Goal: Task Accomplishment & Management: Use online tool/utility

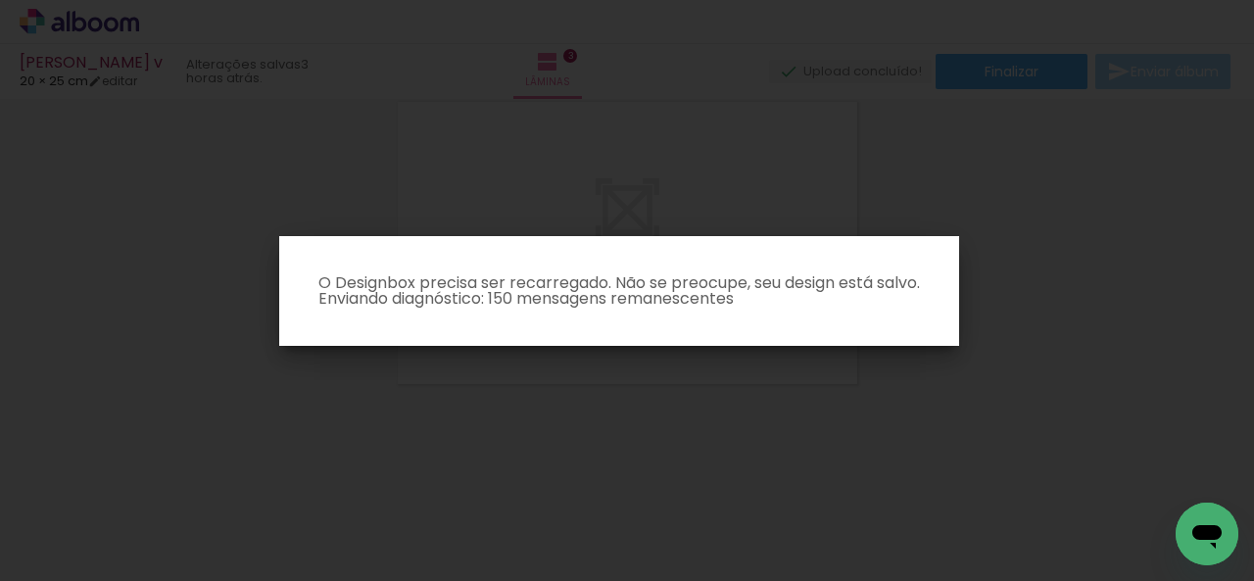
scroll to position [0, 8348]
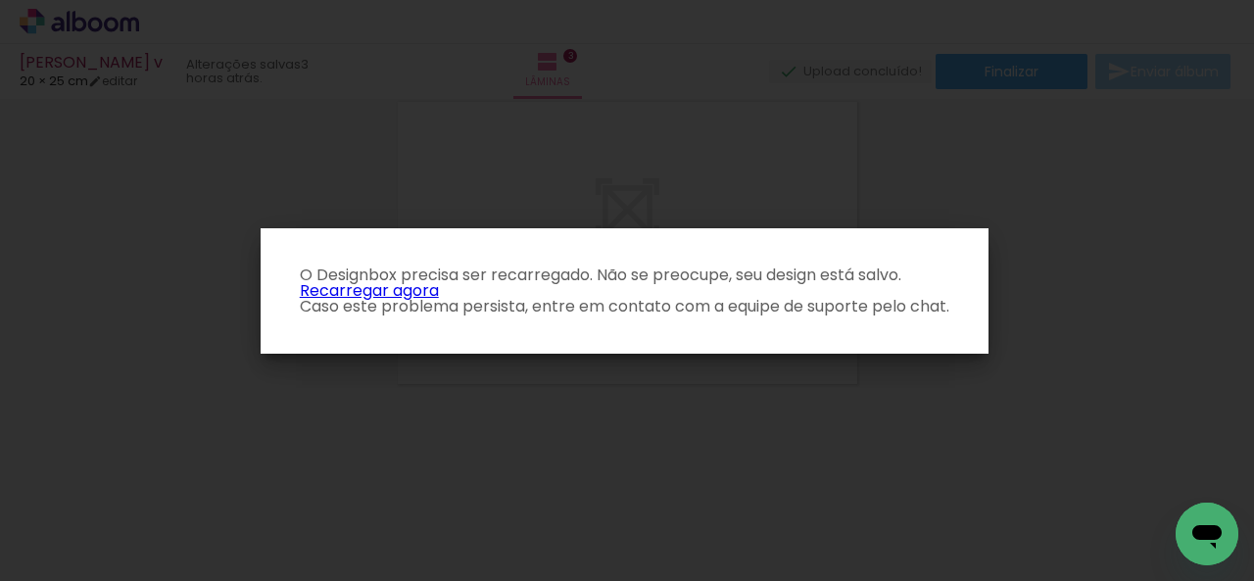
click at [374, 288] on link "Recarregar agora" at bounding box center [369, 290] width 139 height 23
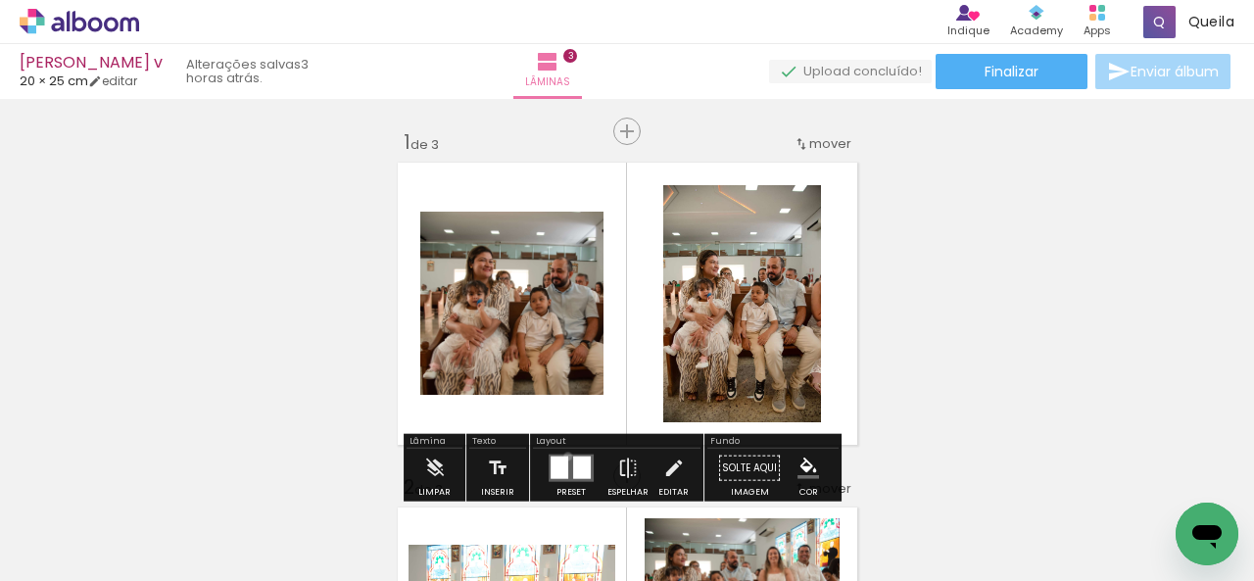
click at [563, 456] on quentale-layouter at bounding box center [571, 468] width 45 height 27
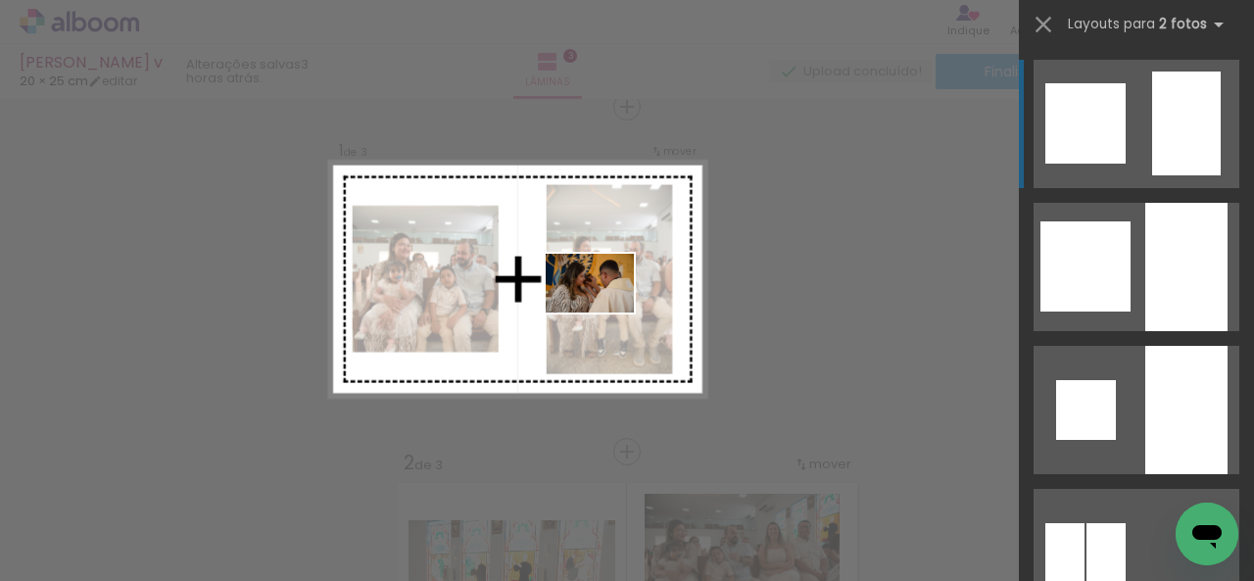
drag, startPoint x: 547, startPoint y: 528, endPoint x: 604, endPoint y: 312, distance: 223.1
click at [604, 312] on quentale-workspace at bounding box center [627, 290] width 1254 height 581
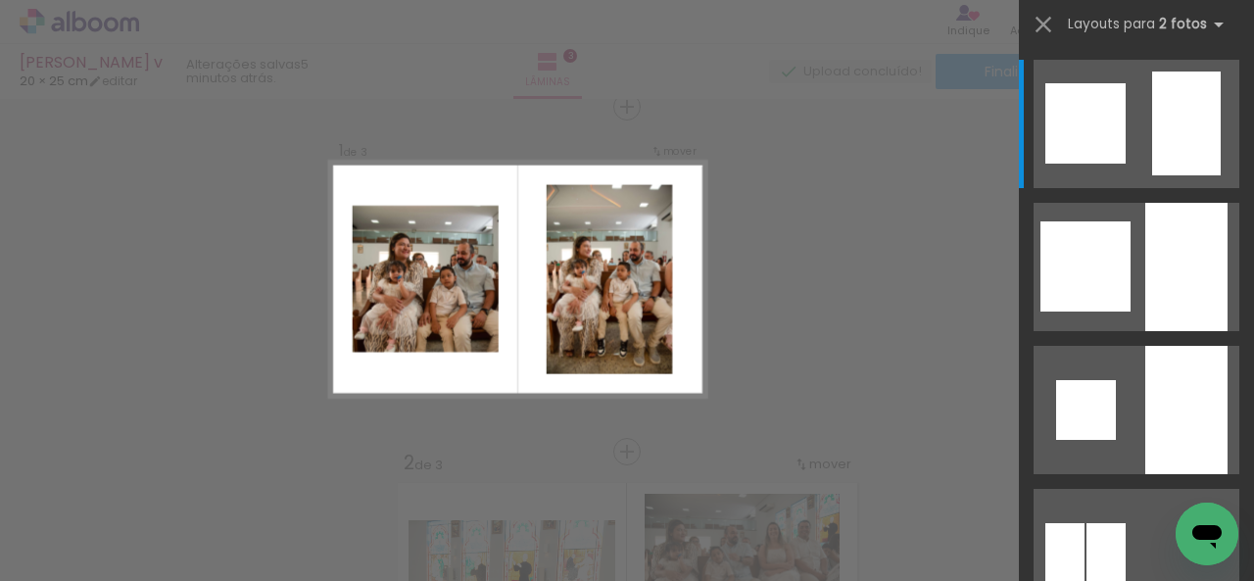
click at [909, 555] on quentale-thumb at bounding box center [854, 514] width 110 height 113
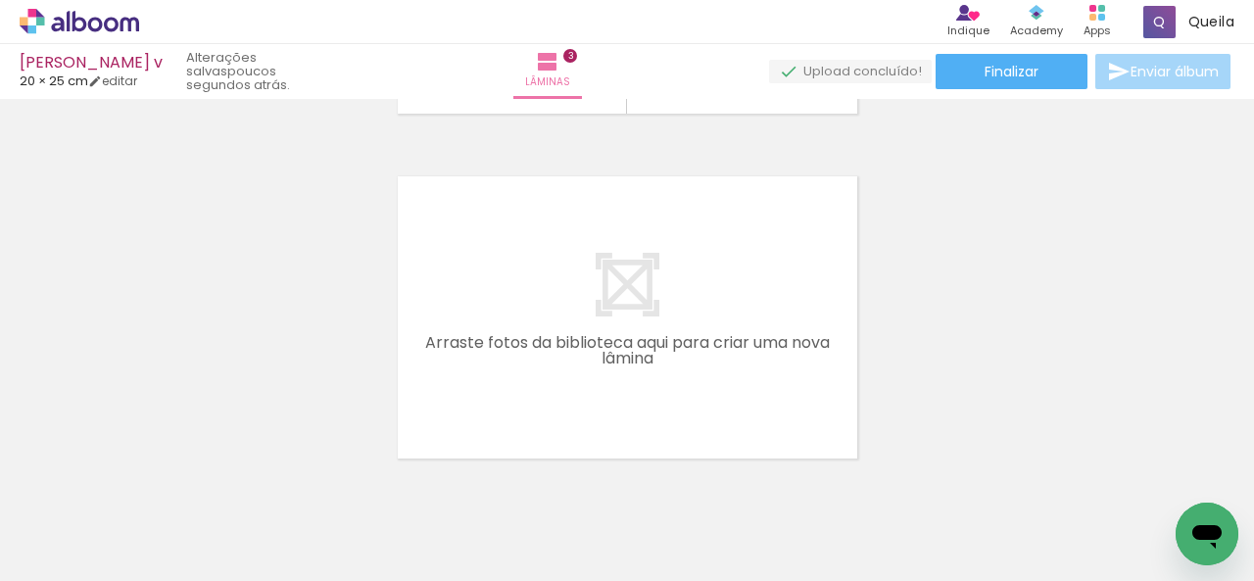
scroll to position [1078, 0]
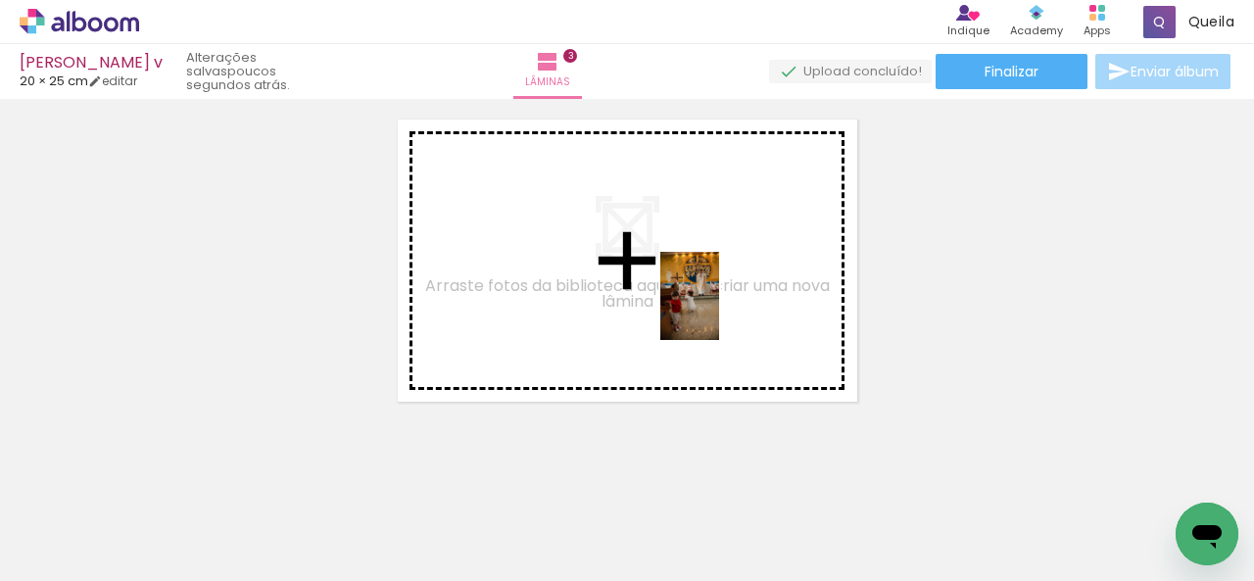
drag, startPoint x: 763, startPoint y: 535, endPoint x: 719, endPoint y: 311, distance: 228.6
click at [719, 311] on quentale-workspace at bounding box center [627, 290] width 1254 height 581
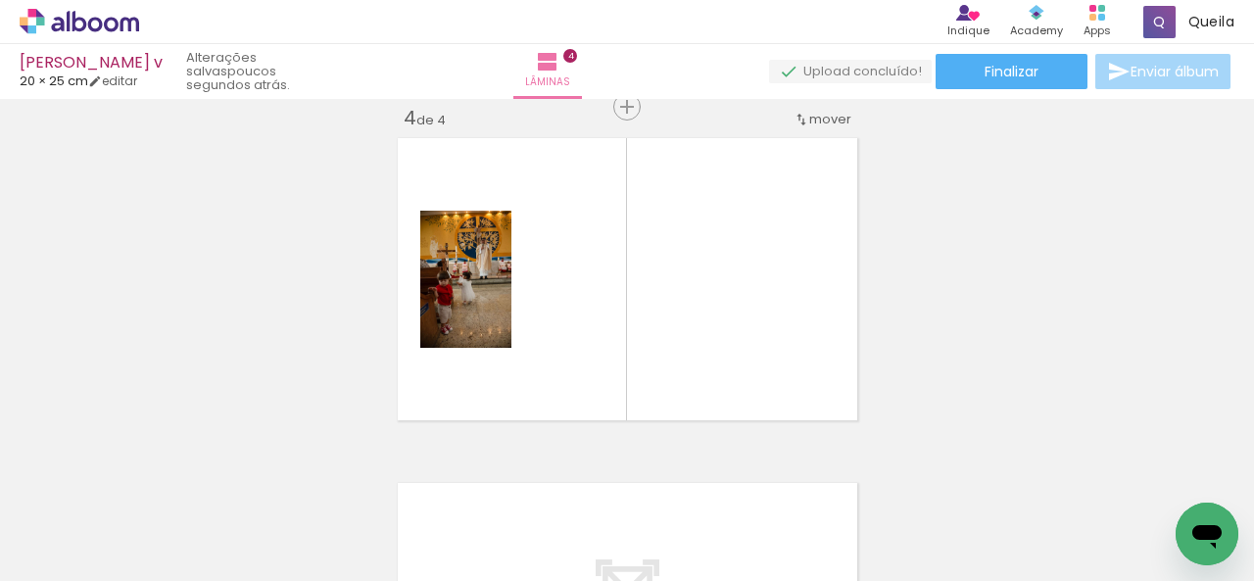
scroll to position [1059, 0]
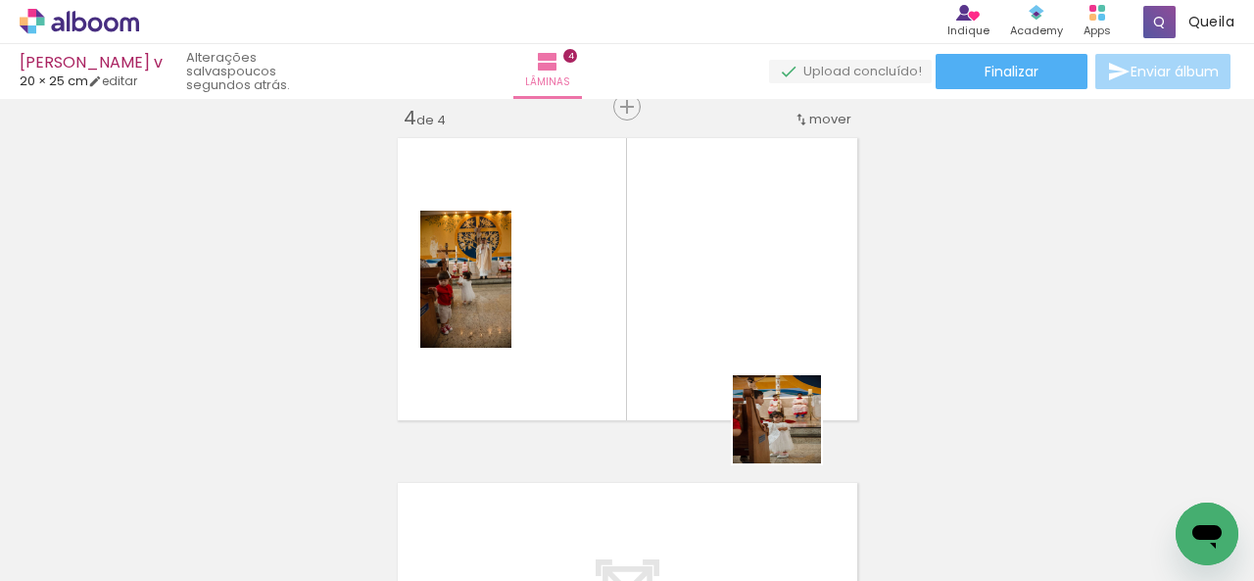
drag, startPoint x: 872, startPoint y: 546, endPoint x: 784, endPoint y: 391, distance: 178.1
click at [746, 349] on quentale-workspace at bounding box center [627, 290] width 1254 height 581
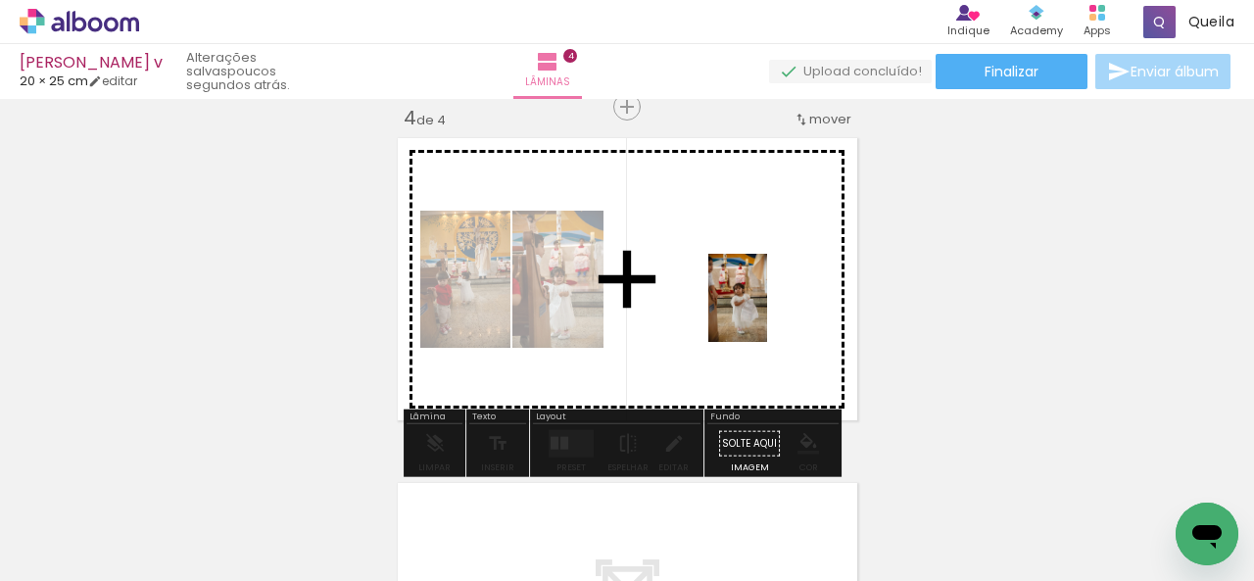
drag, startPoint x: 969, startPoint y: 536, endPoint x: 765, endPoint y: 311, distance: 303.8
click at [765, 311] on quentale-workspace at bounding box center [627, 290] width 1254 height 581
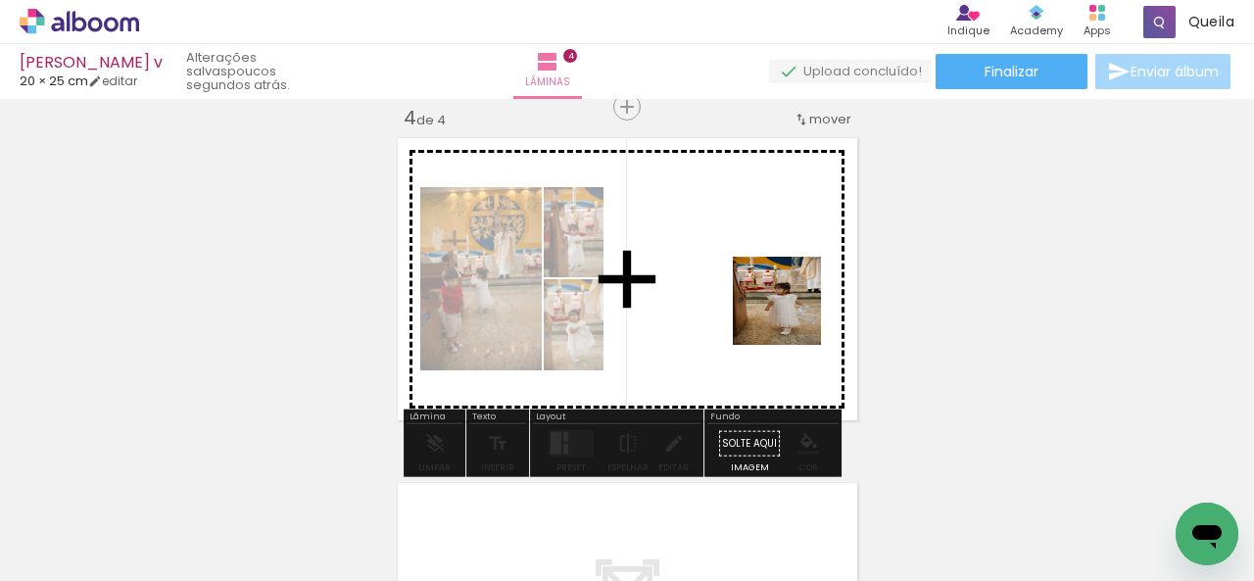
drag, startPoint x: 1088, startPoint y: 524, endPoint x: 762, endPoint y: 344, distance: 372.7
click at [762, 285] on quentale-workspace at bounding box center [627, 290] width 1254 height 581
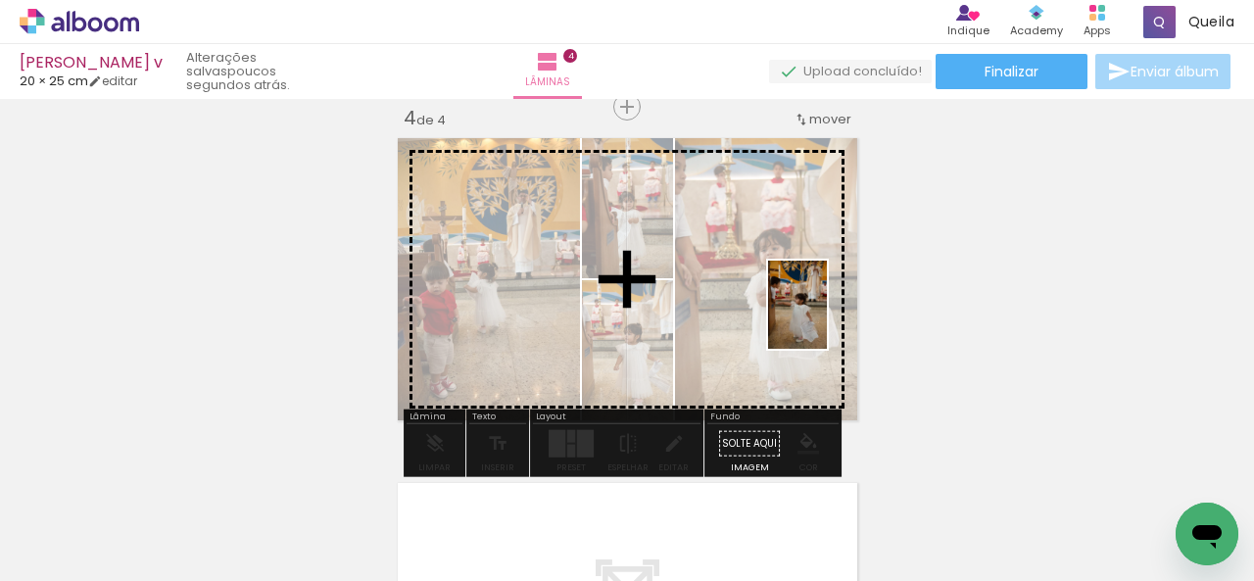
drag, startPoint x: 1182, startPoint y: 493, endPoint x: 821, endPoint y: 314, distance: 403.0
click at [821, 314] on quentale-workspace at bounding box center [627, 290] width 1254 height 581
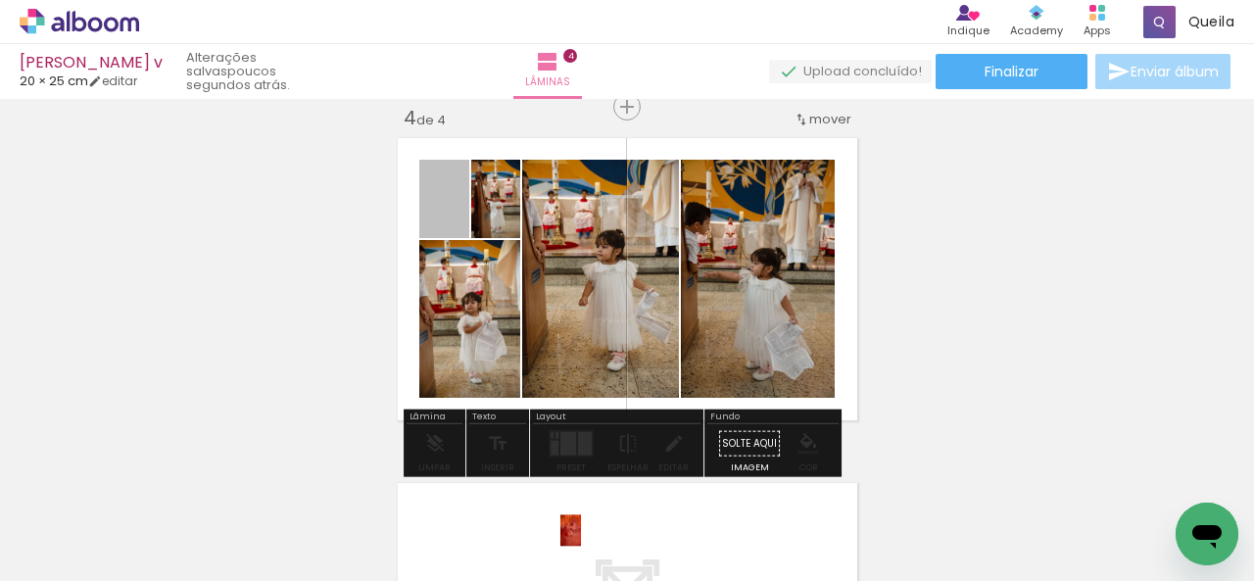
drag, startPoint x: 435, startPoint y: 203, endPoint x: 567, endPoint y: 550, distance: 371.1
click at [567, 550] on quentale-workspace at bounding box center [627, 290] width 1254 height 581
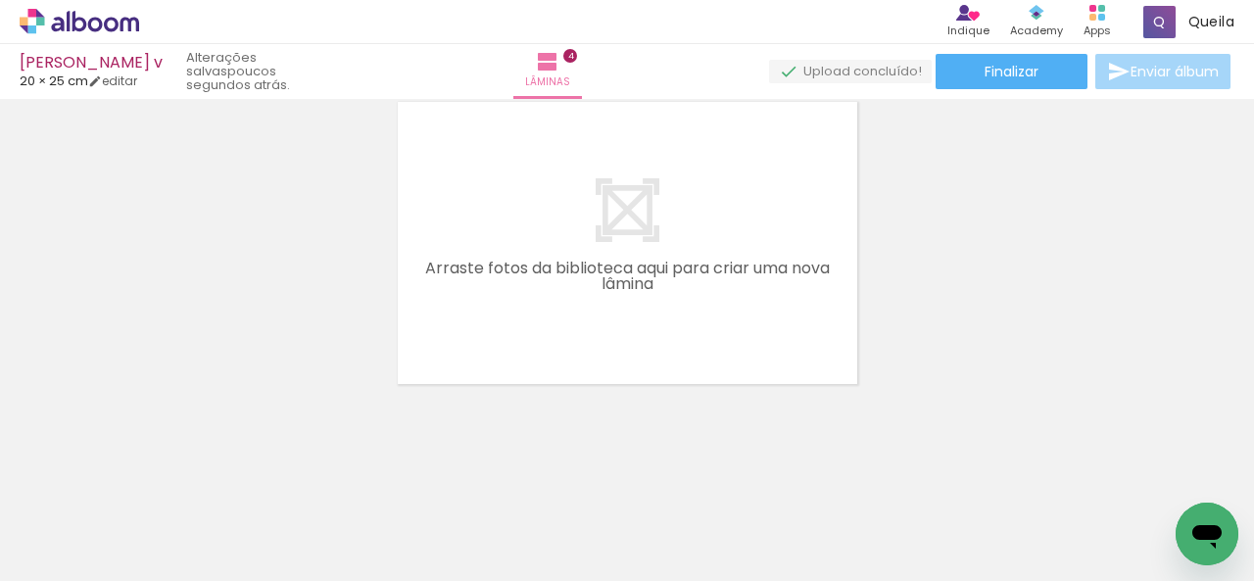
scroll to position [0, 1843]
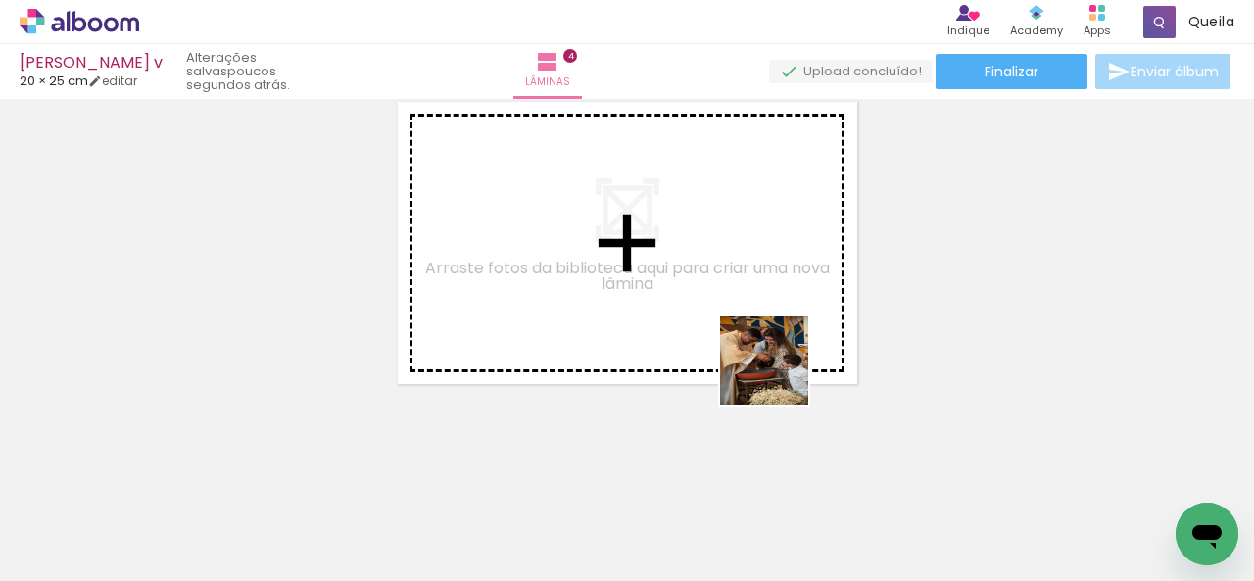
drag, startPoint x: 778, startPoint y: 546, endPoint x: 779, endPoint y: 309, distance: 237.1
click at [780, 314] on quentale-workspace at bounding box center [627, 290] width 1254 height 581
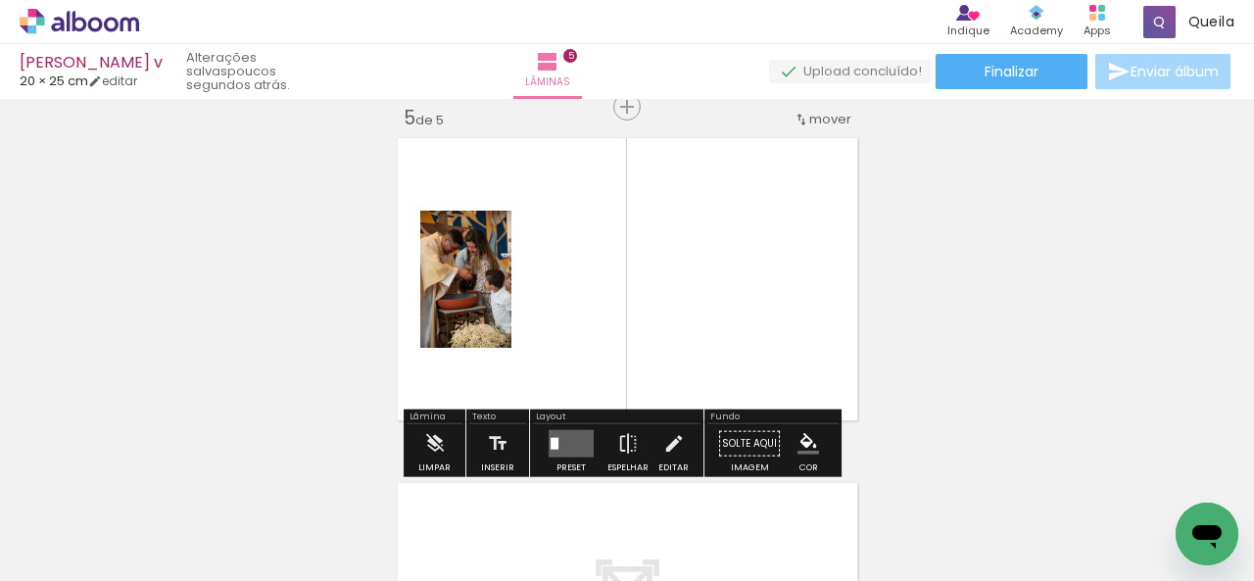
scroll to position [1404, 0]
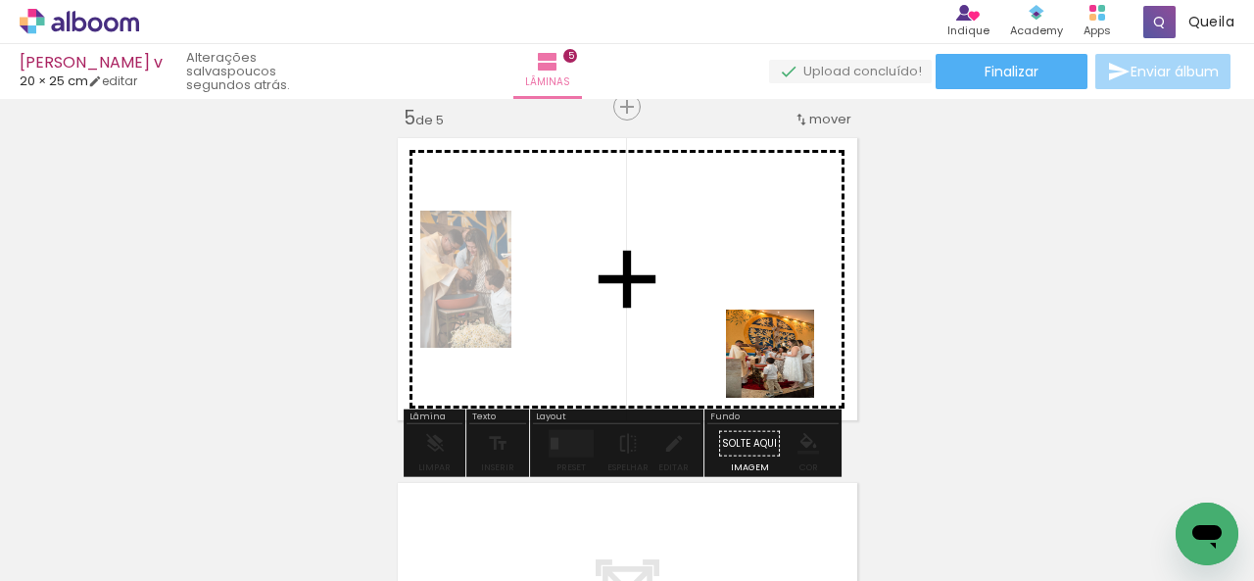
drag, startPoint x: 897, startPoint y: 549, endPoint x: 768, endPoint y: 338, distance: 247.1
click at [778, 344] on quentale-workspace at bounding box center [627, 290] width 1254 height 581
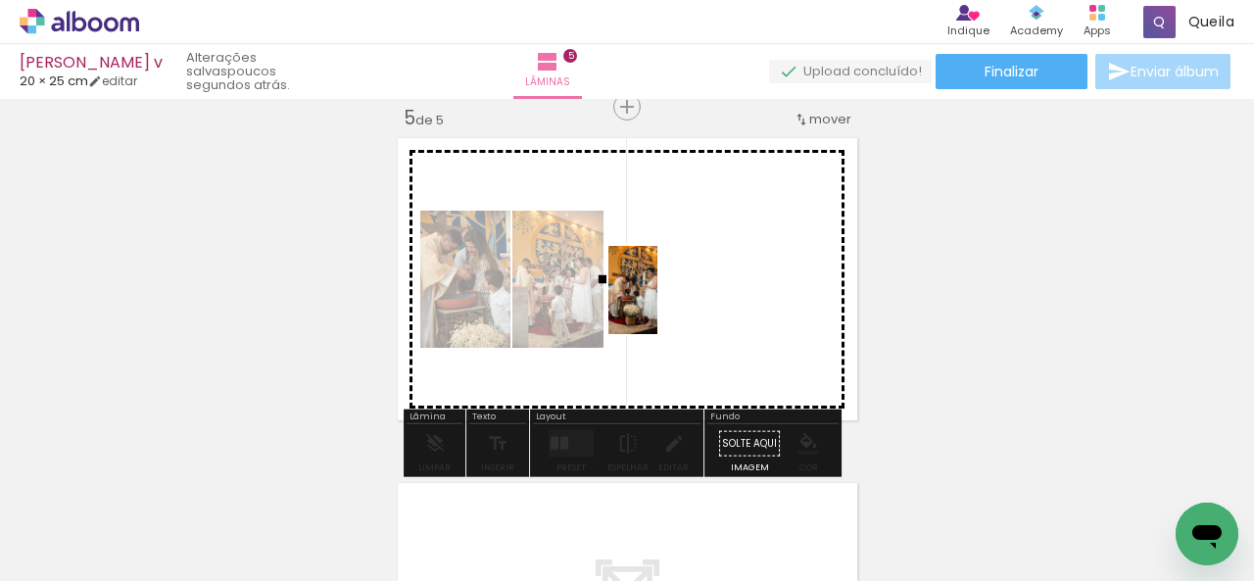
drag, startPoint x: 341, startPoint y: 513, endPoint x: 674, endPoint y: 302, distance: 394.6
click at [674, 302] on quentale-workspace at bounding box center [627, 290] width 1254 height 581
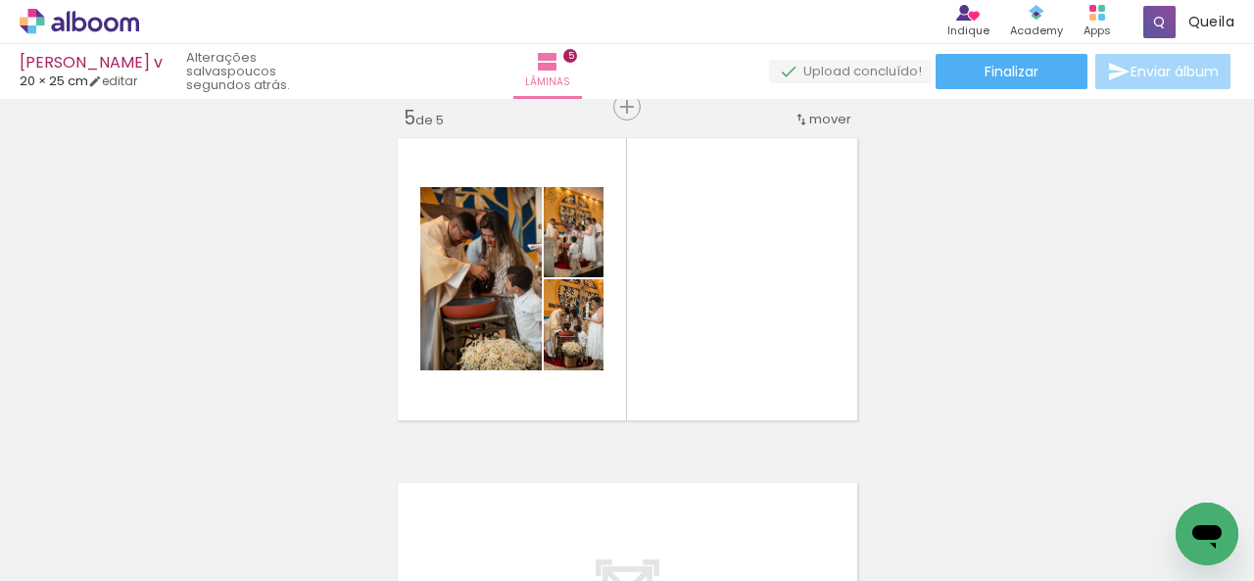
scroll to position [0, 1854]
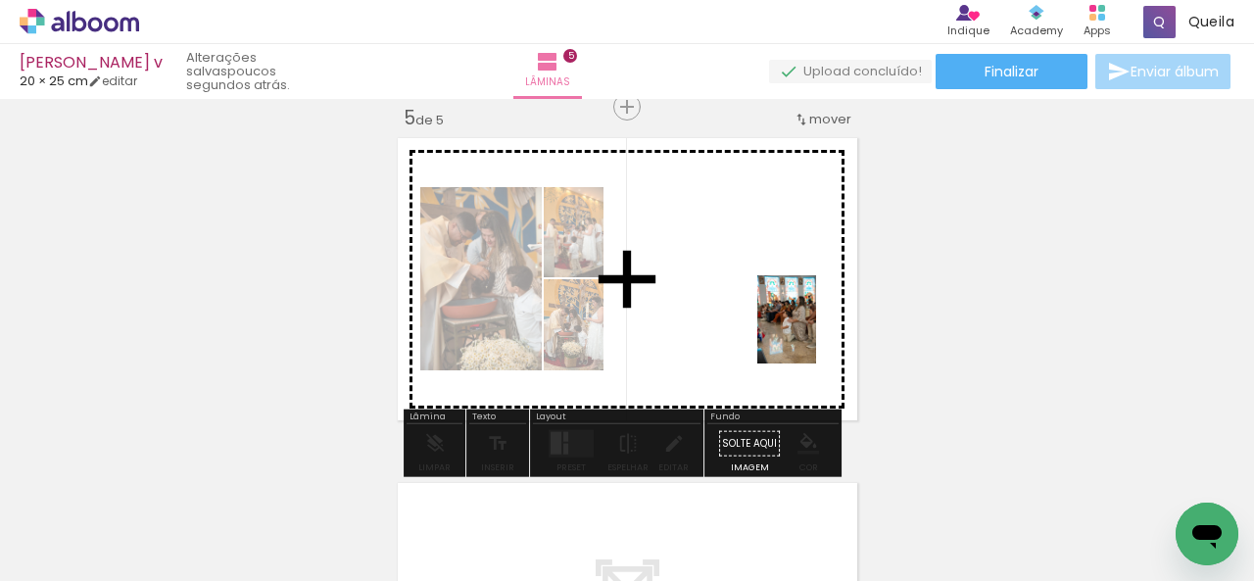
drag, startPoint x: 1103, startPoint y: 550, endPoint x: 767, endPoint y: 311, distance: 412.3
click at [768, 311] on quentale-workspace at bounding box center [627, 290] width 1254 height 581
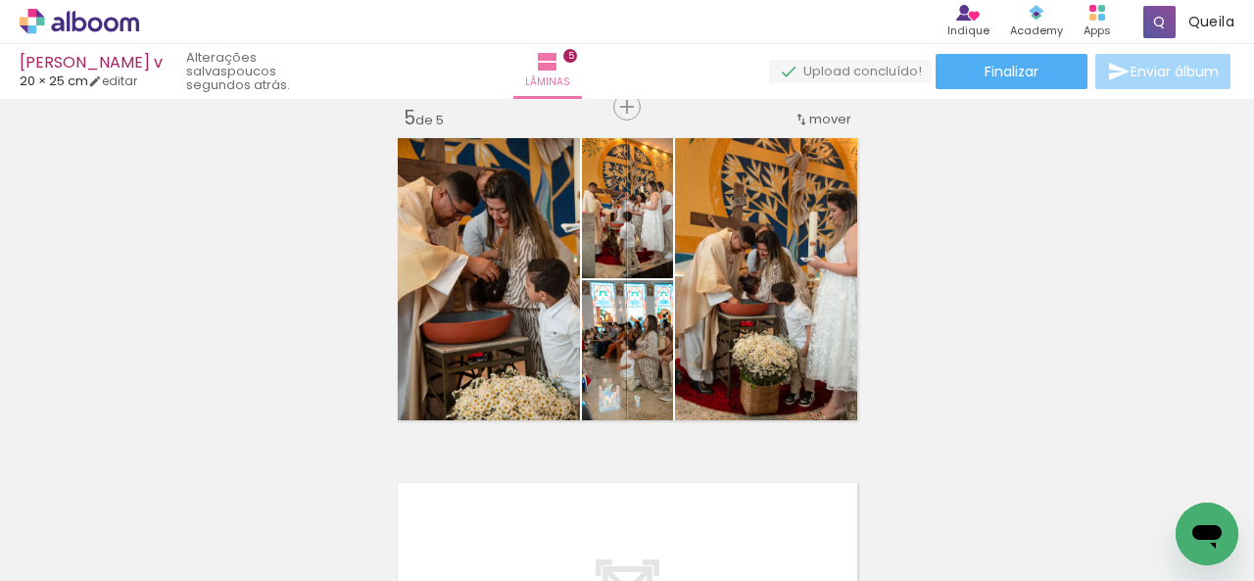
scroll to position [0, 2756]
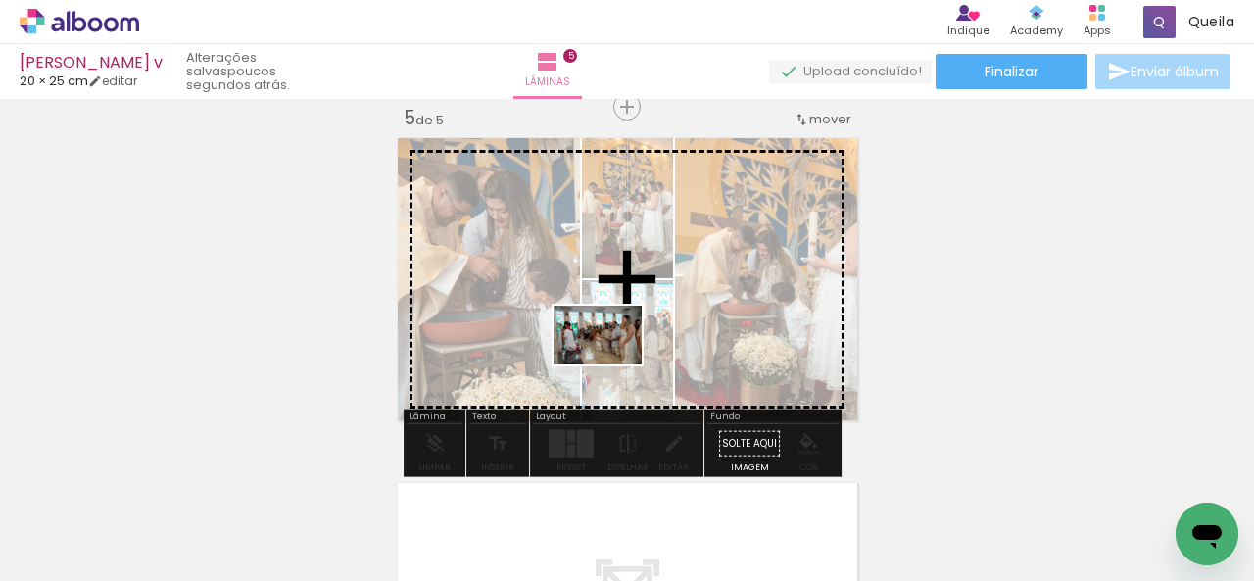
drag, startPoint x: 421, startPoint y: 530, endPoint x: 612, endPoint y: 364, distance: 252.8
click at [612, 364] on quentale-workspace at bounding box center [627, 290] width 1254 height 581
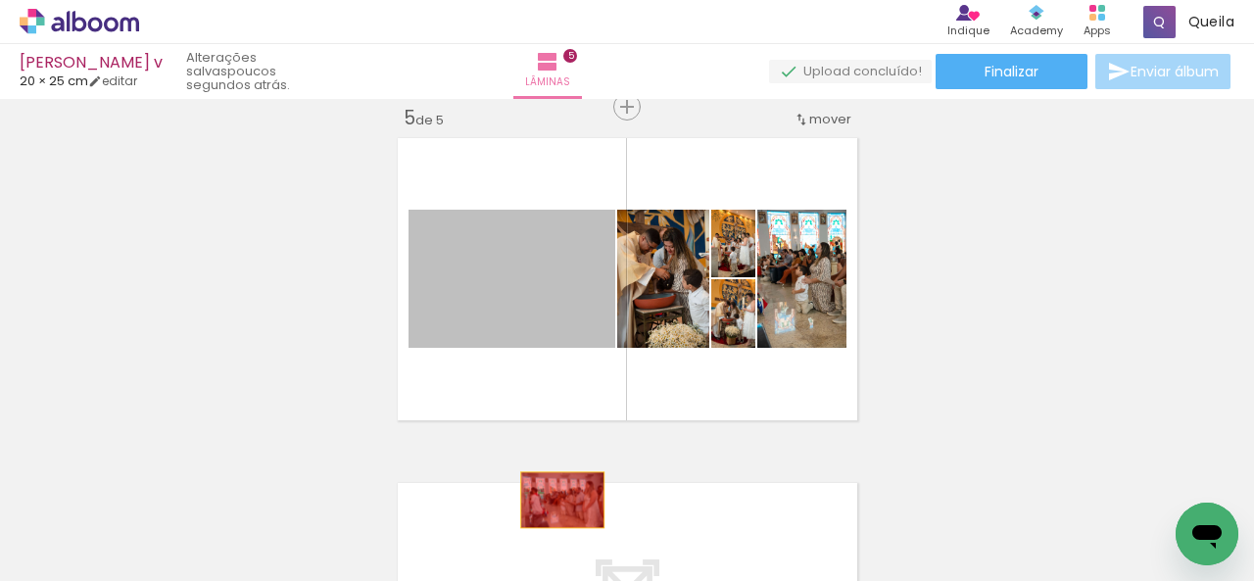
drag, startPoint x: 519, startPoint y: 295, endPoint x: 555, endPoint y: 512, distance: 220.5
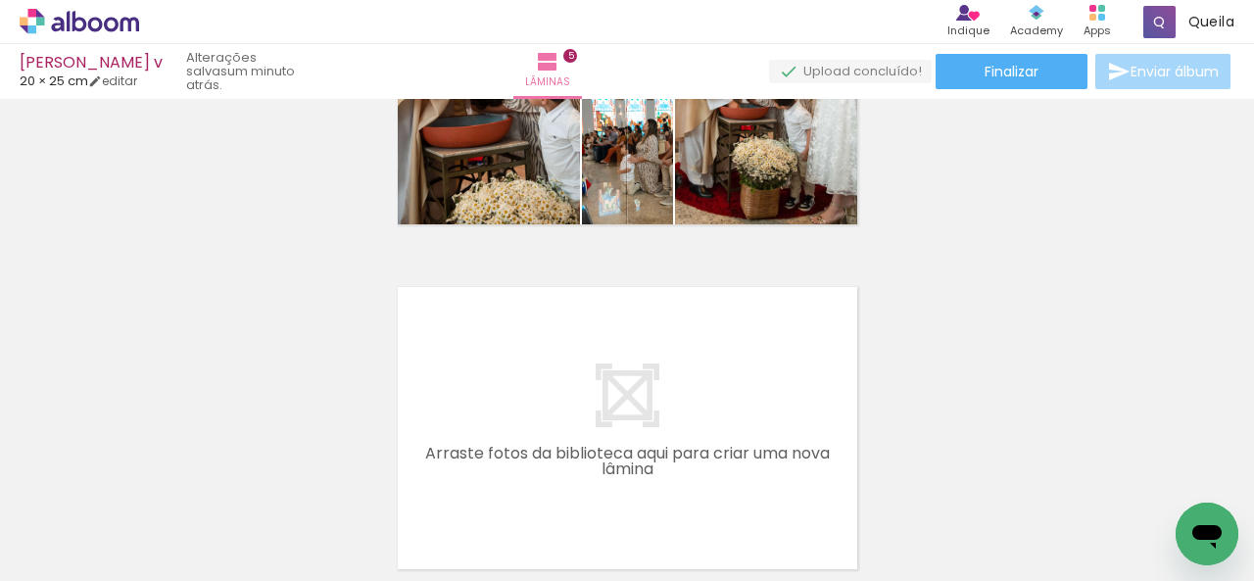
scroll to position [1785, 0]
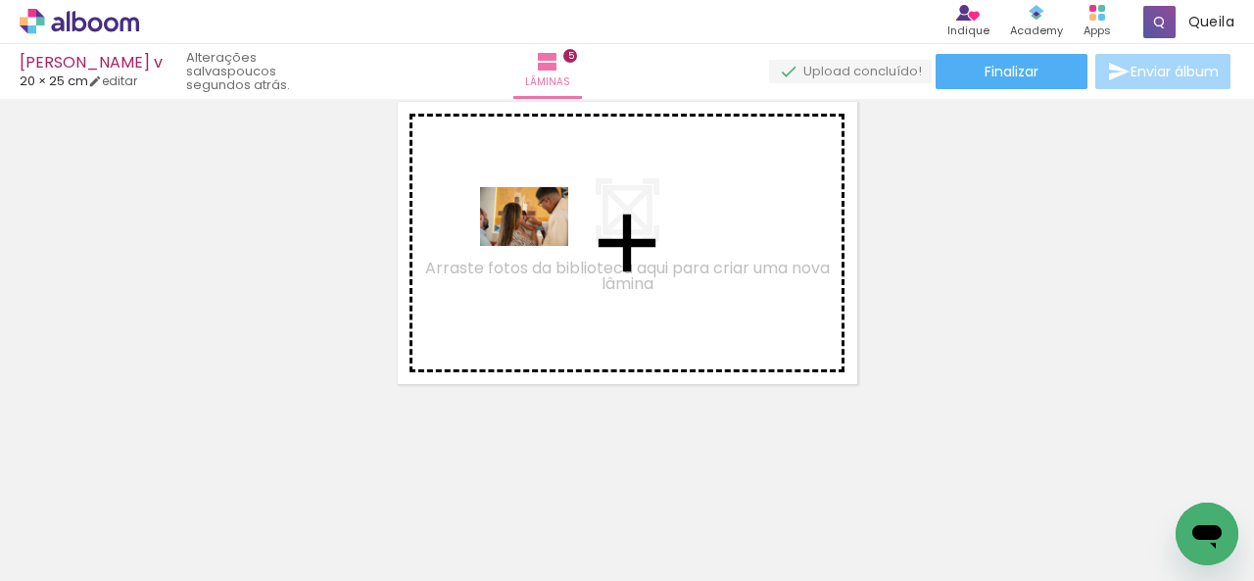
drag, startPoint x: 539, startPoint y: 527, endPoint x: 539, endPoint y: 246, distance: 281.1
click at [539, 246] on quentale-workspace at bounding box center [627, 290] width 1254 height 581
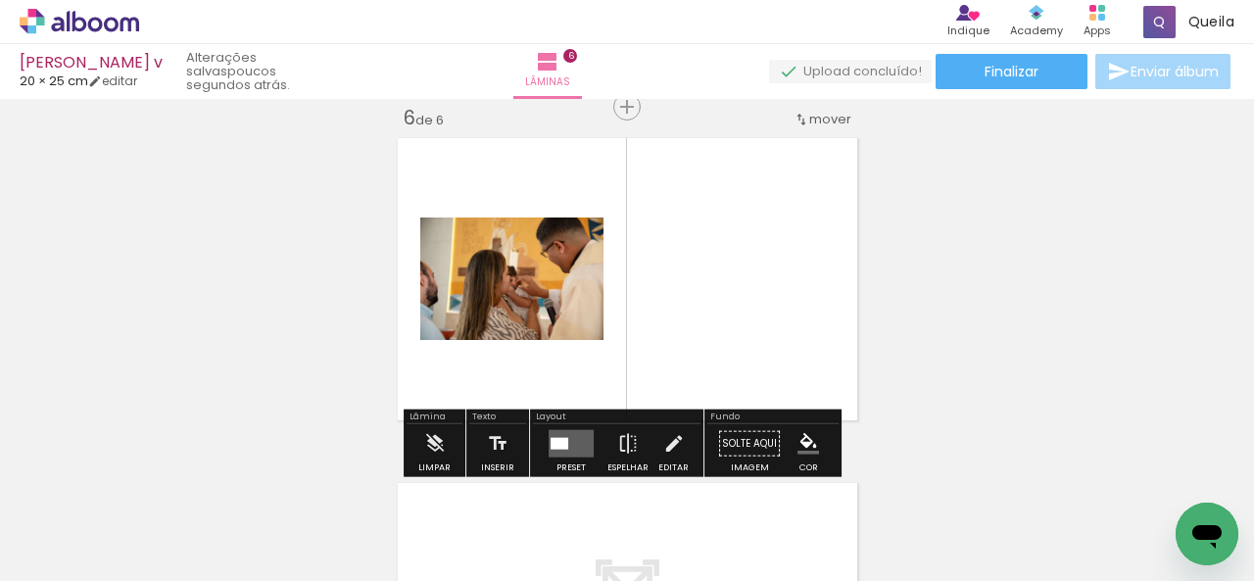
scroll to position [1749, 0]
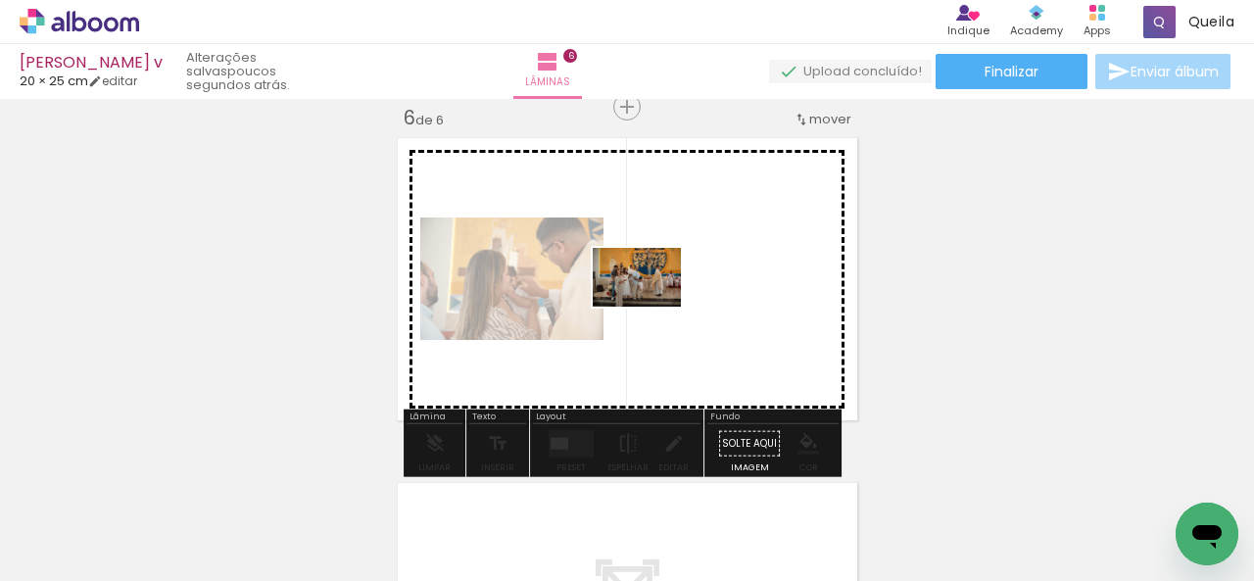
drag, startPoint x: 651, startPoint y: 526, endPoint x: 651, endPoint y: 303, distance: 223.3
click at [651, 303] on quentale-workspace at bounding box center [627, 290] width 1254 height 581
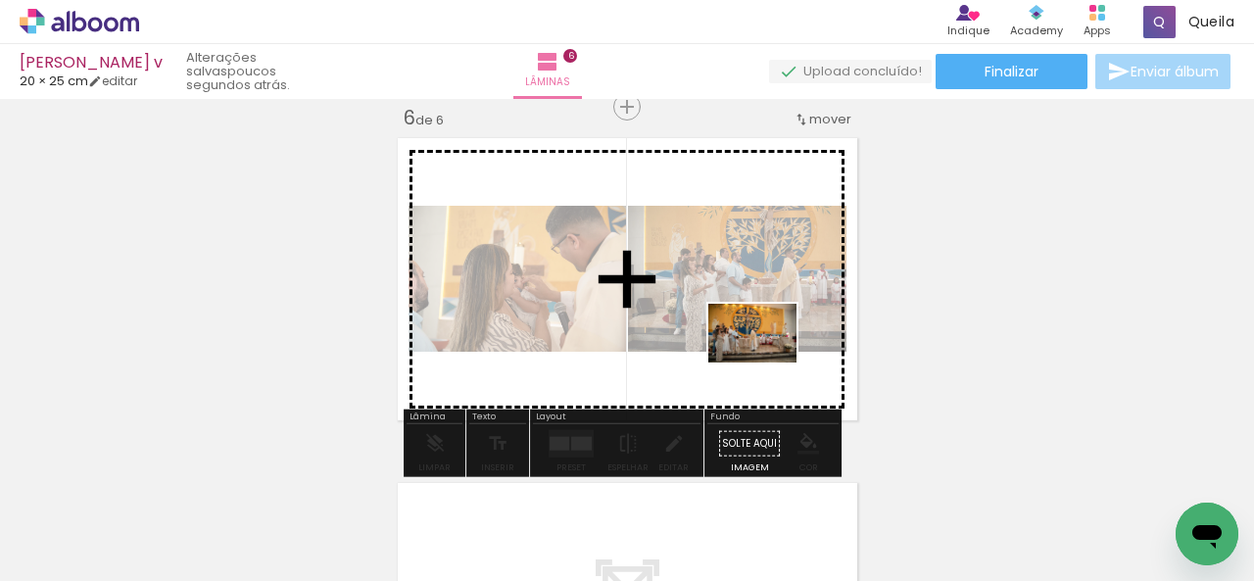
drag, startPoint x: 871, startPoint y: 528, endPoint x: 752, endPoint y: 308, distance: 250.3
click at [754, 298] on quentale-workspace at bounding box center [627, 290] width 1254 height 581
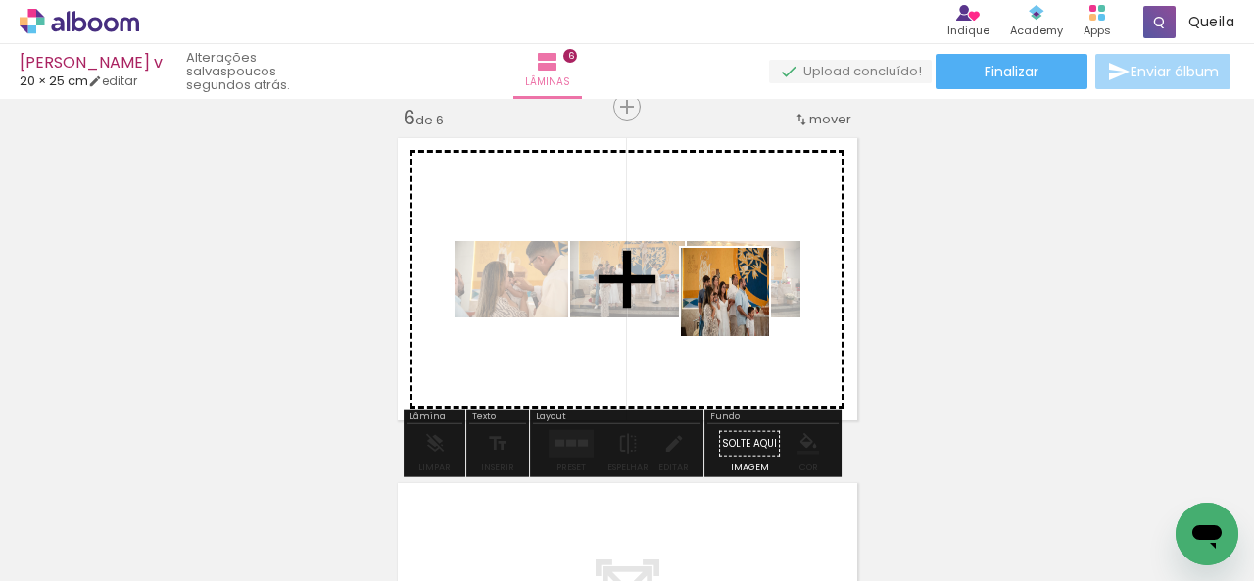
drag, startPoint x: 749, startPoint y: 533, endPoint x: 740, endPoint y: 307, distance: 226.5
click at [740, 307] on quentale-workspace at bounding box center [627, 290] width 1254 height 581
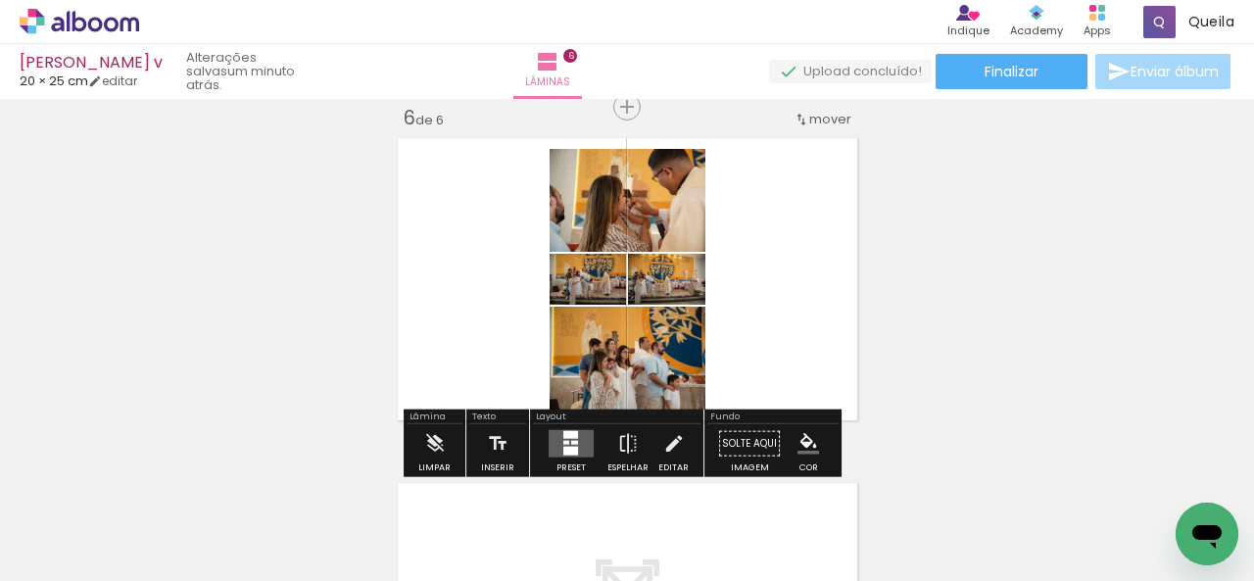
click at [580, 438] on quentale-layouter at bounding box center [571, 443] width 45 height 27
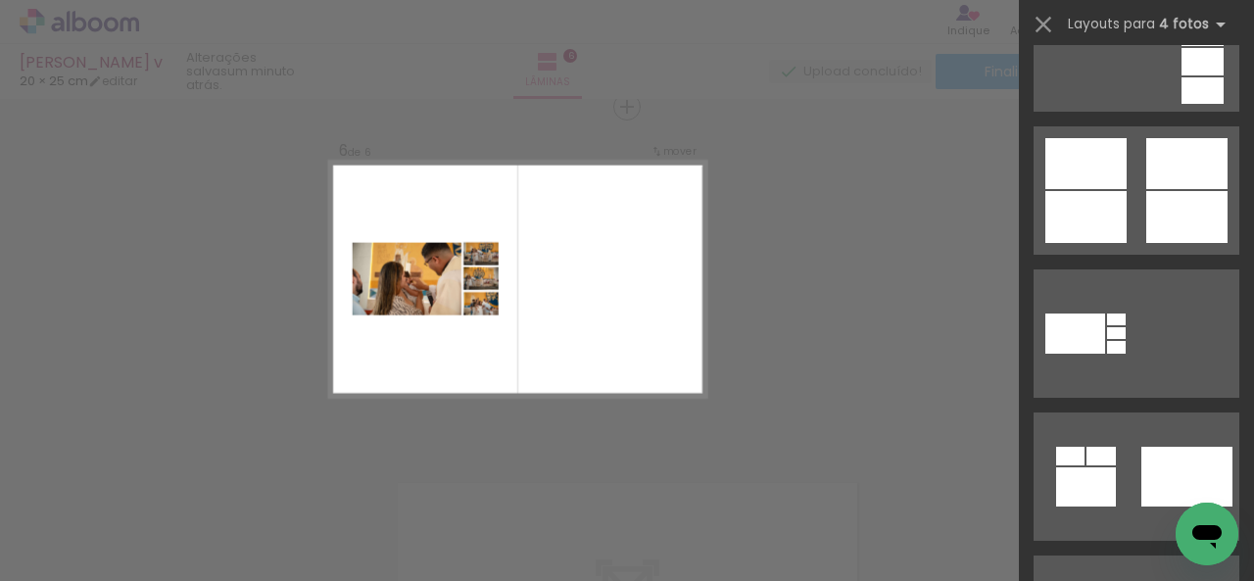
scroll to position [1176, 0]
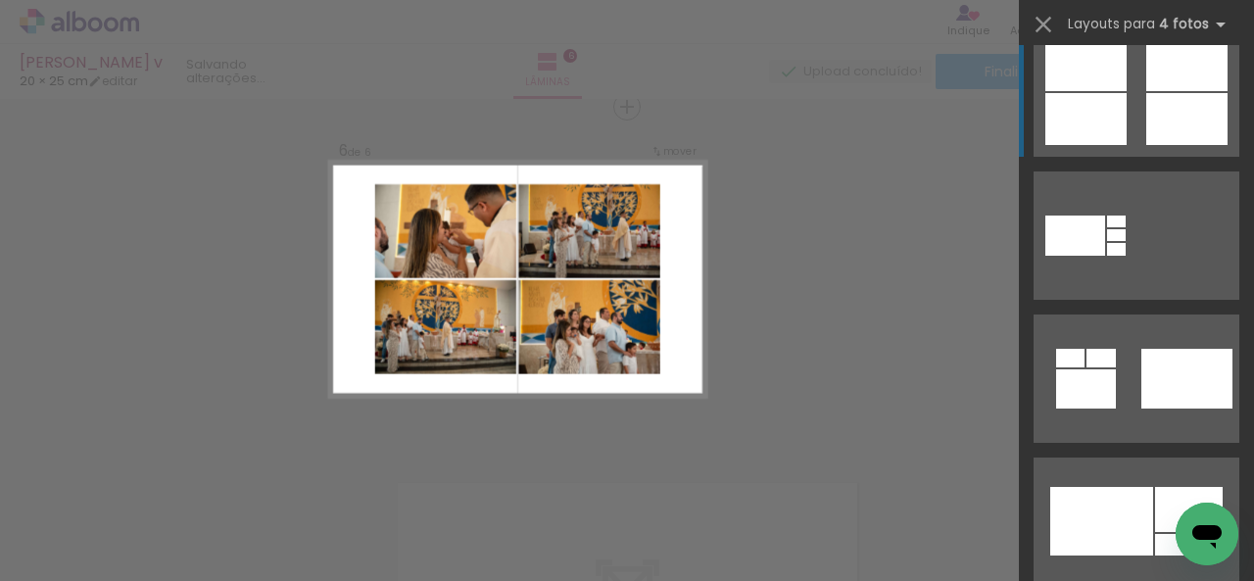
scroll to position [1469, 0]
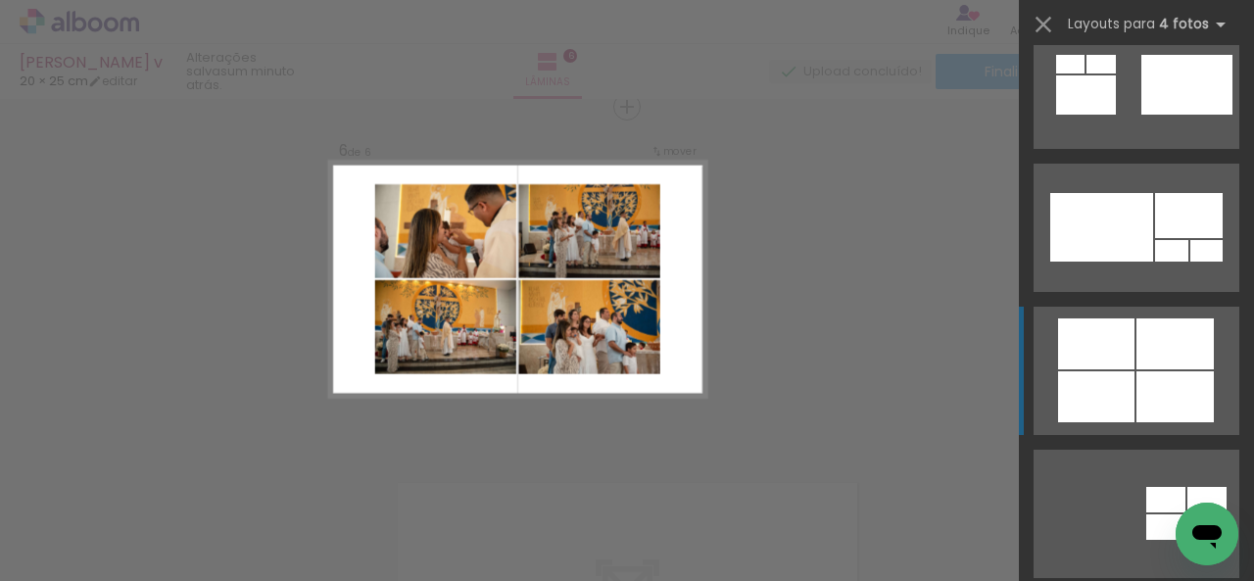
click at [1148, 392] on div at bounding box center [1174, 396] width 77 height 51
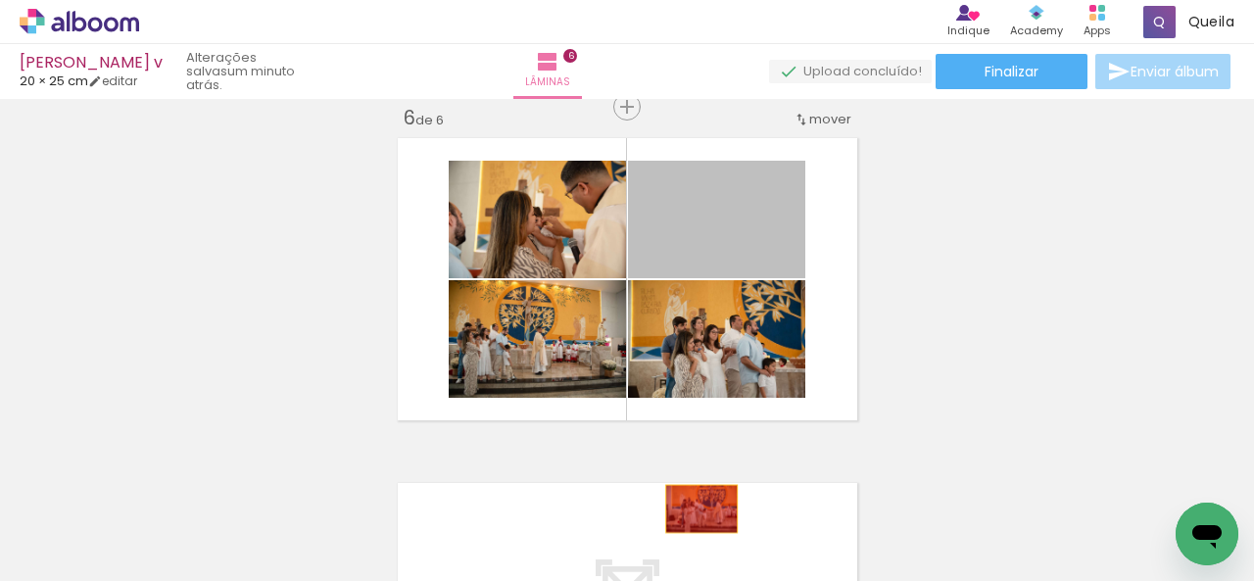
drag, startPoint x: 762, startPoint y: 246, endPoint x: 693, endPoint y: 509, distance: 272.5
click at [694, 509] on quentale-workspace at bounding box center [627, 290] width 1254 height 581
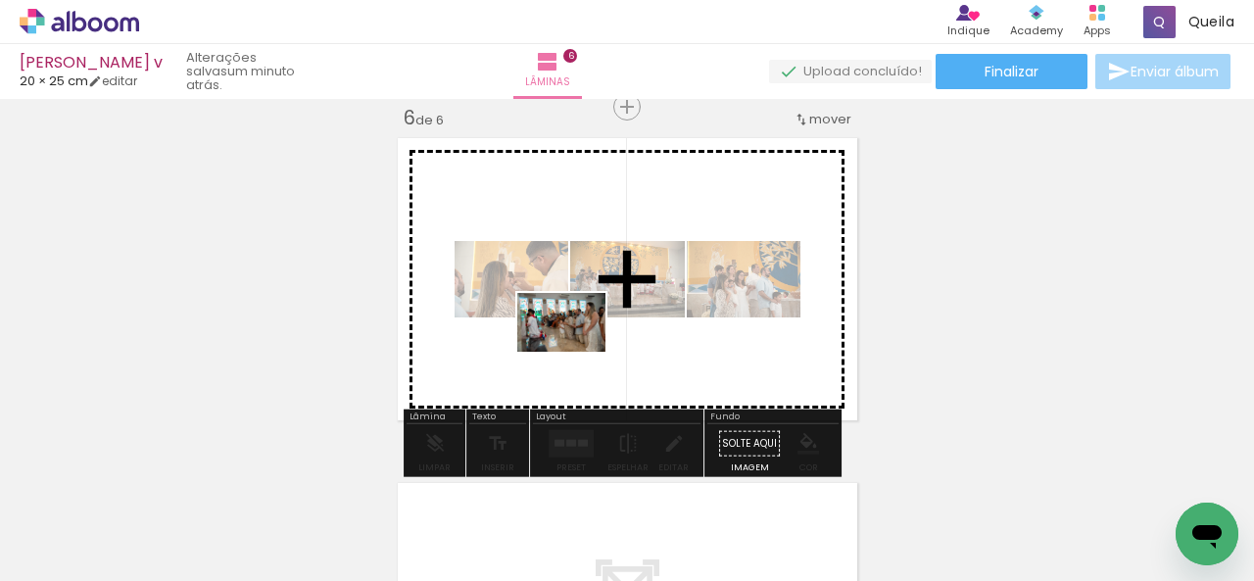
drag, startPoint x: 406, startPoint y: 514, endPoint x: 576, endPoint y: 352, distance: 235.6
click at [576, 352] on quentale-workspace at bounding box center [627, 290] width 1254 height 581
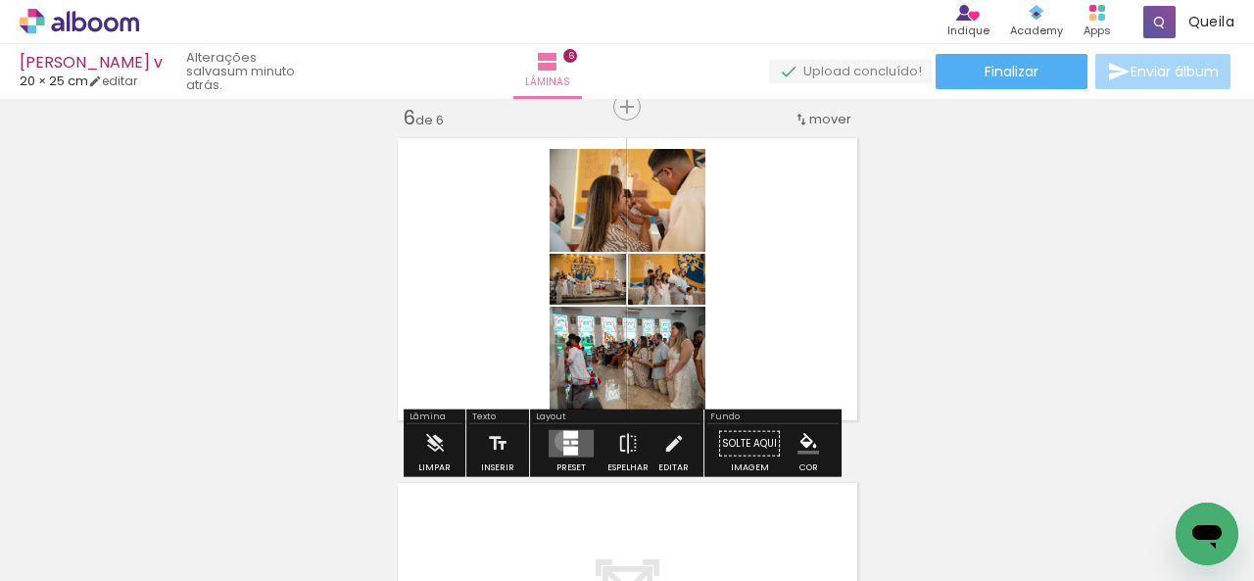
click at [563, 441] on div at bounding box center [566, 443] width 6 height 4
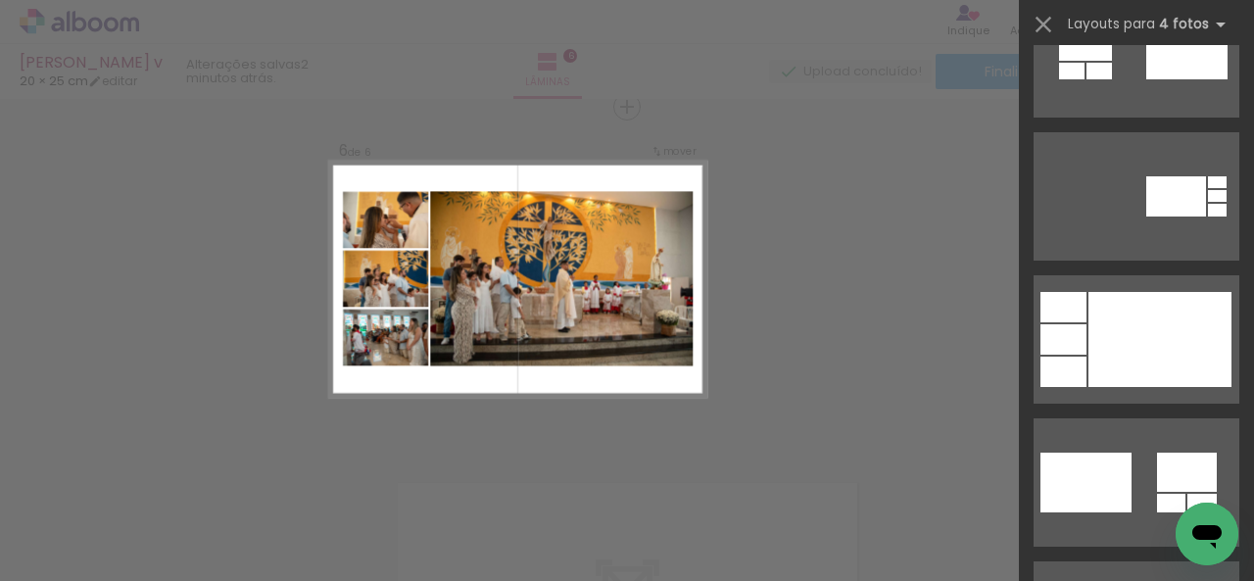
scroll to position [2743, 0]
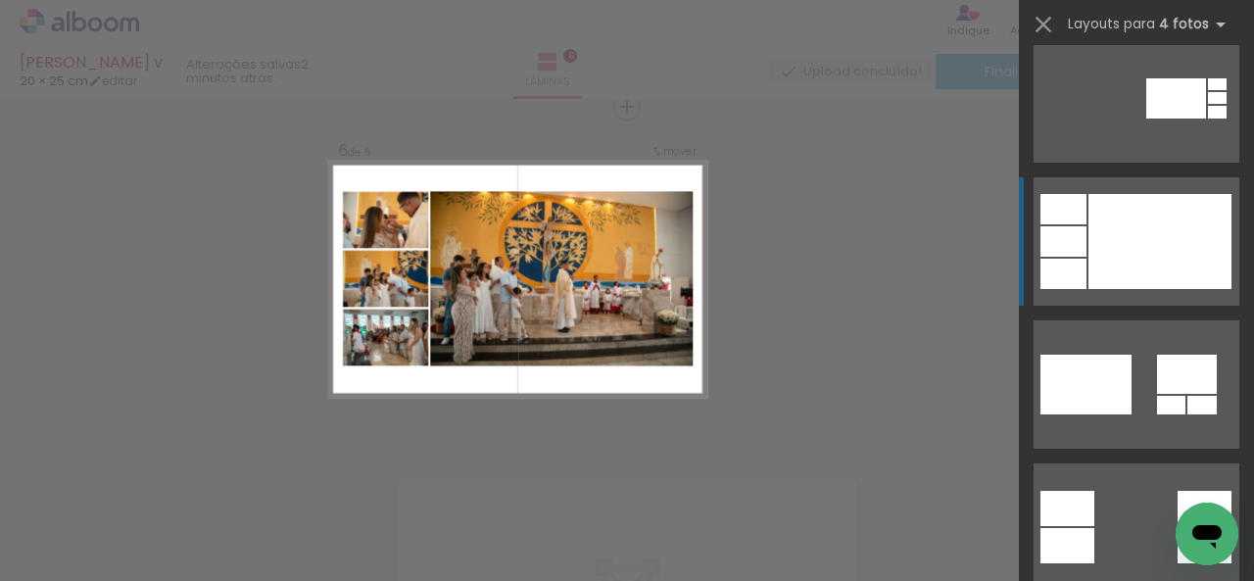
click at [1182, 277] on div at bounding box center [1159, 241] width 143 height 95
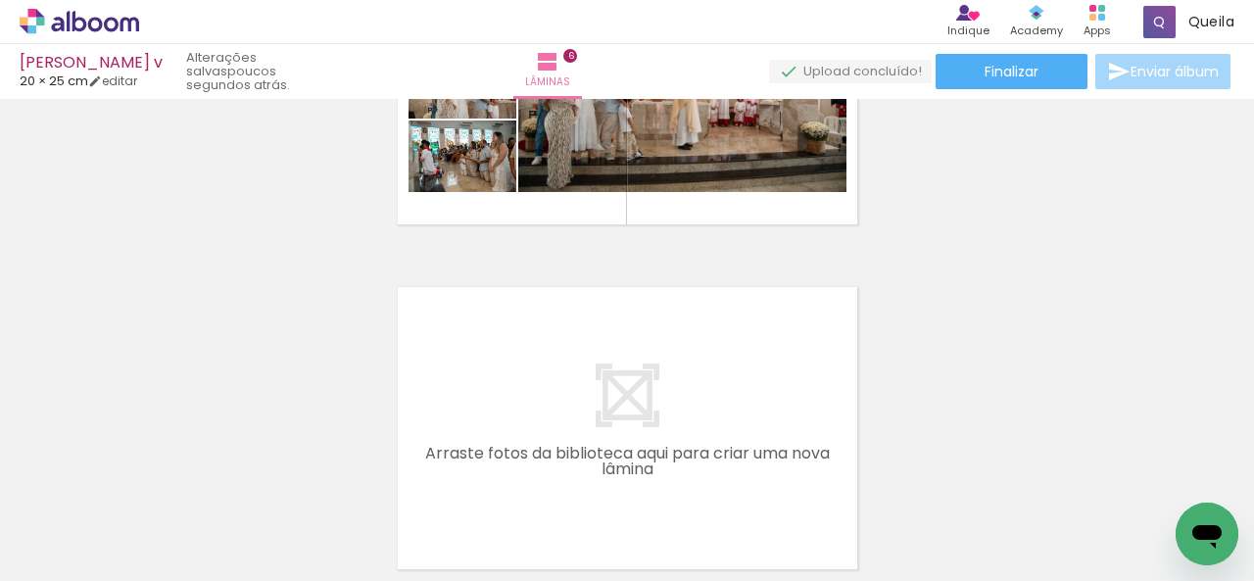
scroll to position [2130, 0]
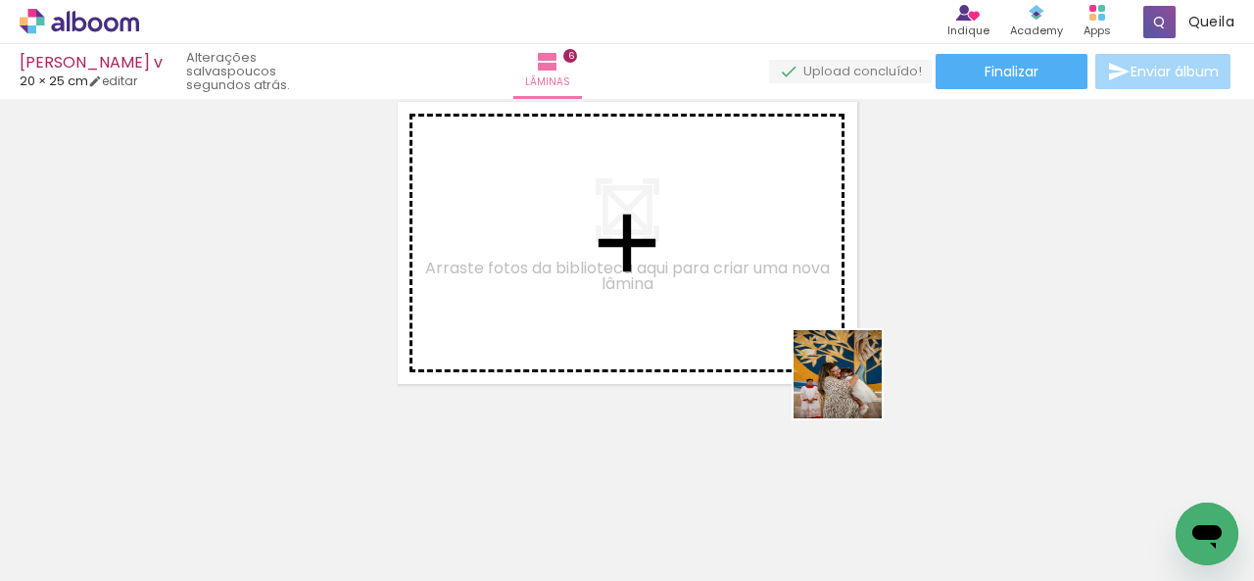
drag, startPoint x: 963, startPoint y: 541, endPoint x: 937, endPoint y: 436, distance: 107.9
click at [765, 312] on quentale-workspace at bounding box center [627, 290] width 1254 height 581
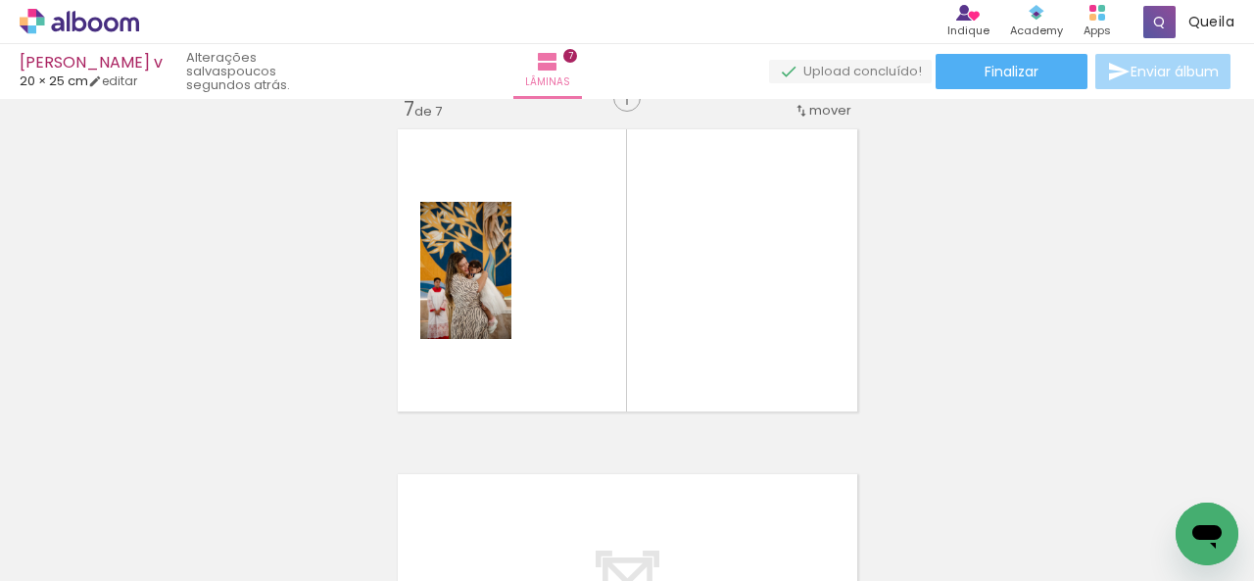
scroll to position [2093, 0]
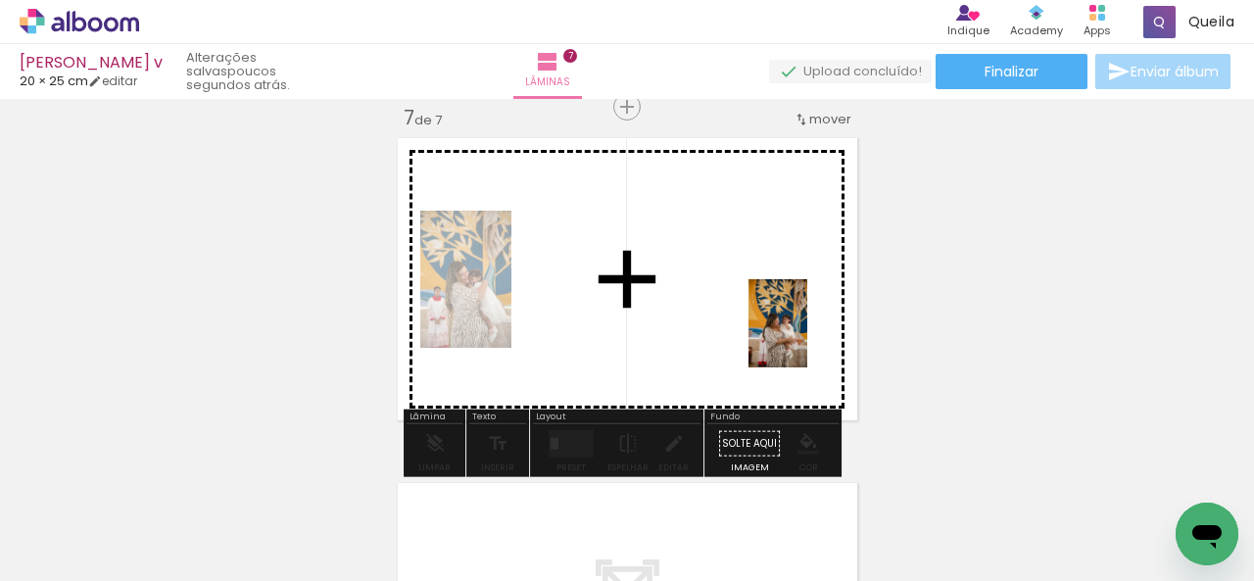
drag, startPoint x: 1080, startPoint y: 526, endPoint x: 861, endPoint y: 373, distance: 266.6
click at [803, 336] on quentale-workspace at bounding box center [627, 290] width 1254 height 581
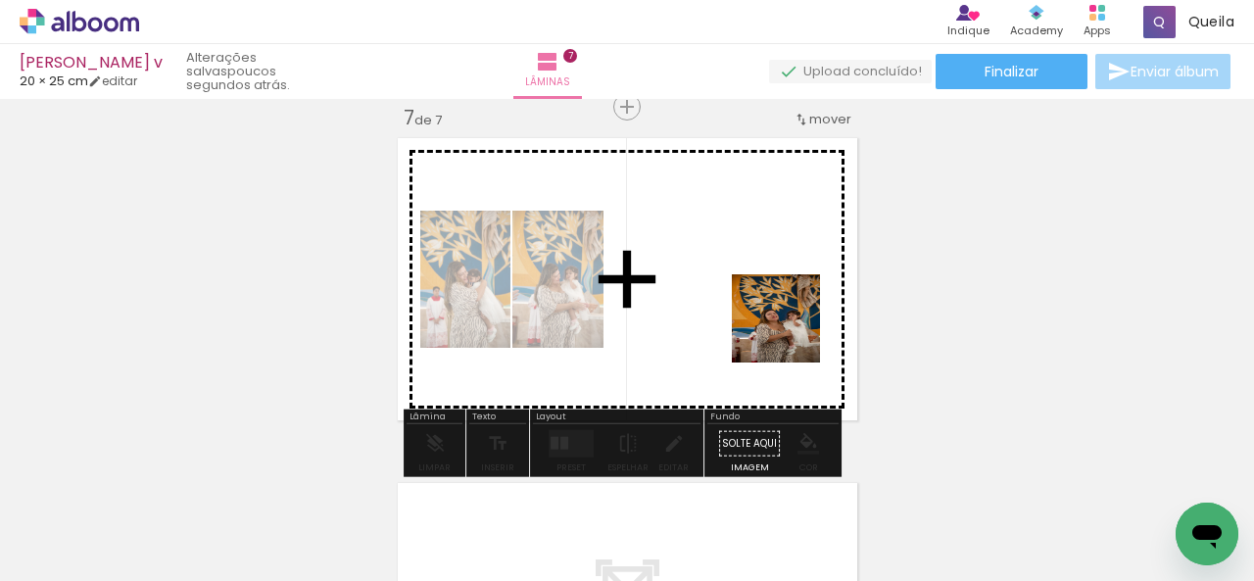
drag, startPoint x: 1170, startPoint y: 510, endPoint x: 744, endPoint y: 307, distance: 471.4
click at [756, 312] on quentale-workspace at bounding box center [627, 290] width 1254 height 581
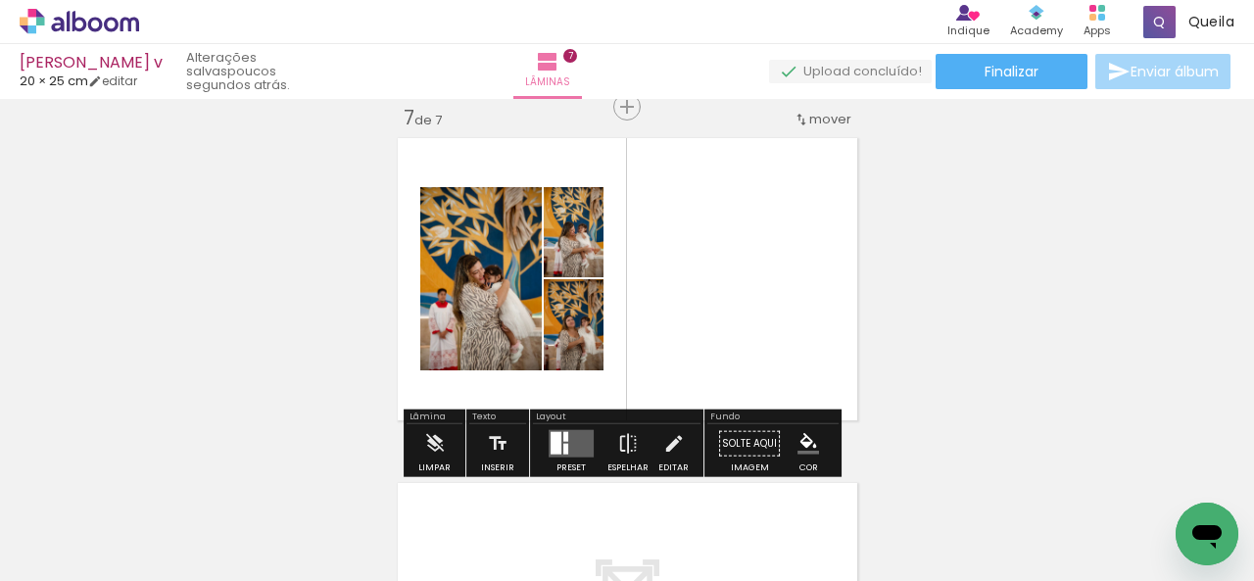
scroll to position [0, 3487]
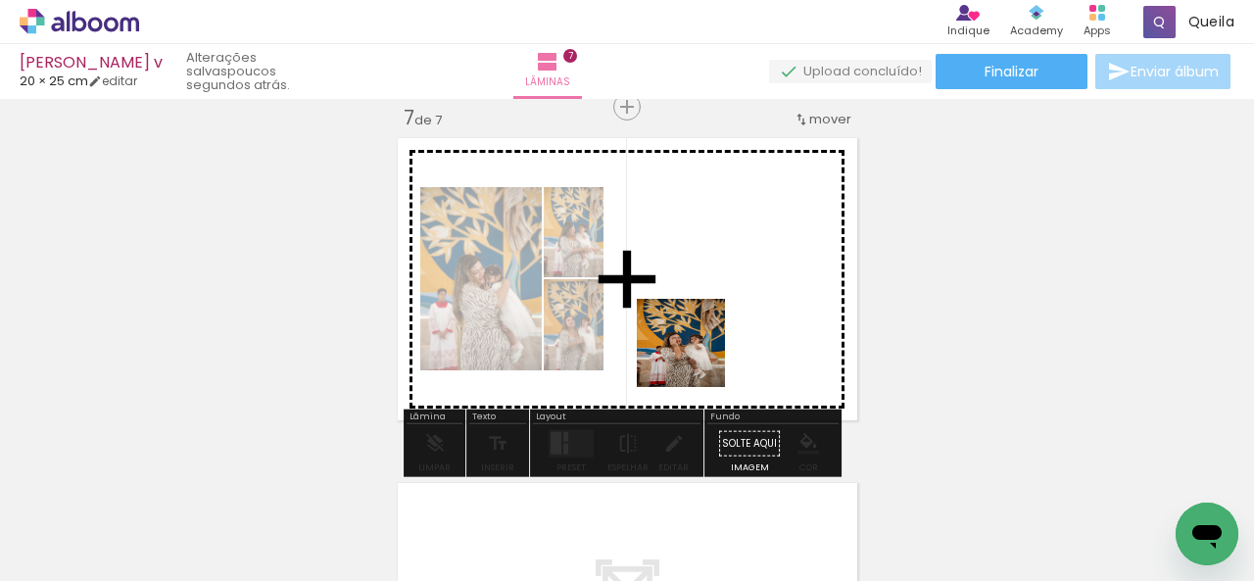
drag, startPoint x: 571, startPoint y: 523, endPoint x: 741, endPoint y: 281, distance: 295.4
click at [741, 281] on quentale-workspace at bounding box center [627, 290] width 1254 height 581
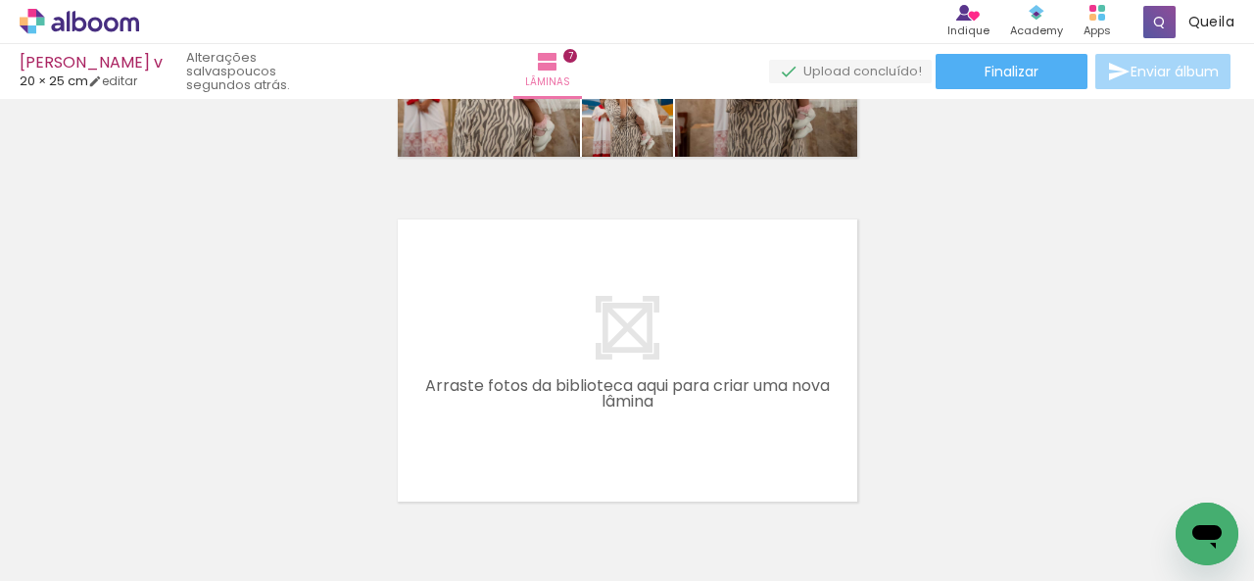
scroll to position [2474, 0]
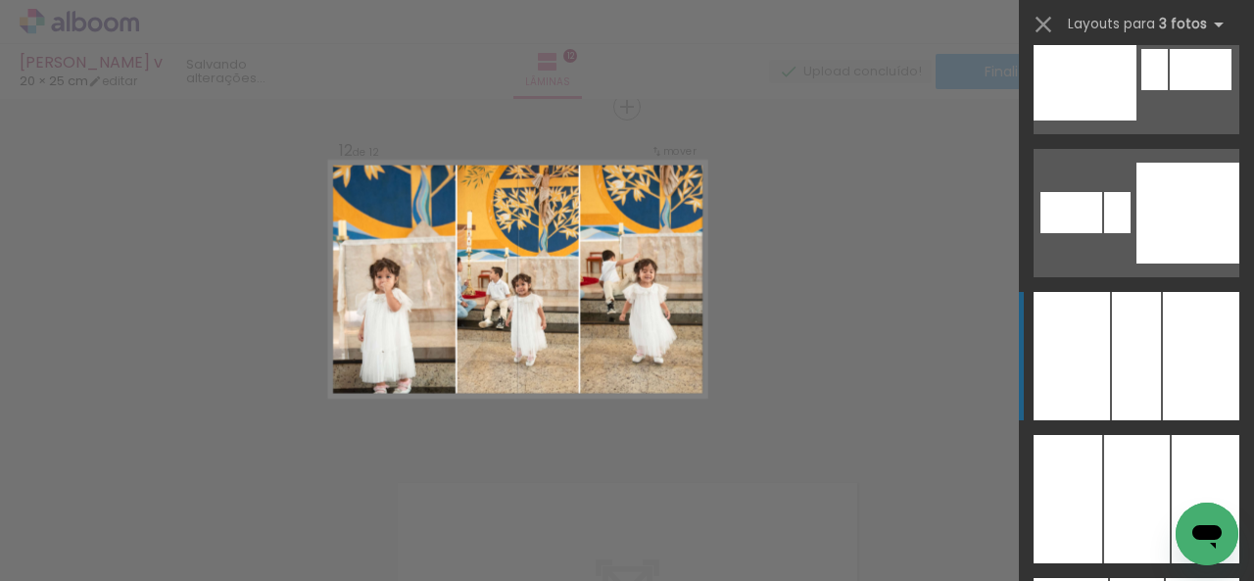
scroll to position [11167, 0]
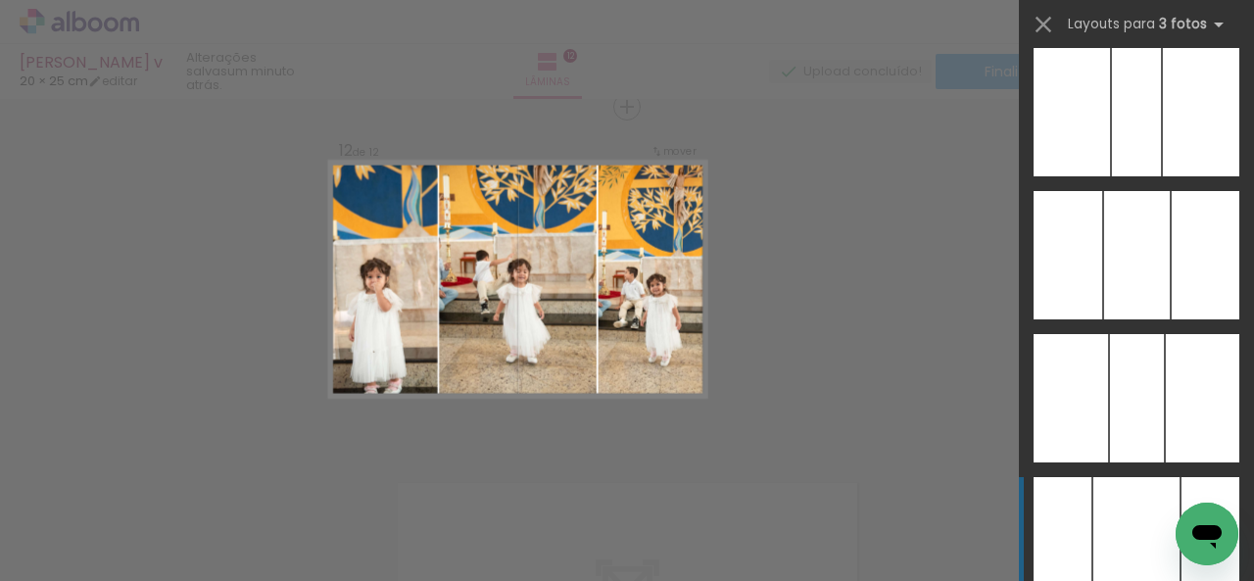
click at [1112, 552] on div at bounding box center [1136, 541] width 86 height 128
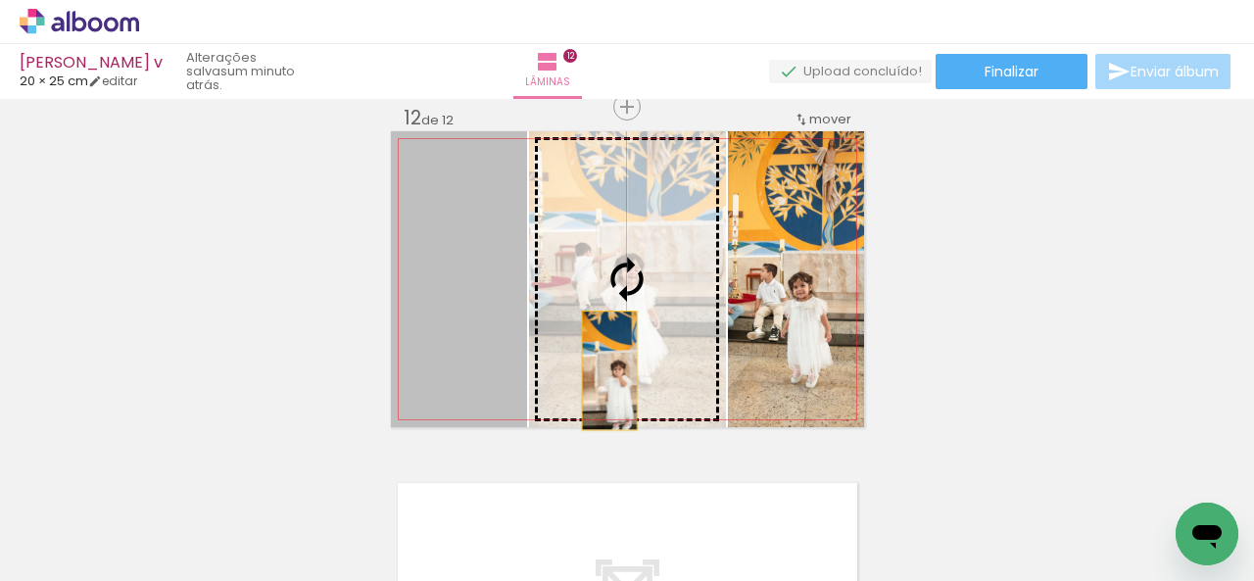
drag, startPoint x: 471, startPoint y: 367, endPoint x: 613, endPoint y: 371, distance: 142.1
click at [0, 0] on slot at bounding box center [0, 0] width 0 height 0
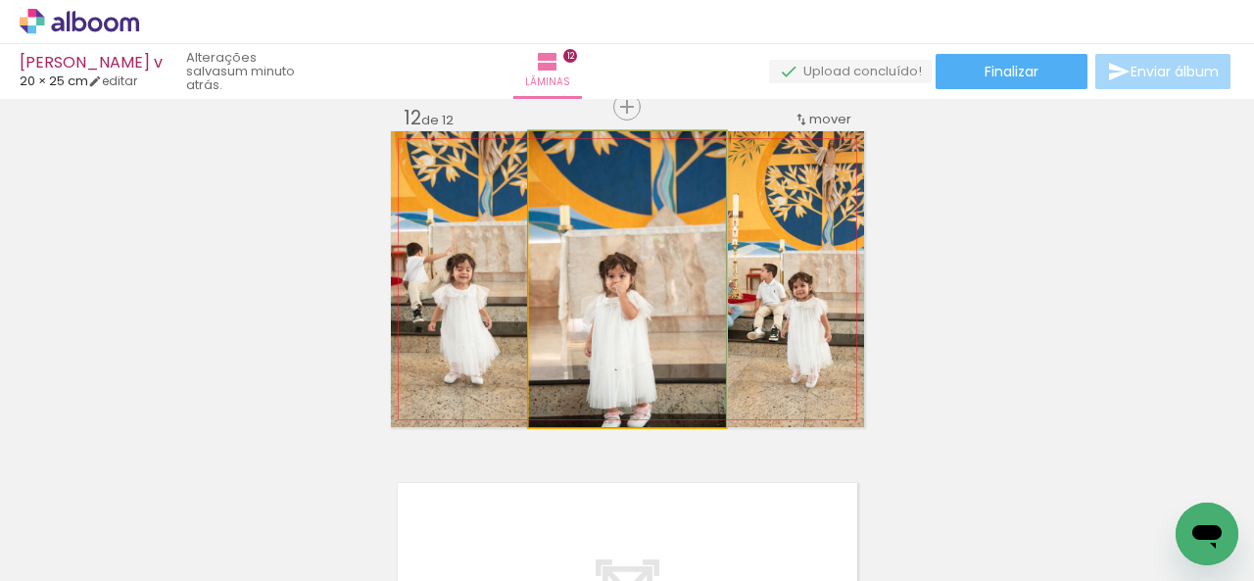
drag, startPoint x: 647, startPoint y: 337, endPoint x: 647, endPoint y: 305, distance: 32.3
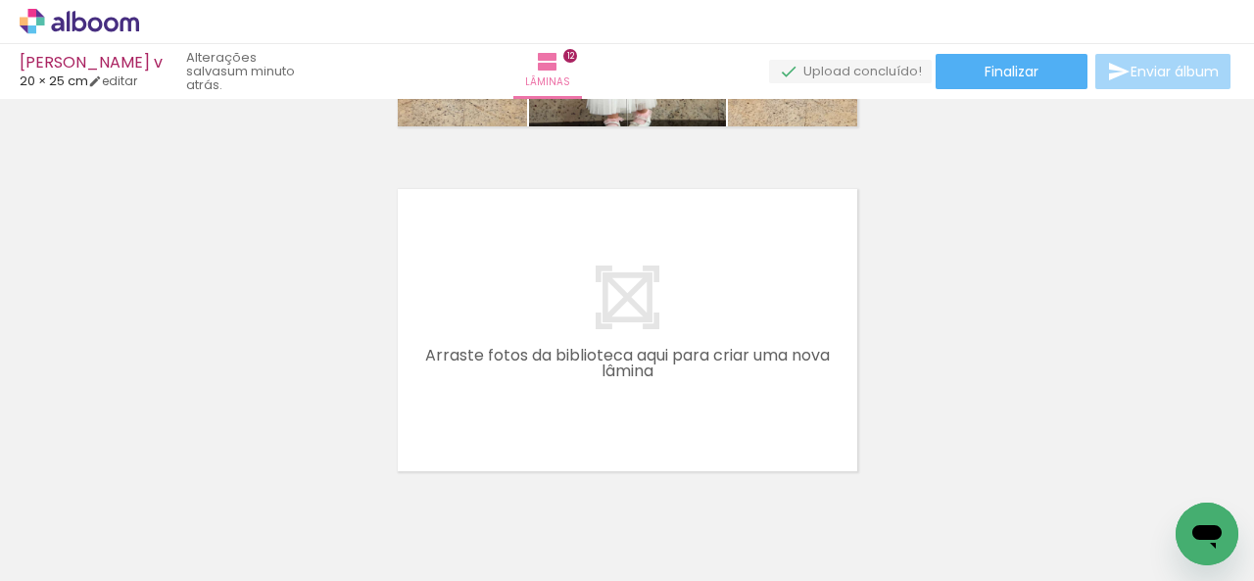
scroll to position [0, 7911]
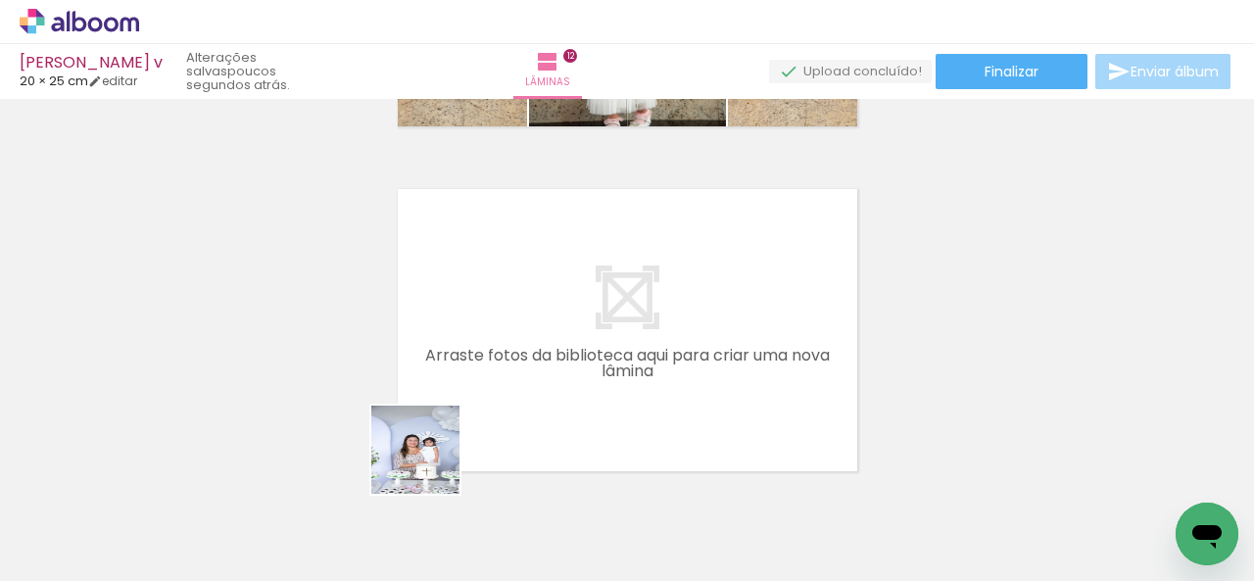
drag, startPoint x: 430, startPoint y: 464, endPoint x: 482, endPoint y: 483, distance: 55.2
click at [462, 373] on quentale-workspace at bounding box center [627, 290] width 1254 height 581
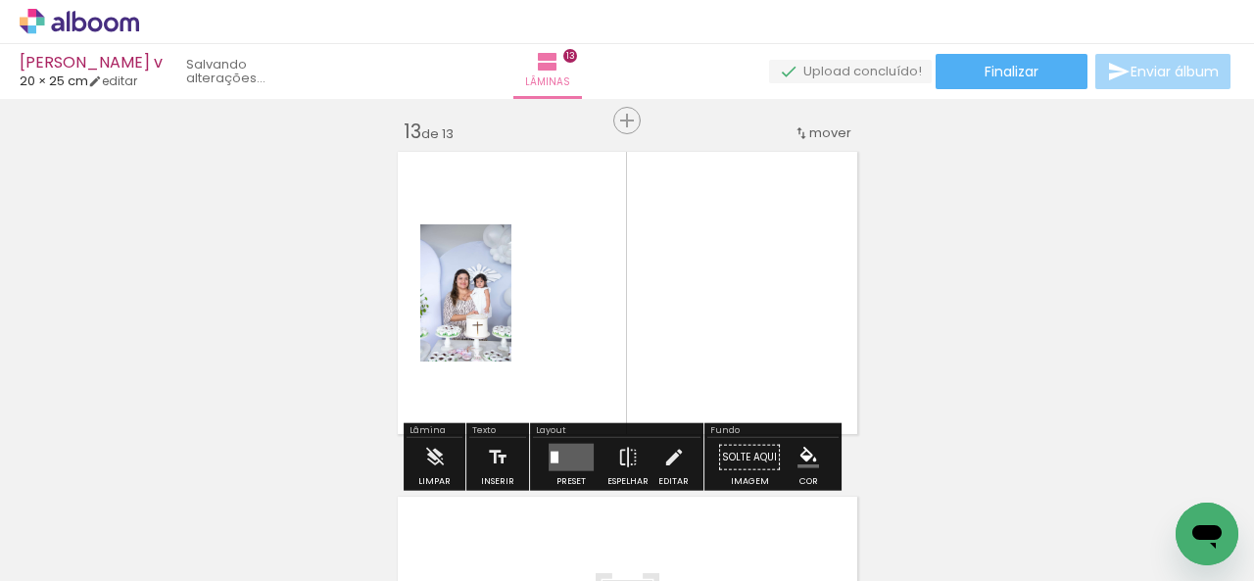
scroll to position [4162, 0]
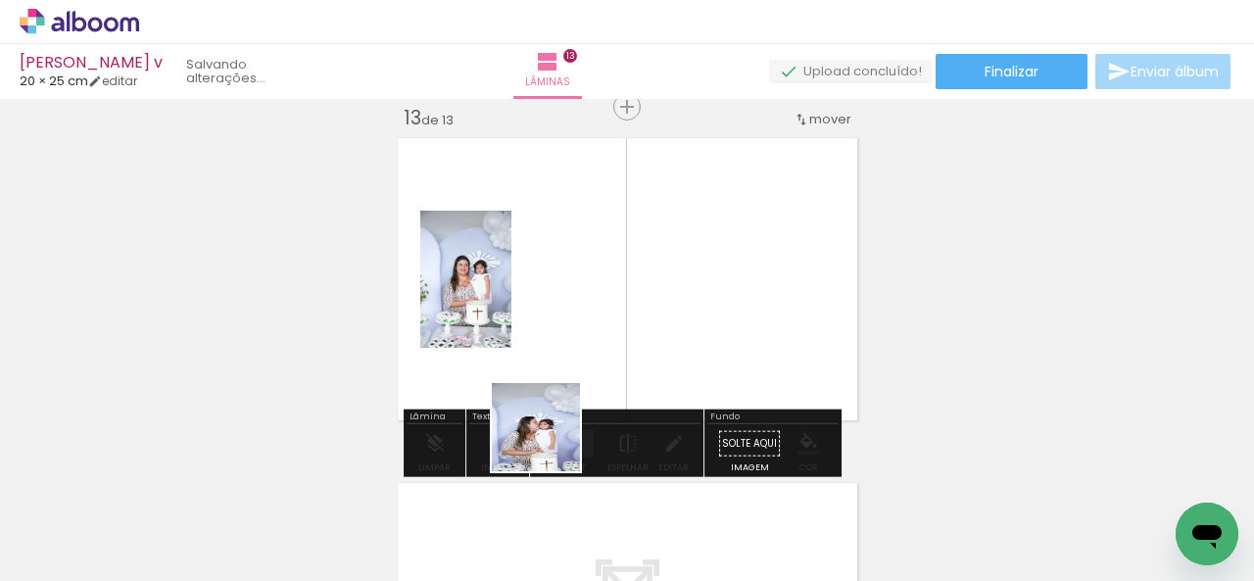
drag, startPoint x: 545, startPoint y: 465, endPoint x: 594, endPoint y: 428, distance: 61.5
click at [586, 299] on quentale-workspace at bounding box center [627, 290] width 1254 height 581
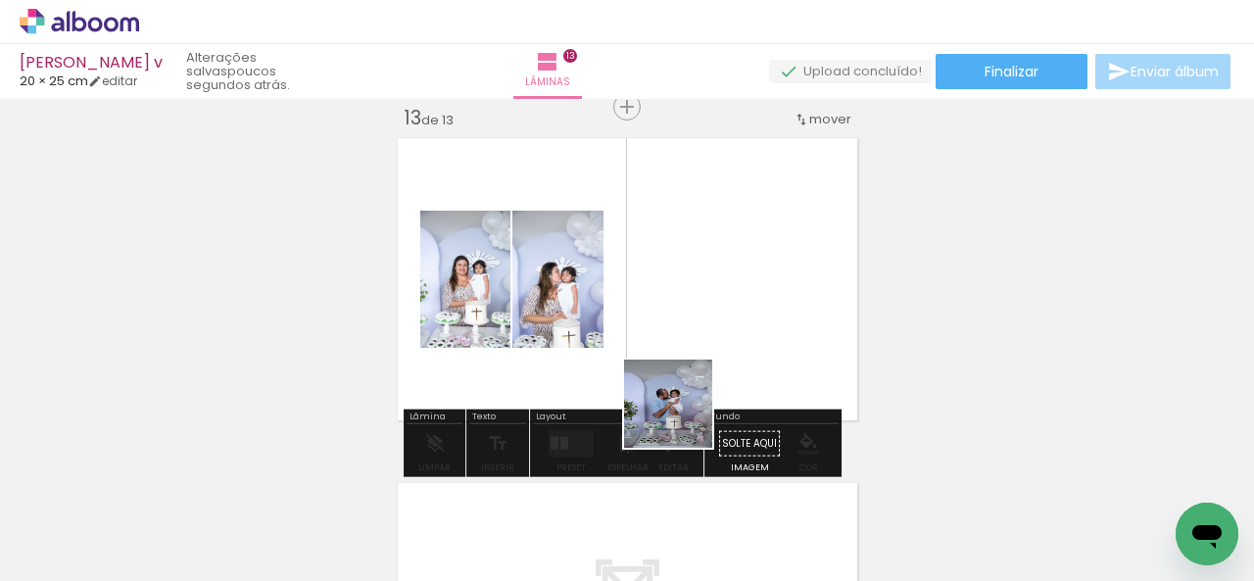
drag, startPoint x: 672, startPoint y: 550, endPoint x: 712, endPoint y: 355, distance: 199.0
click at [703, 334] on quentale-workspace at bounding box center [627, 290] width 1254 height 581
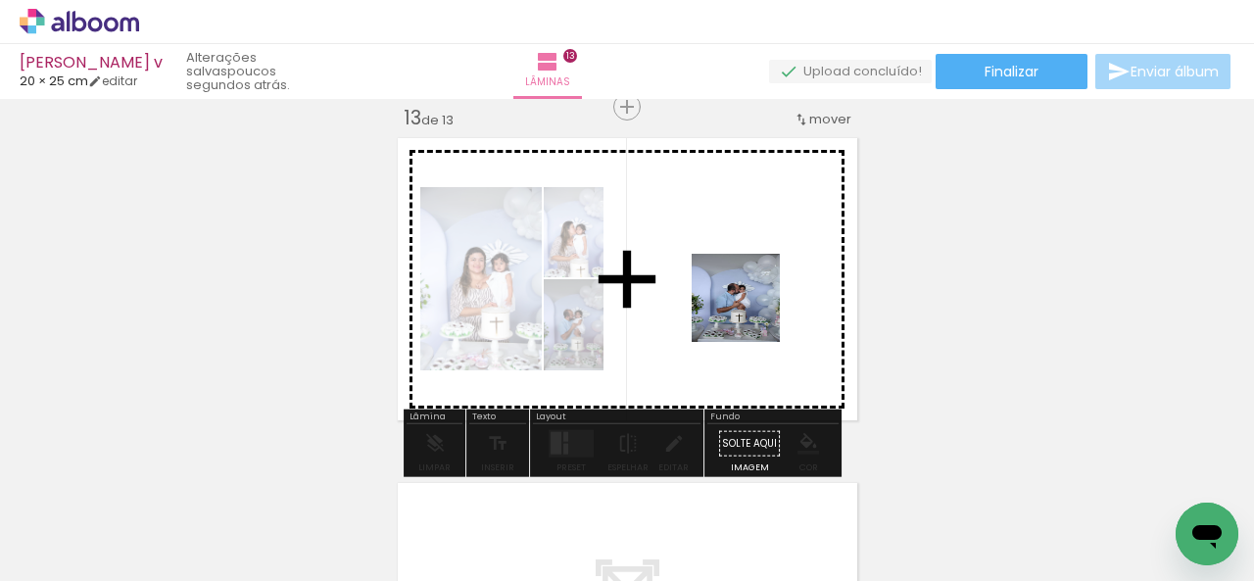
drag, startPoint x: 723, startPoint y: 552, endPoint x: 917, endPoint y: 460, distance: 214.3
click at [752, 279] on quentale-workspace at bounding box center [627, 290] width 1254 height 581
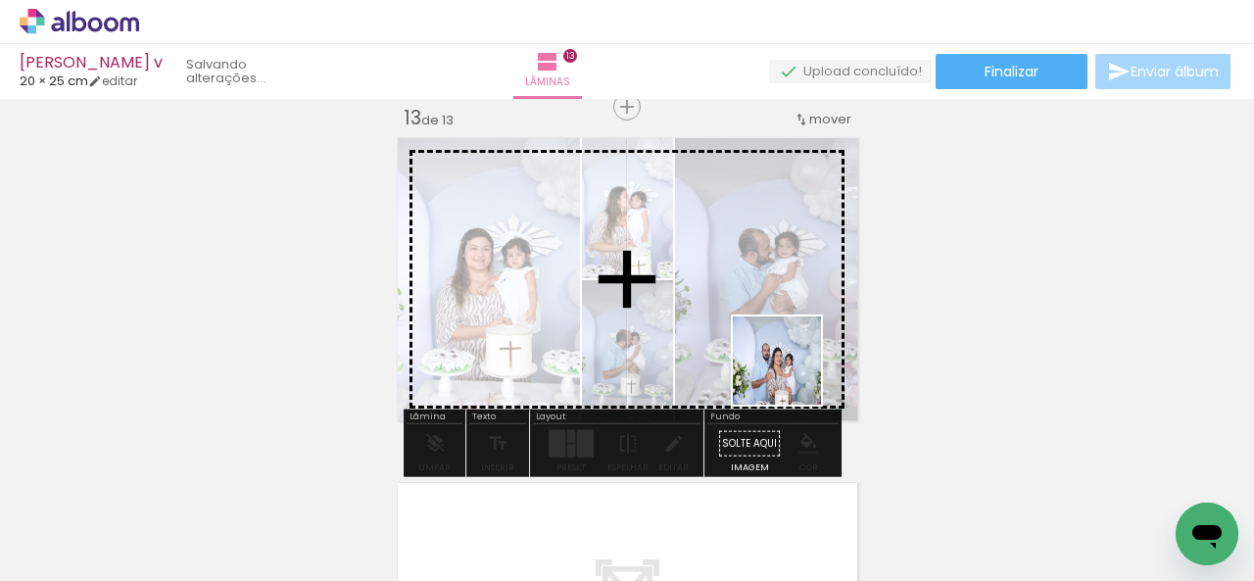
drag, startPoint x: 982, startPoint y: 485, endPoint x: 861, endPoint y: 487, distance: 120.5
click at [713, 319] on quentale-workspace at bounding box center [627, 290] width 1254 height 581
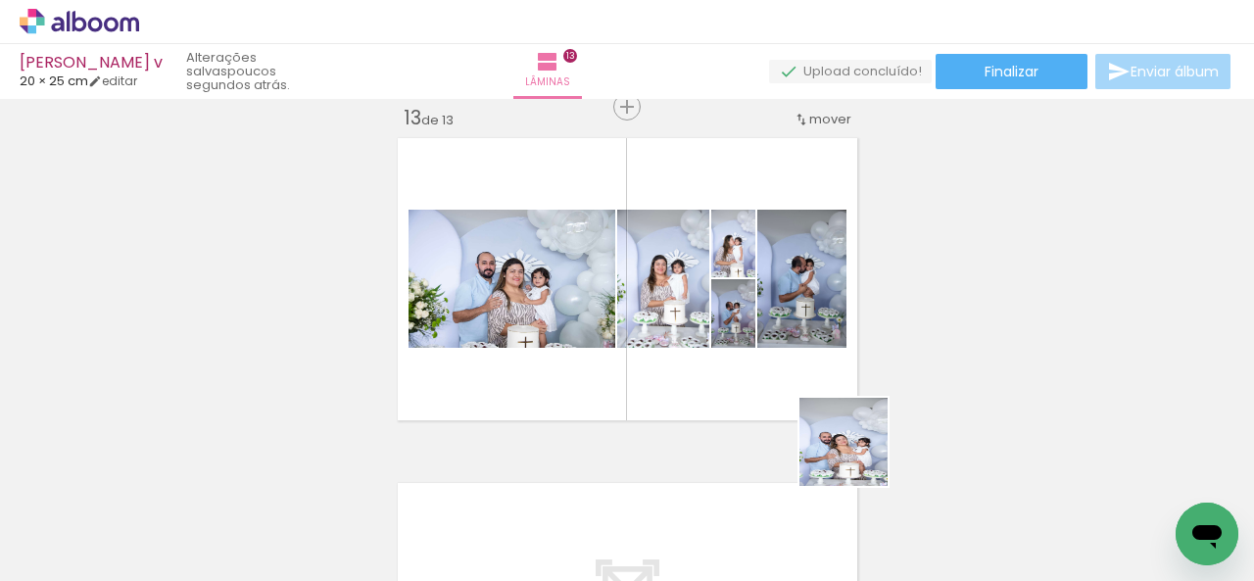
drag, startPoint x: 967, startPoint y: 534, endPoint x: 721, endPoint y: 342, distance: 312.0
click at [721, 342] on quentale-workspace at bounding box center [627, 290] width 1254 height 581
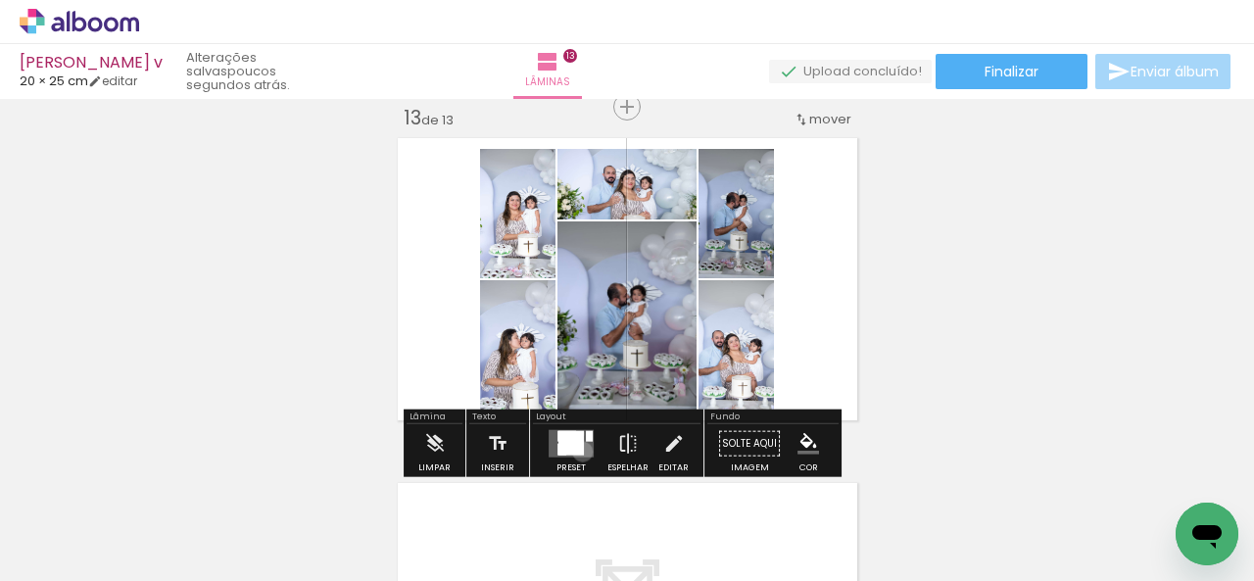
click at [578, 451] on div at bounding box center [570, 444] width 25 height 24
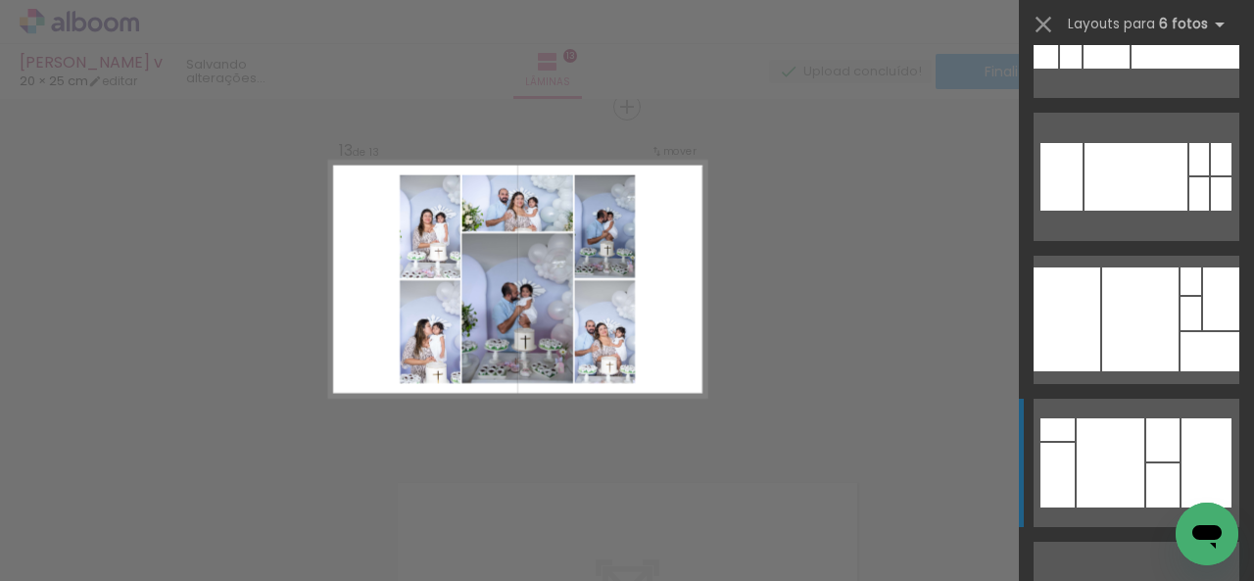
scroll to position [7053, 0]
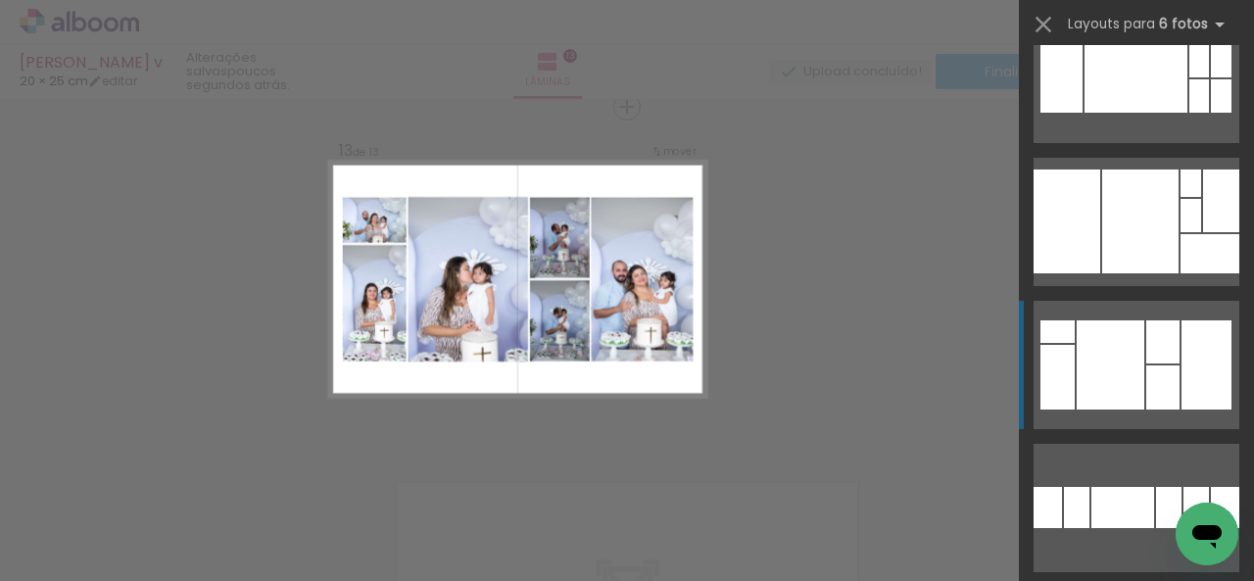
click at [1146, 384] on div at bounding box center [1162, 387] width 33 height 44
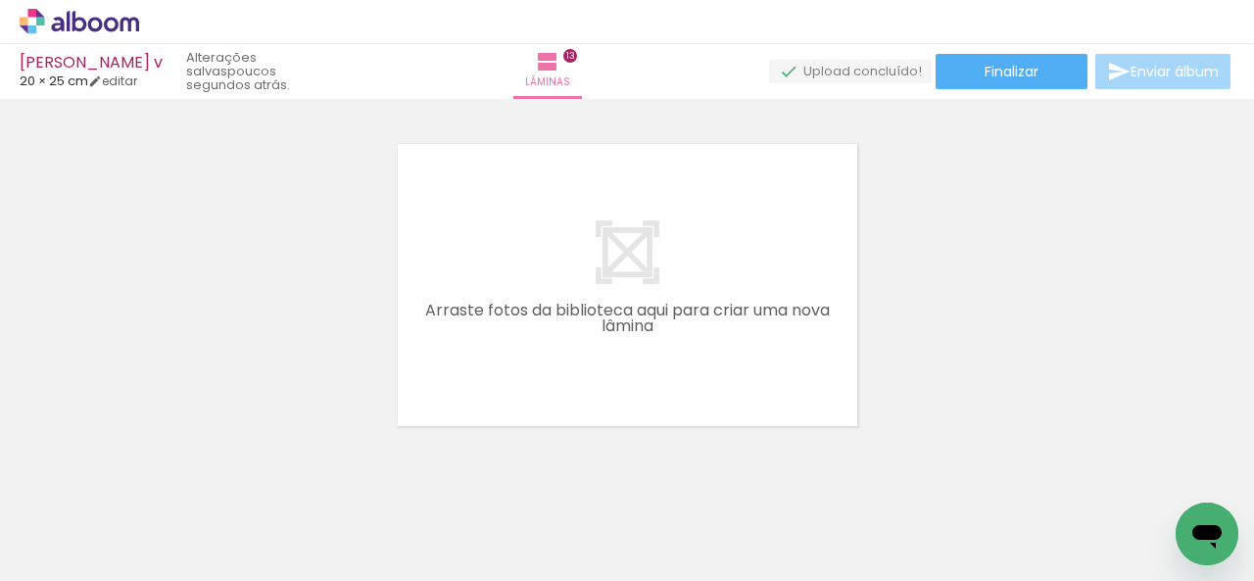
scroll to position [4543, 0]
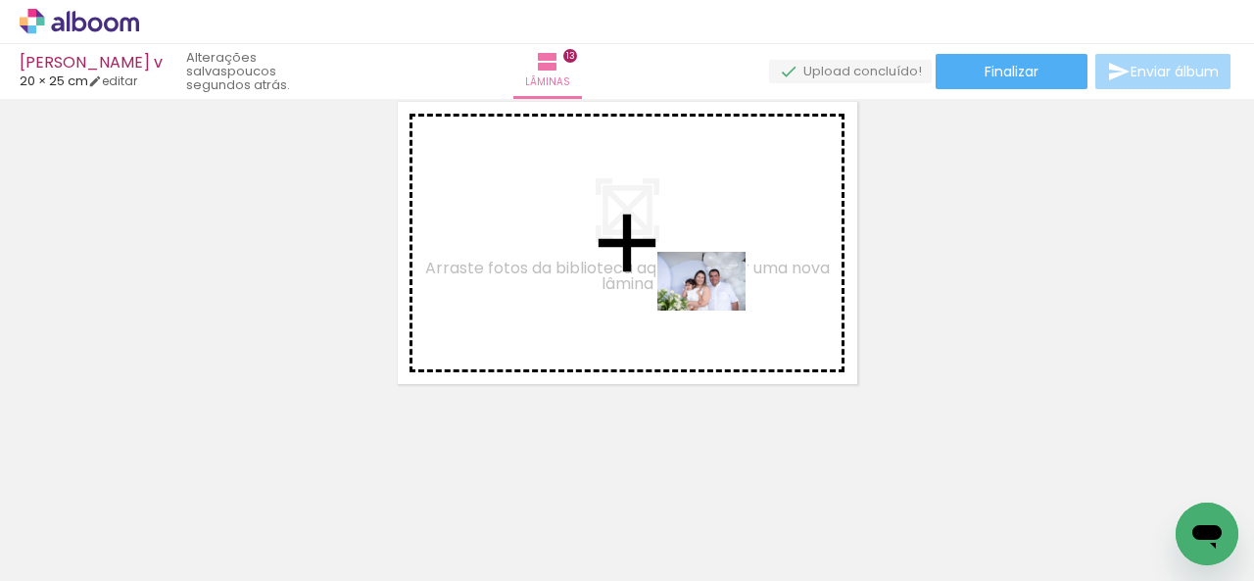
drag, startPoint x: 859, startPoint y: 530, endPoint x: 716, endPoint y: 311, distance: 261.9
click at [716, 311] on quentale-workspace at bounding box center [627, 290] width 1254 height 581
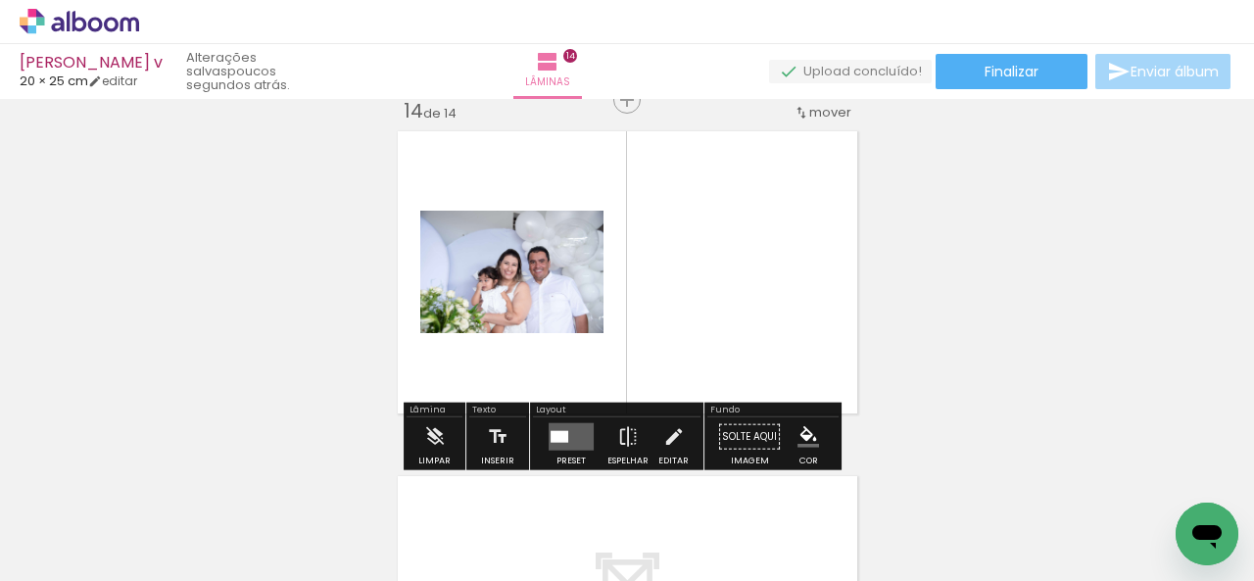
scroll to position [4507, 0]
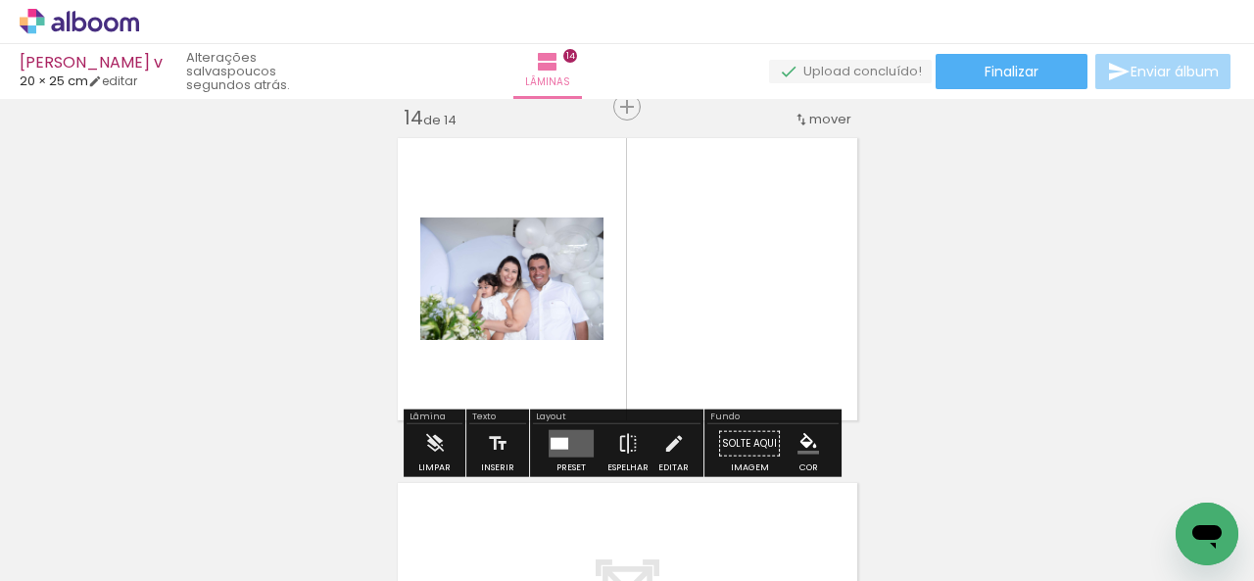
click at [575, 448] on quentale-layouter at bounding box center [571, 443] width 45 height 27
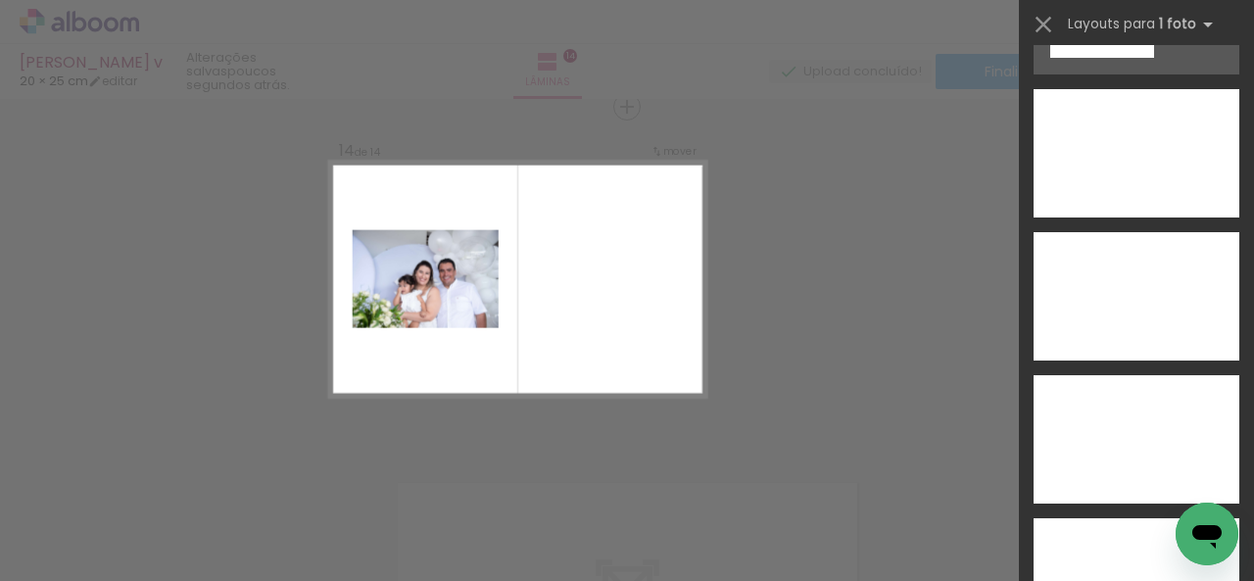
scroll to position [6868, 0]
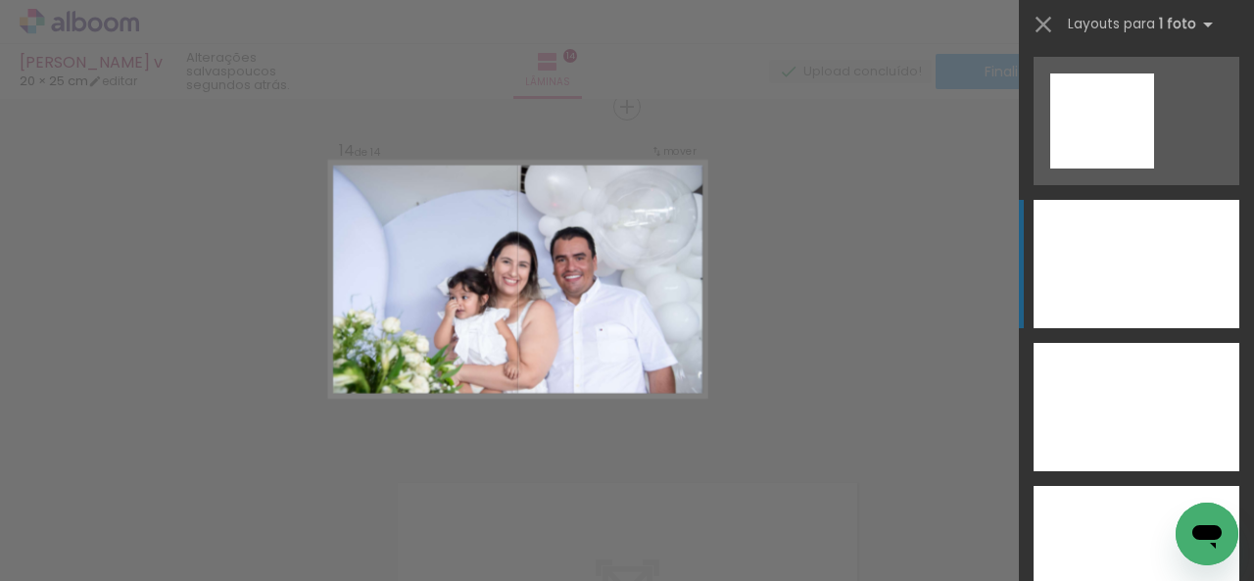
click at [1120, 266] on div at bounding box center [1136, 264] width 206 height 128
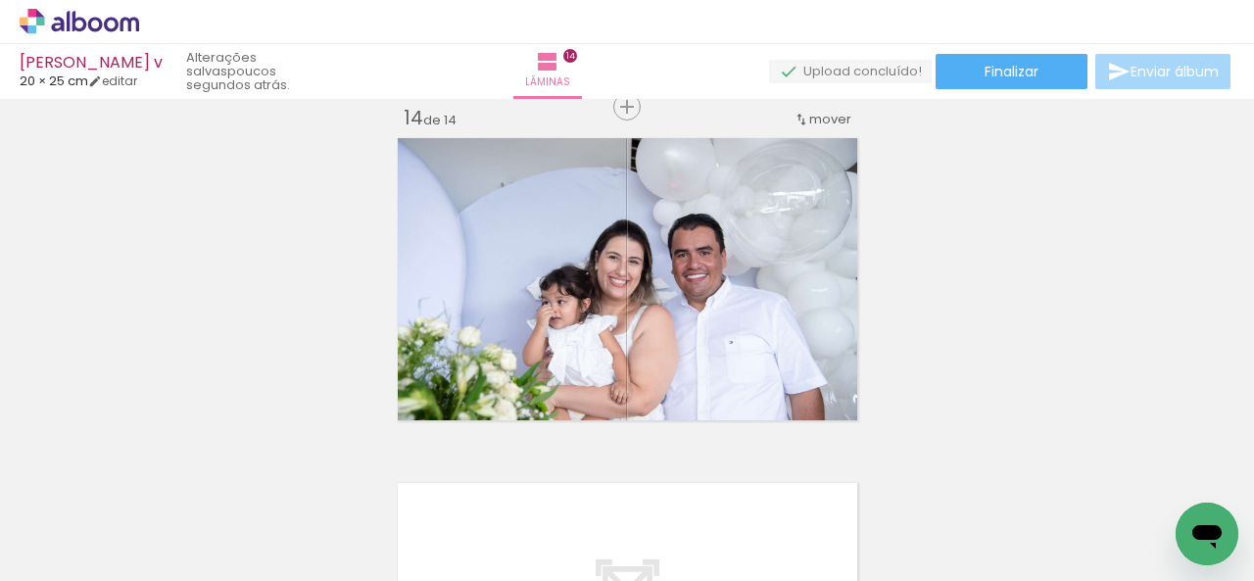
scroll to position [0, 8348]
click at [65, 550] on span "Adicionar Fotos" at bounding box center [69, 555] width 59 height 22
click at [0, 0] on input "file" at bounding box center [0, 0] width 0 height 0
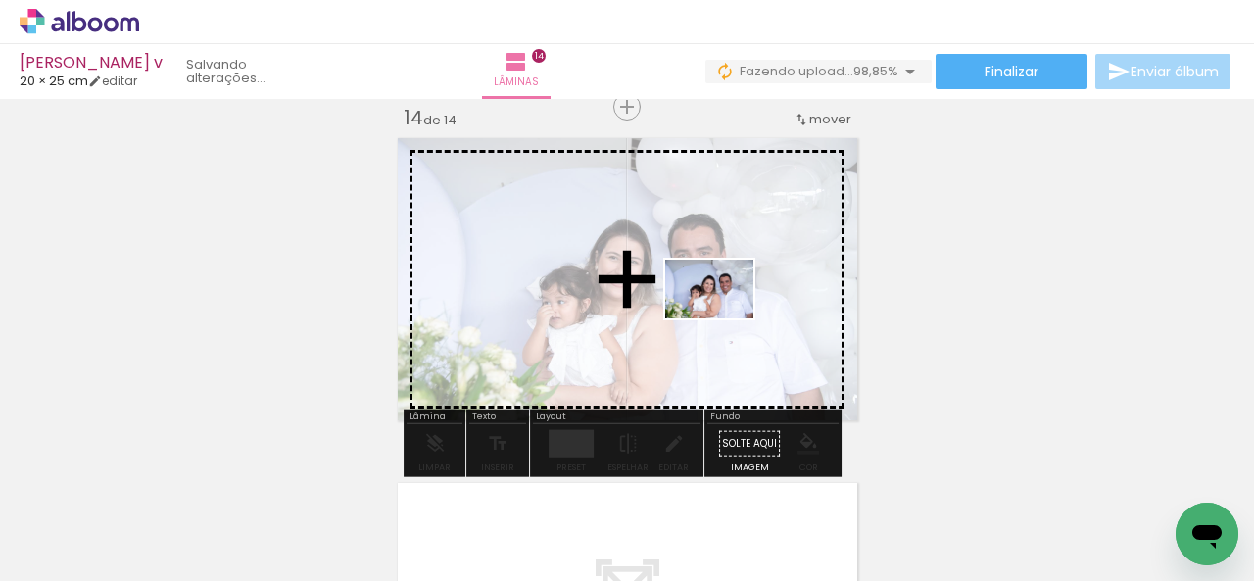
drag, startPoint x: 1156, startPoint y: 512, endPoint x: 720, endPoint y: 318, distance: 477.1
click at [720, 318] on quentale-workspace at bounding box center [627, 290] width 1254 height 581
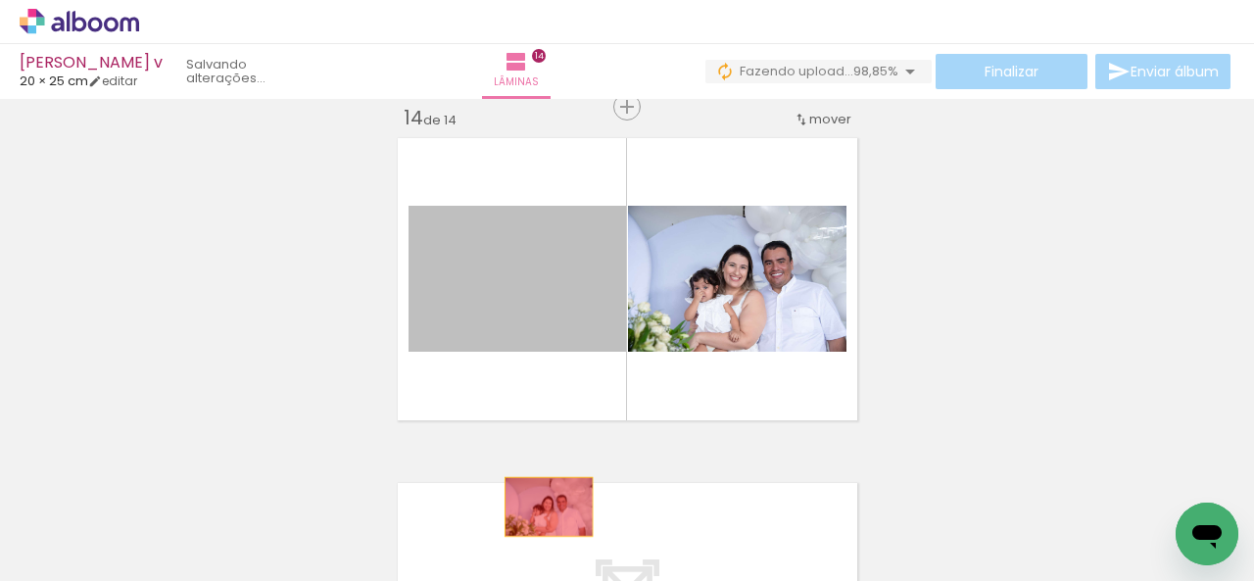
drag, startPoint x: 501, startPoint y: 311, endPoint x: 541, endPoint y: 516, distance: 209.6
click at [542, 516] on quentale-workspace at bounding box center [627, 290] width 1254 height 581
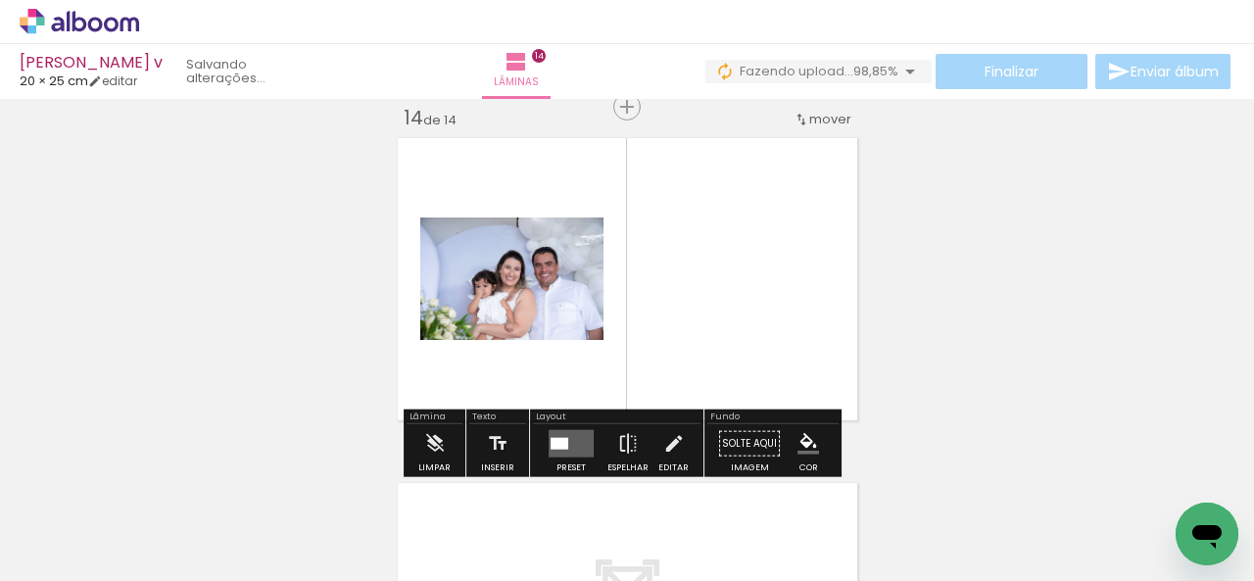
click at [552, 447] on div at bounding box center [560, 444] width 18 height 12
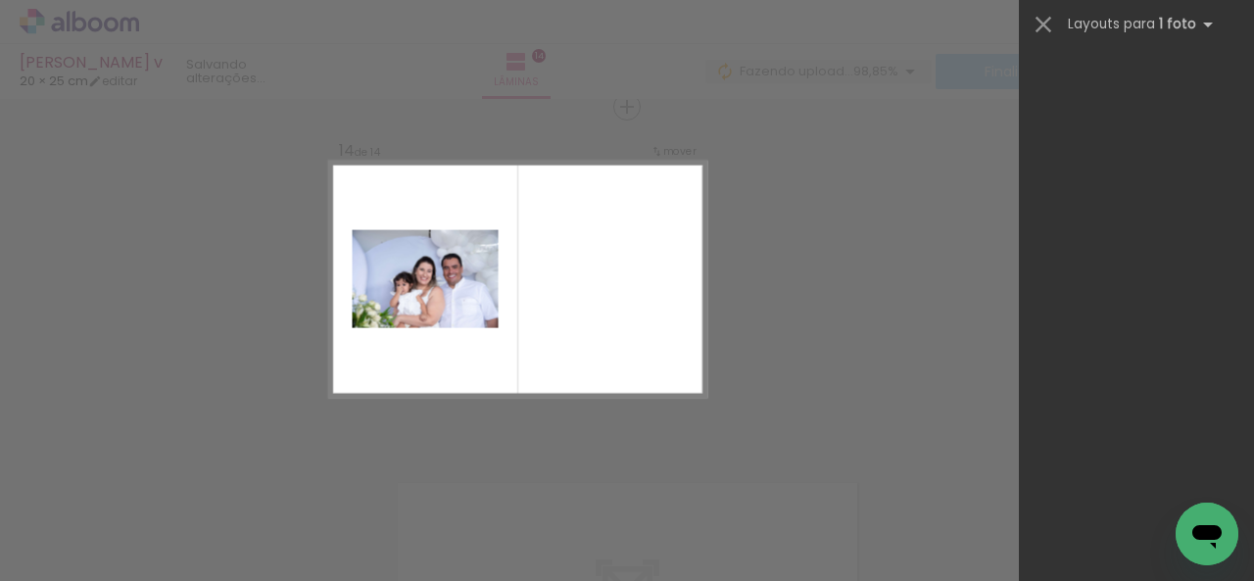
scroll to position [0, 0]
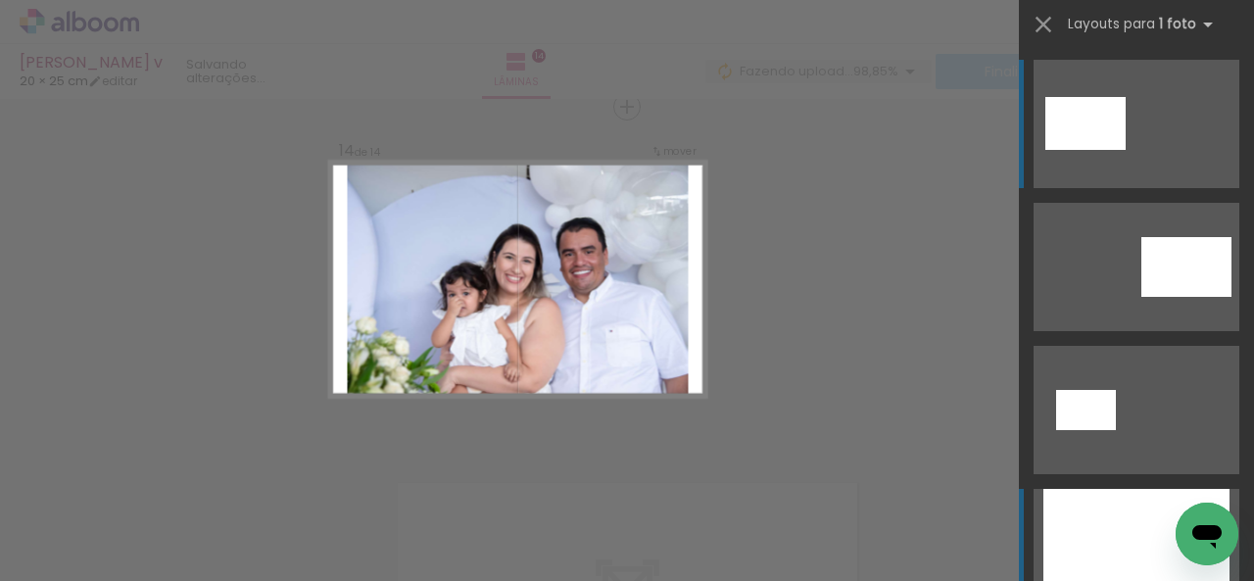
click at [1139, 559] on div at bounding box center [1136, 553] width 186 height 128
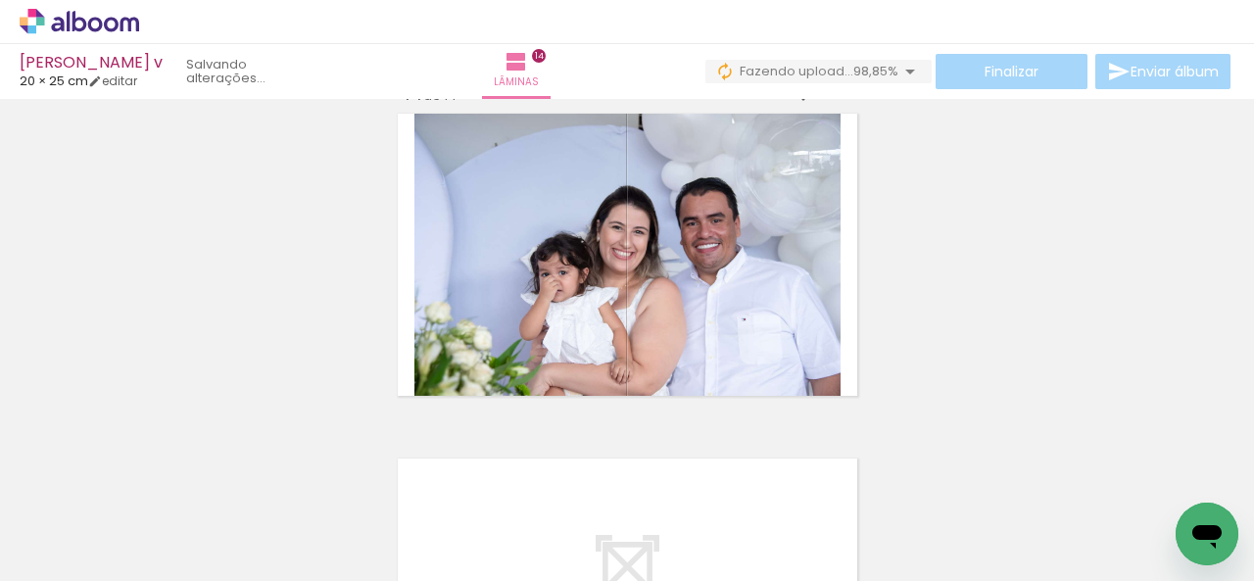
scroll to position [4507, 0]
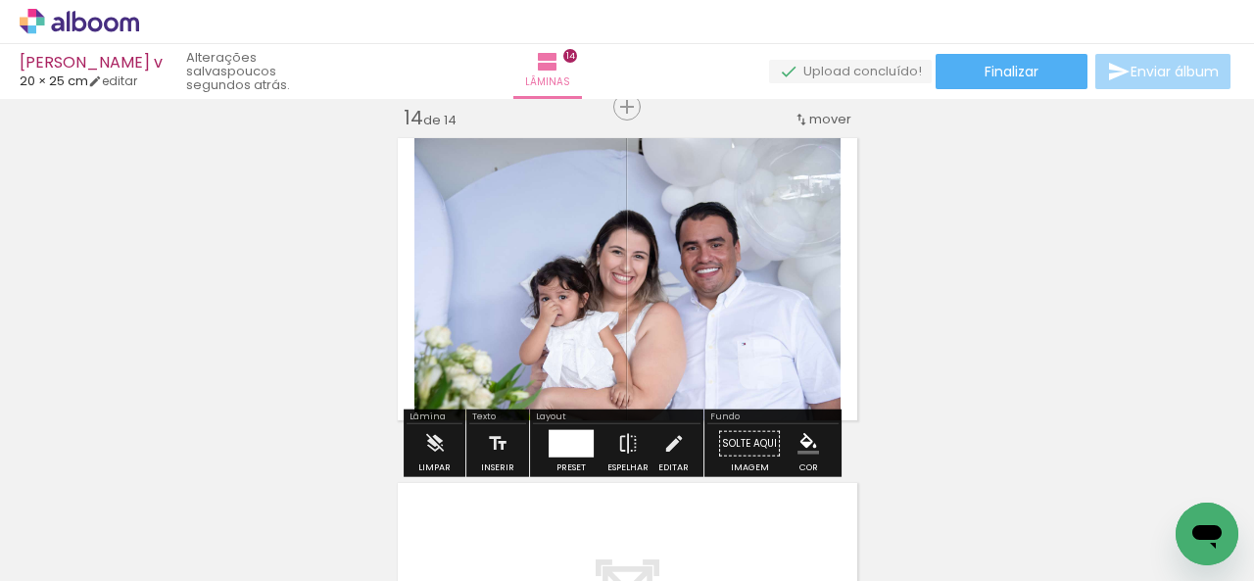
click at [574, 446] on div at bounding box center [571, 443] width 45 height 27
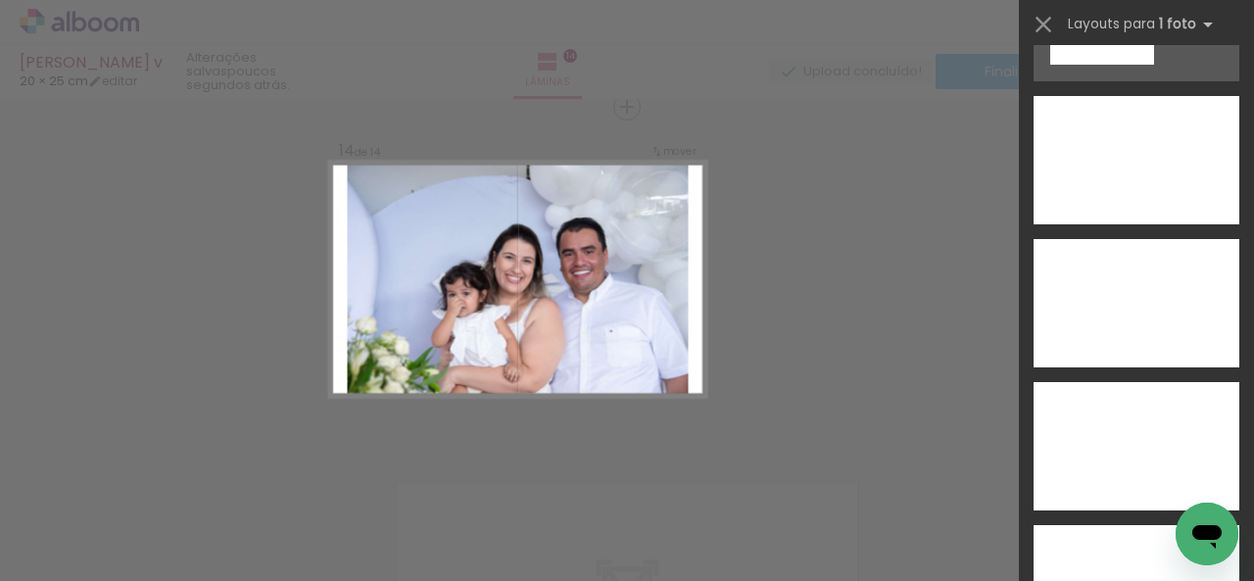
scroll to position [7148, 0]
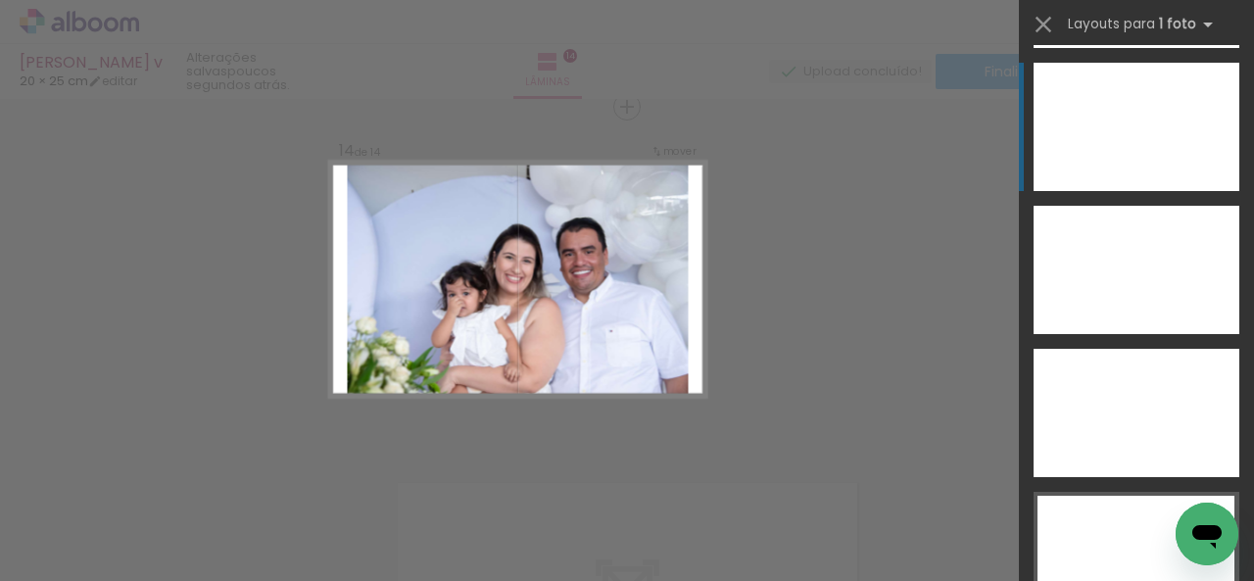
click at [1145, 125] on div at bounding box center [1136, 127] width 206 height 128
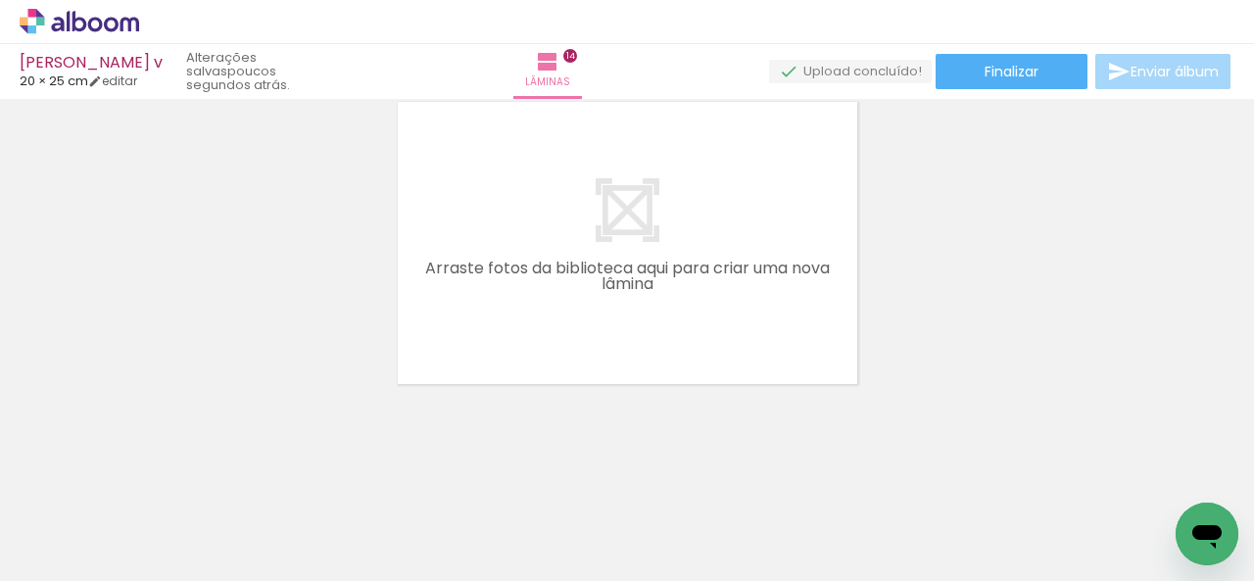
scroll to position [0, 7500]
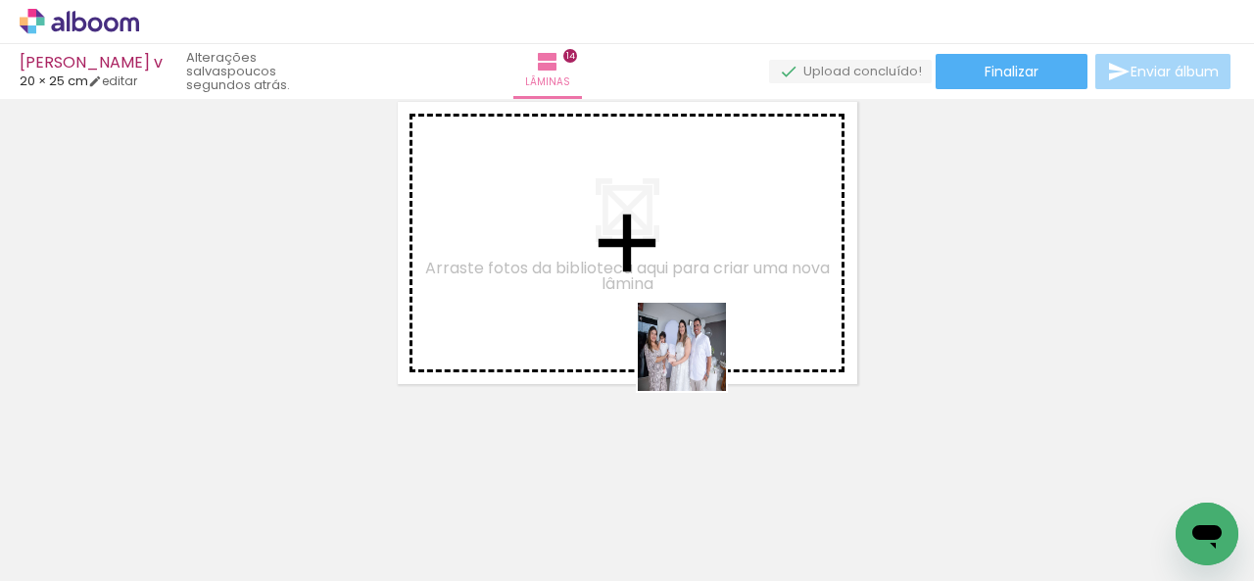
drag, startPoint x: 717, startPoint y: 536, endPoint x: 696, endPoint y: 338, distance: 199.0
click at [696, 339] on quentale-workspace at bounding box center [627, 290] width 1254 height 581
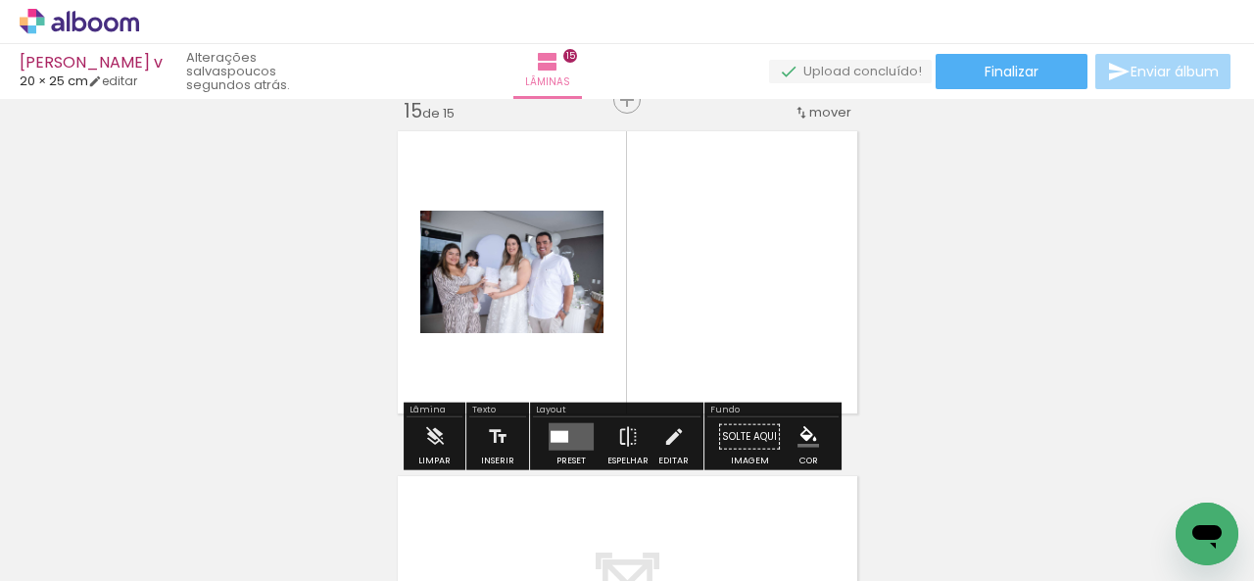
scroll to position [4852, 0]
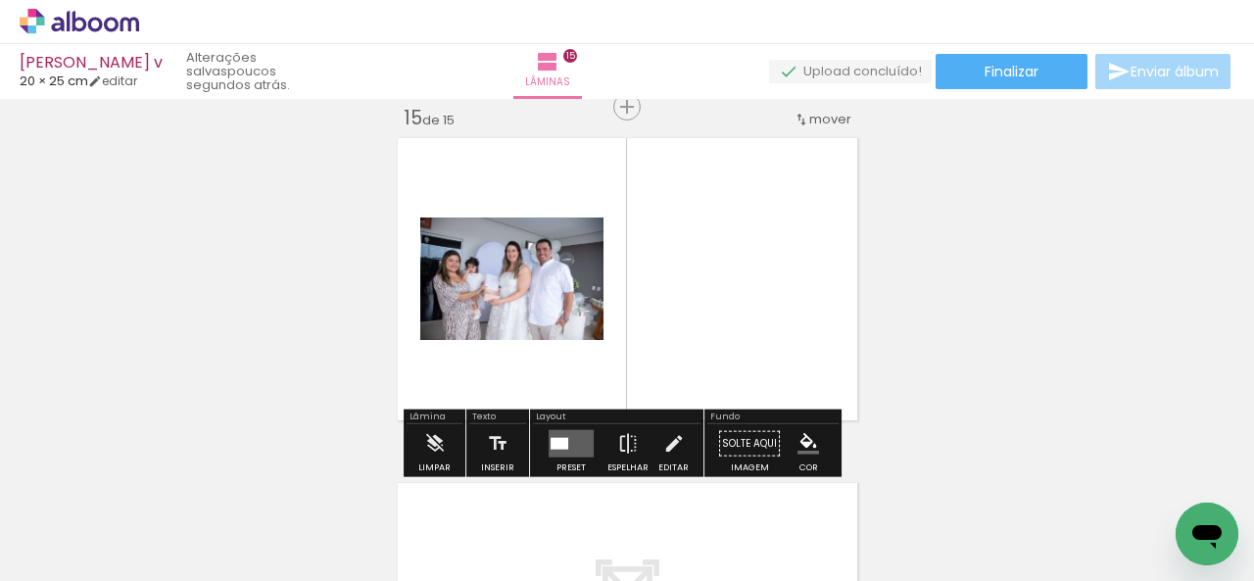
click at [560, 446] on div at bounding box center [560, 444] width 18 height 12
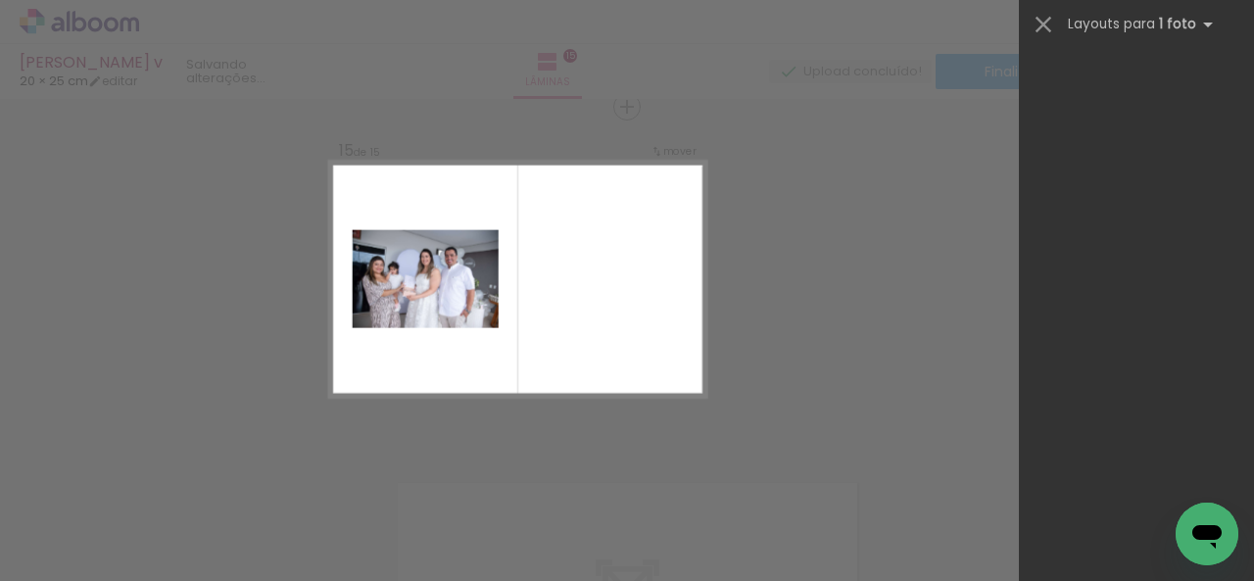
scroll to position [0, 0]
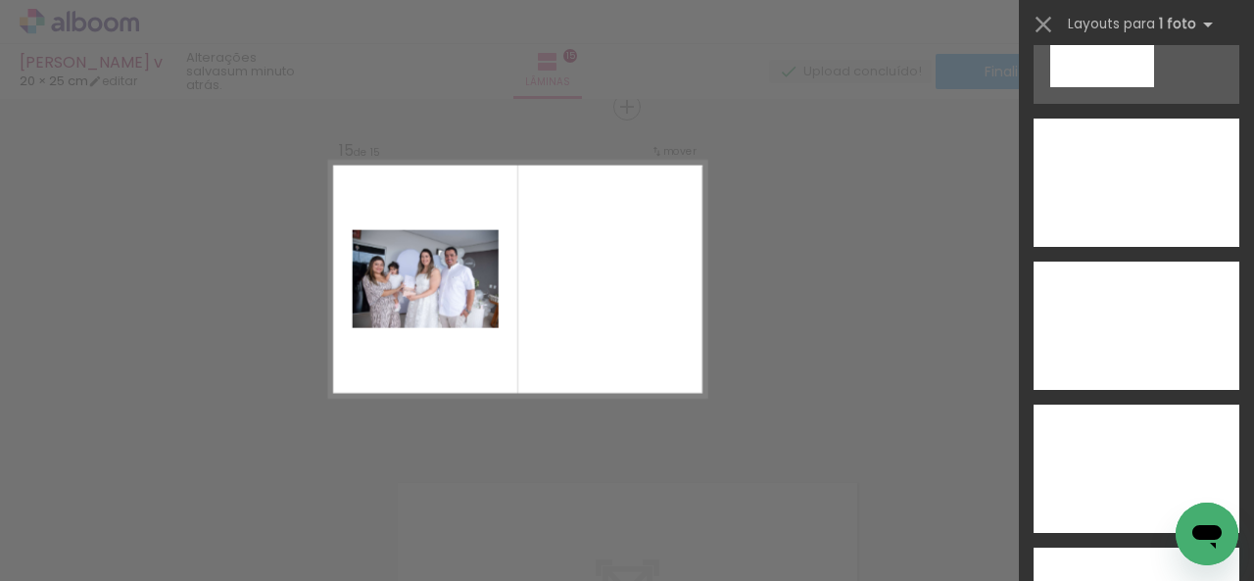
scroll to position [6785, 0]
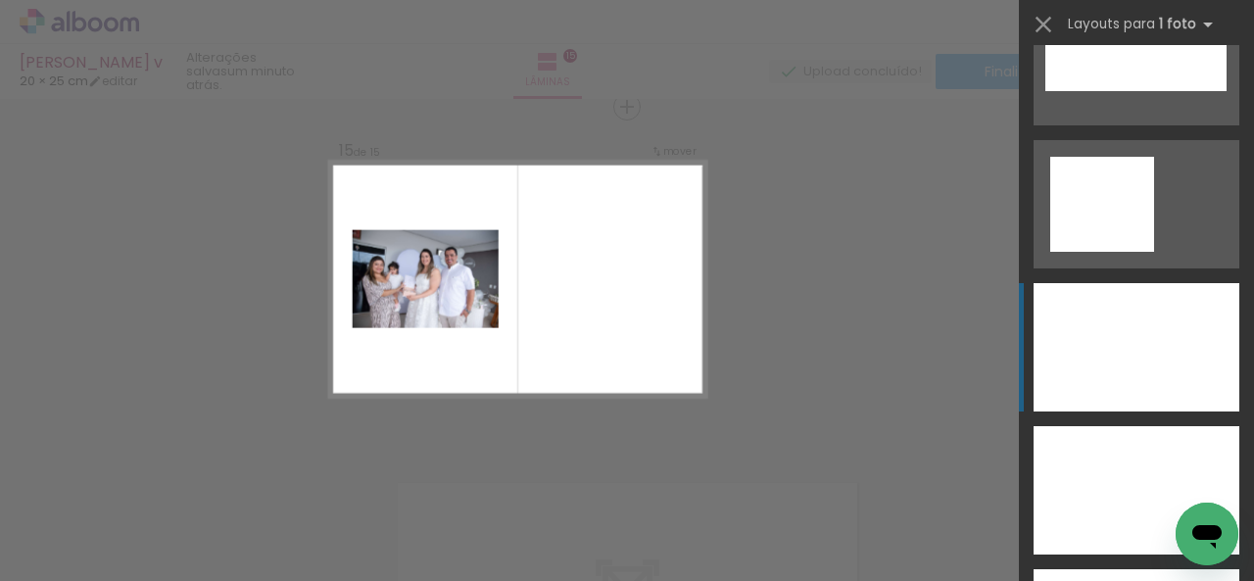
click at [1160, 370] on div at bounding box center [1136, 347] width 206 height 128
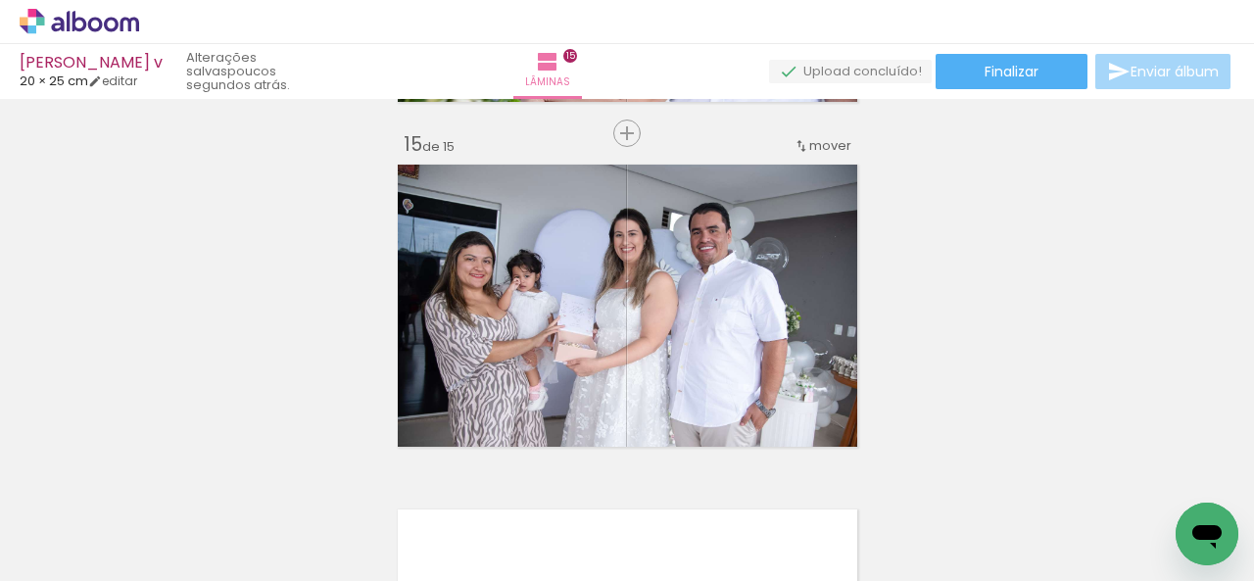
scroll to position [4876, 0]
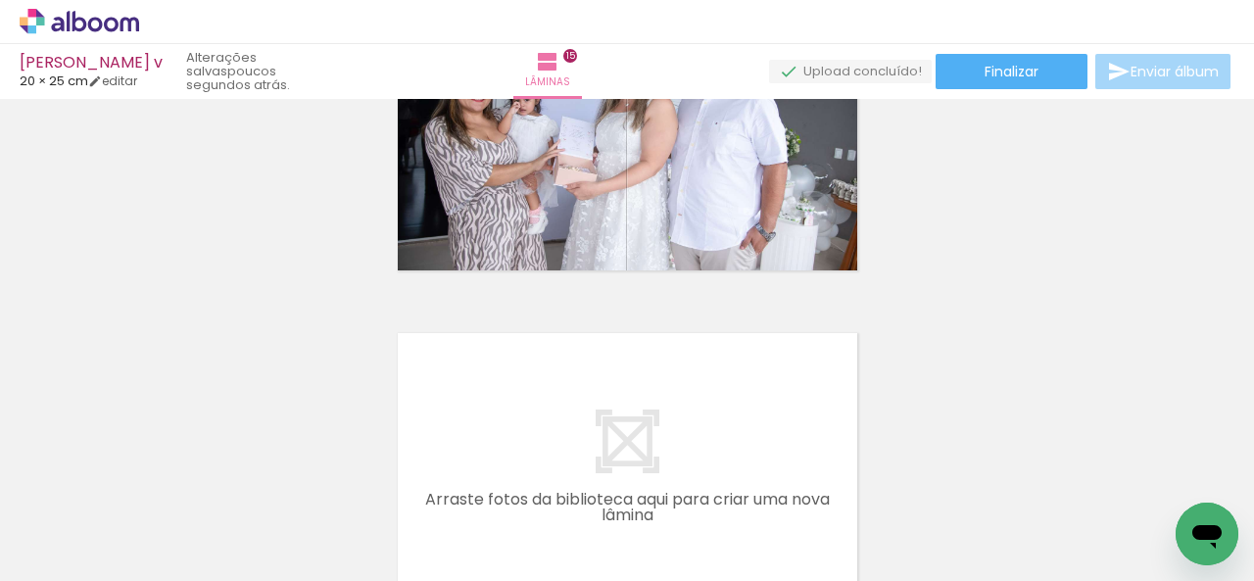
scroll to position [0, 7500]
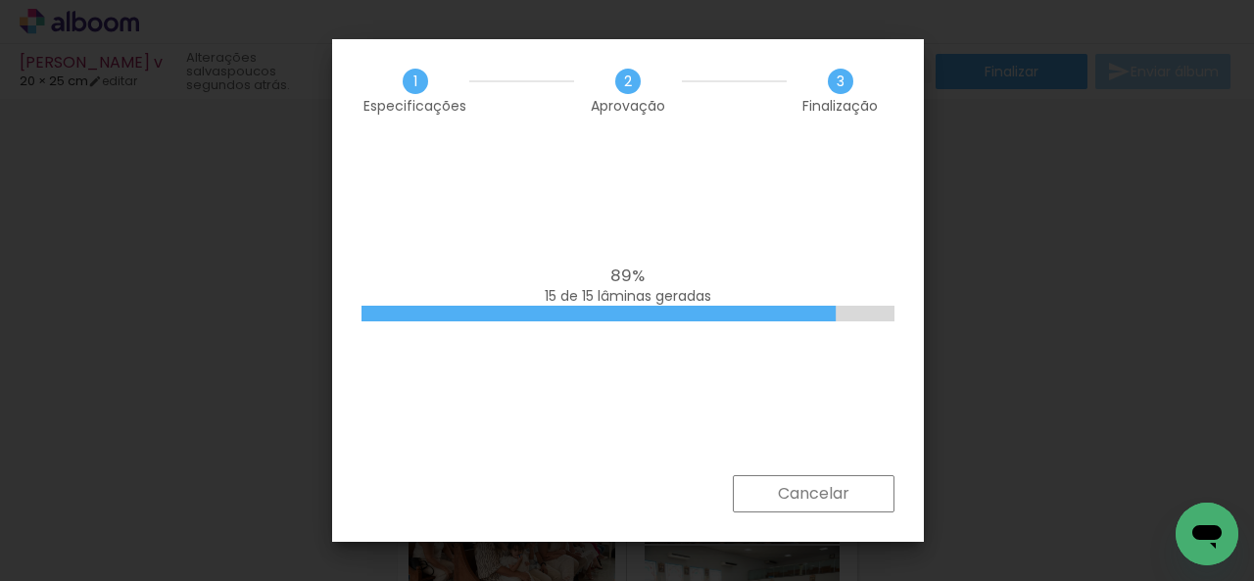
scroll to position [0, 7500]
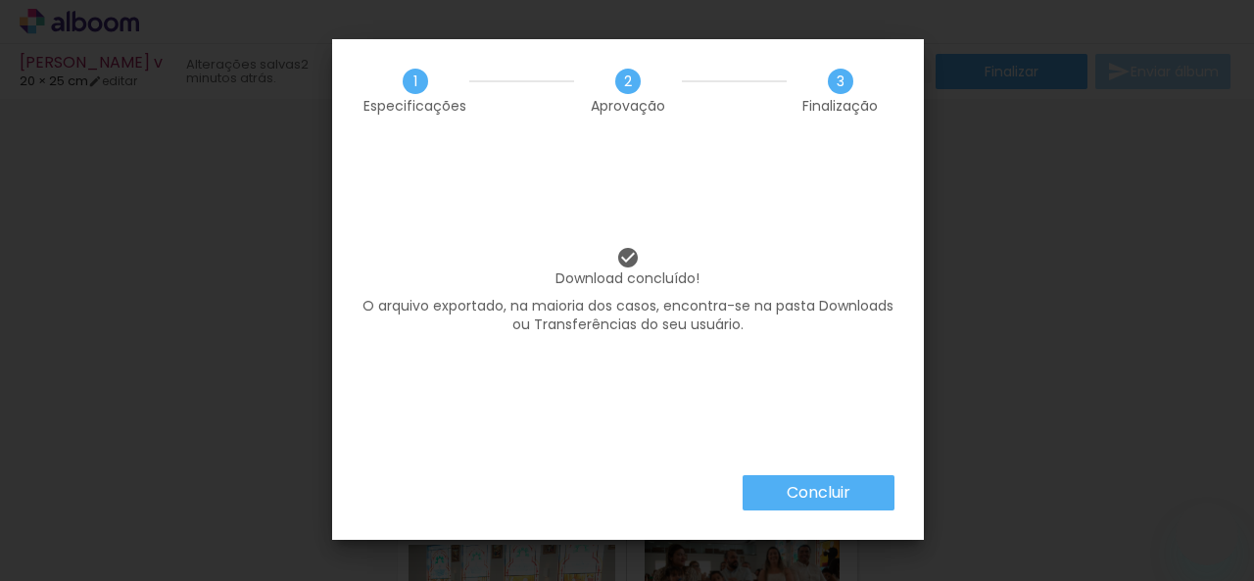
click at [0, 0] on slot "Concluir" at bounding box center [0, 0] width 0 height 0
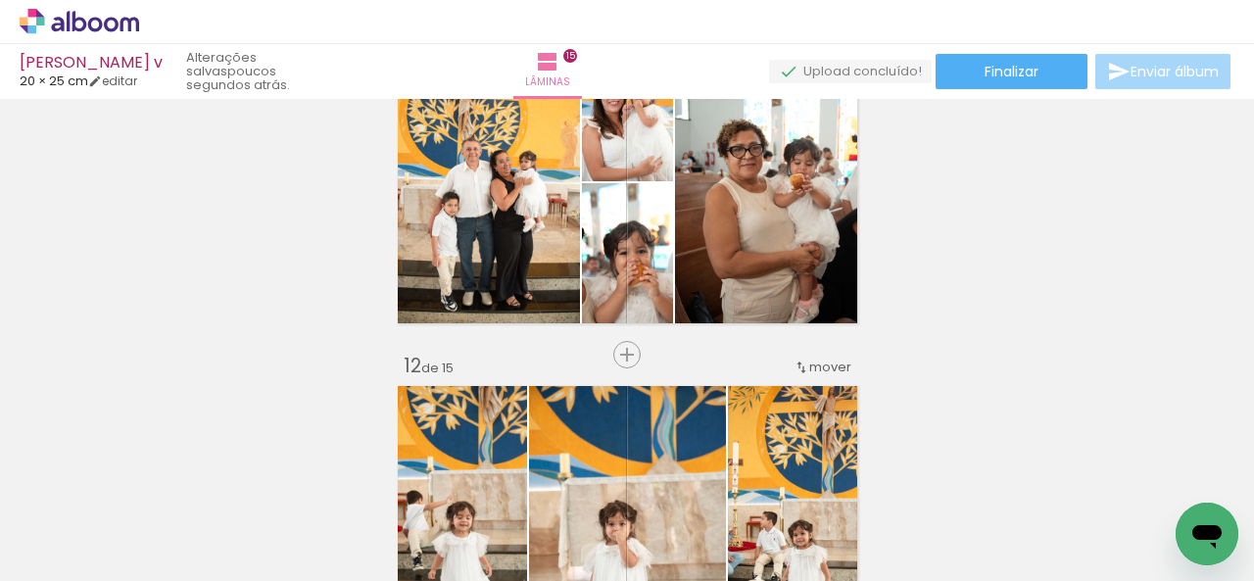
scroll to position [3630, 0]
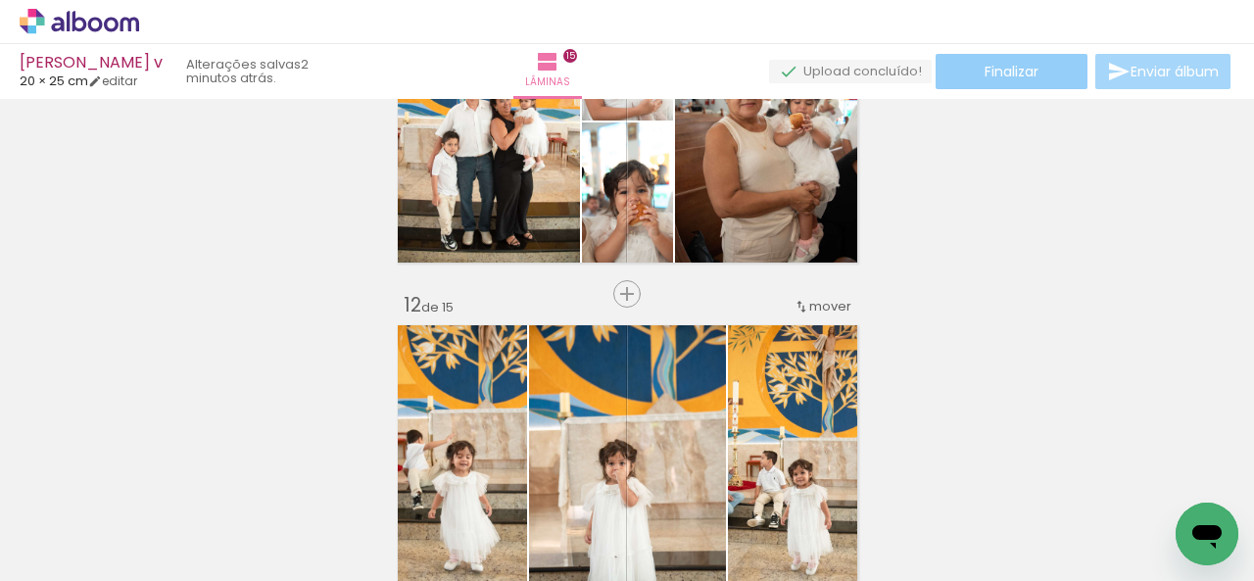
click at [1013, 77] on span "Finalizar" at bounding box center [1011, 72] width 54 height 14
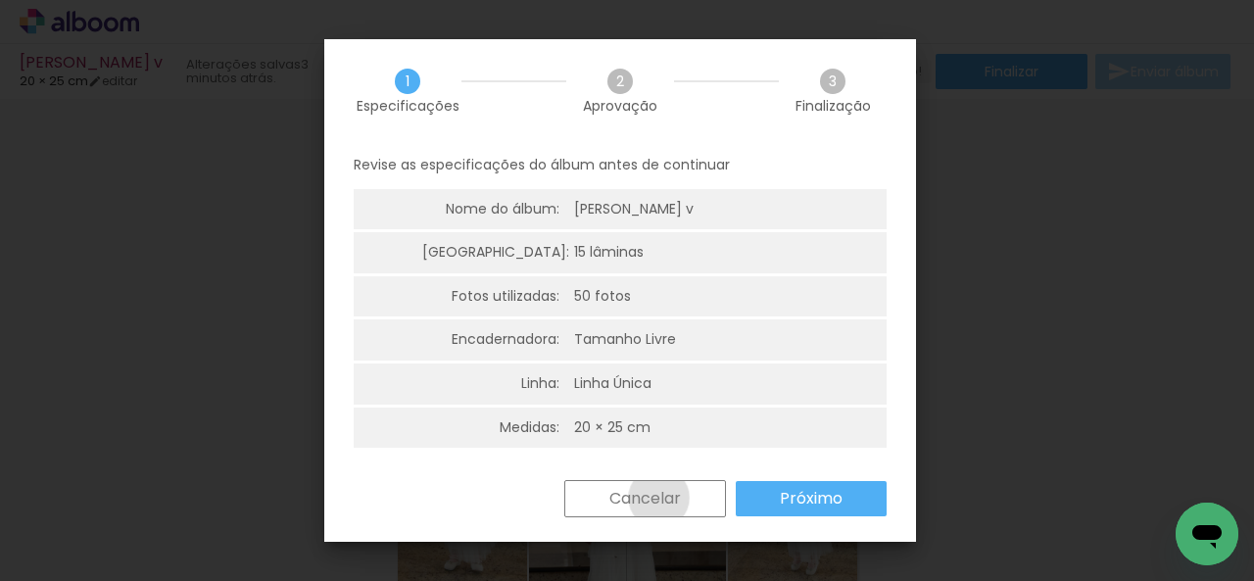
click at [0, 0] on slot "Cancelar" at bounding box center [0, 0] width 0 height 0
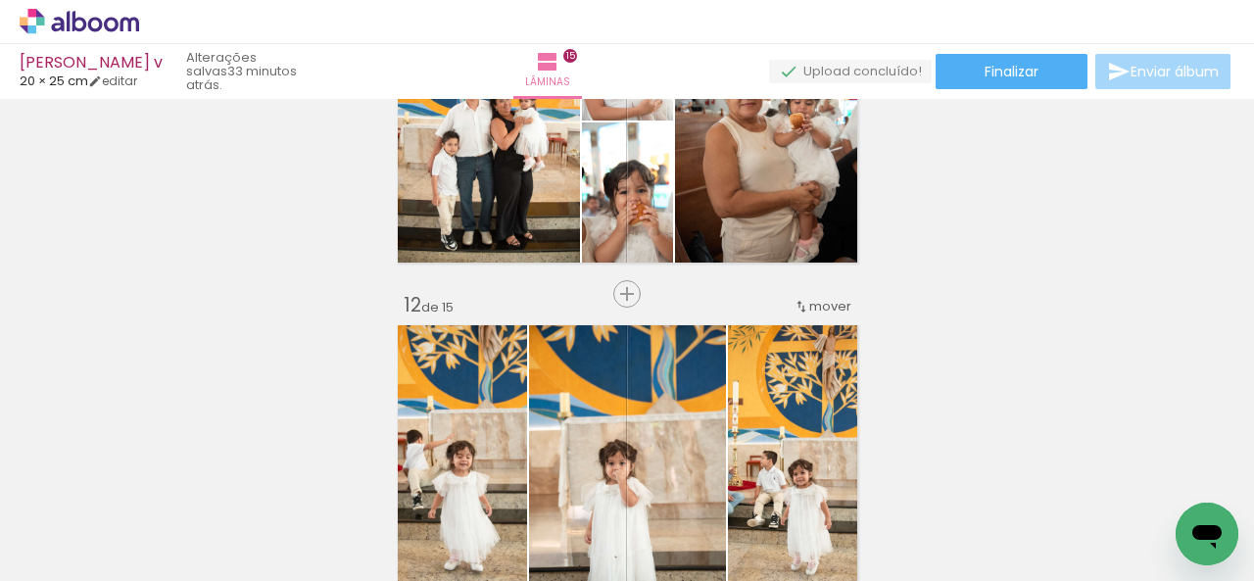
scroll to position [0, 7500]
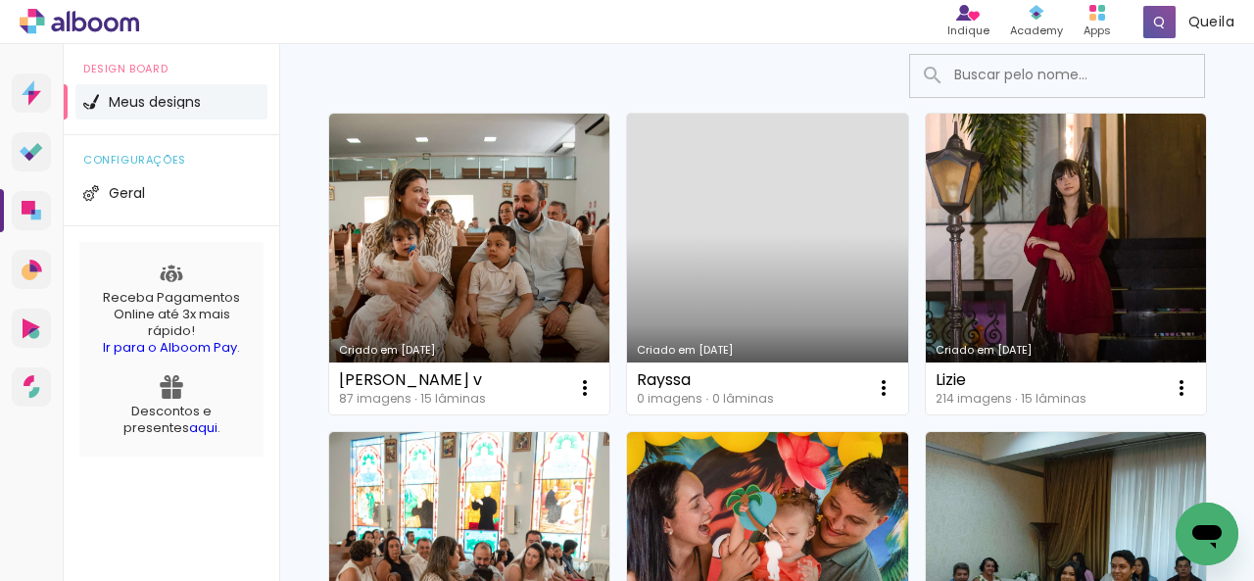
scroll to position [196, 0]
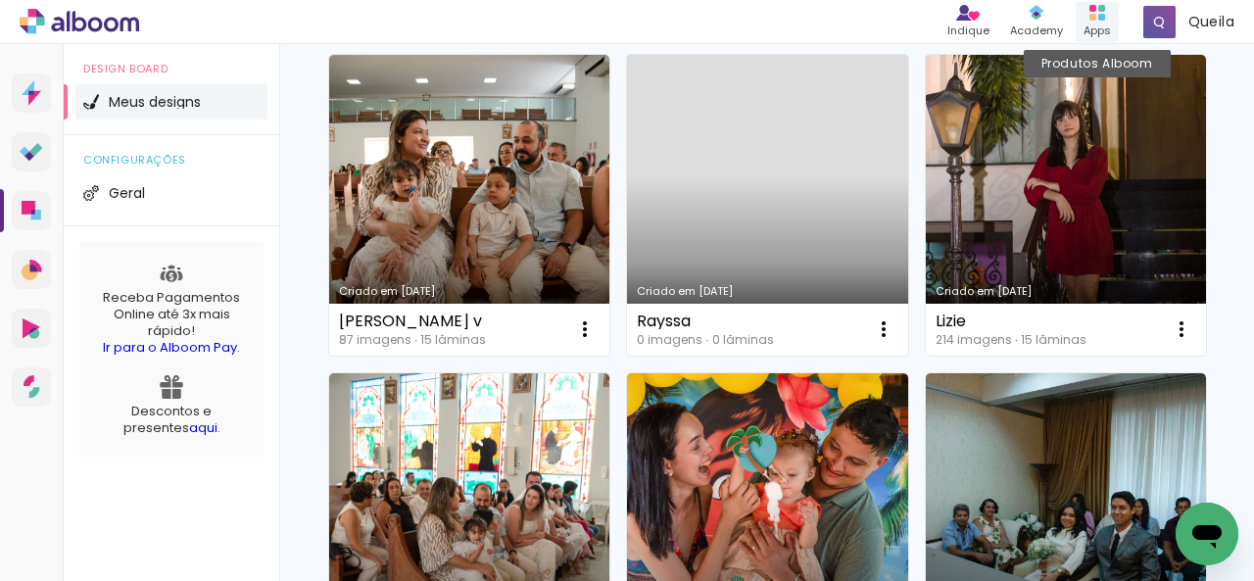
click at [1091, 24] on div "Apps" at bounding box center [1096, 31] width 27 height 17
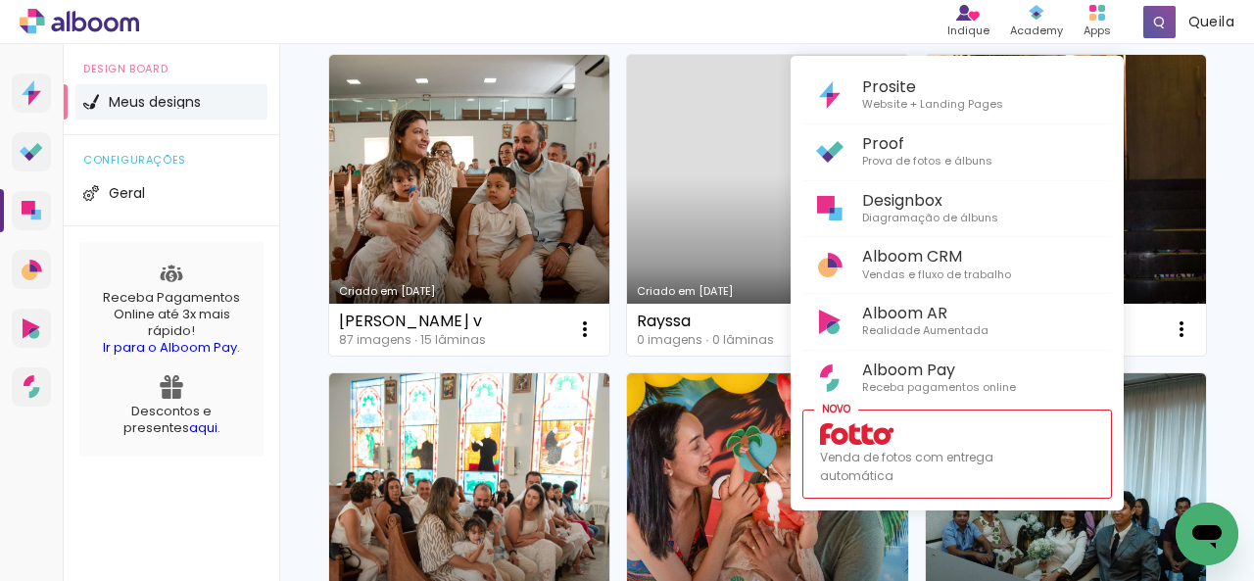
click at [1174, 146] on div at bounding box center [627, 290] width 1254 height 581
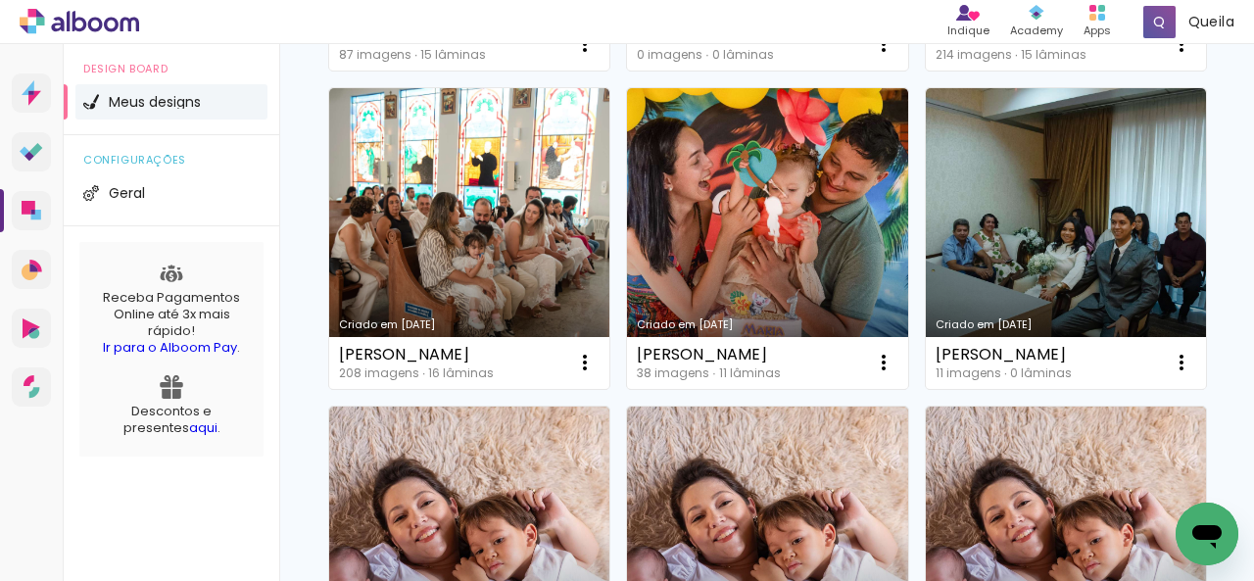
scroll to position [490, 0]
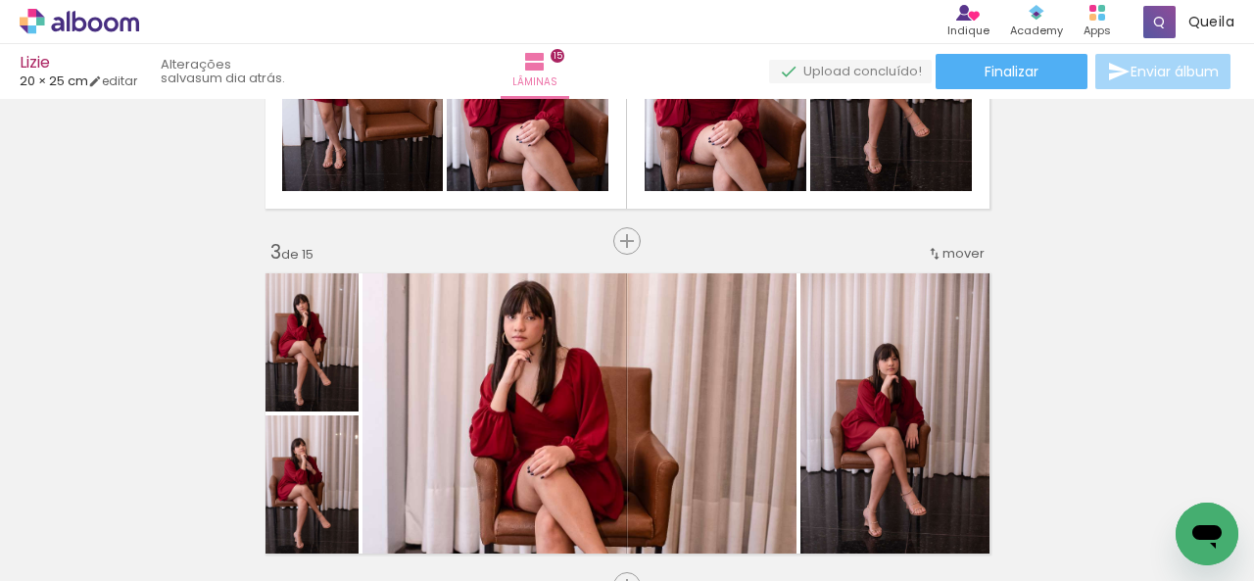
scroll to position [329, 0]
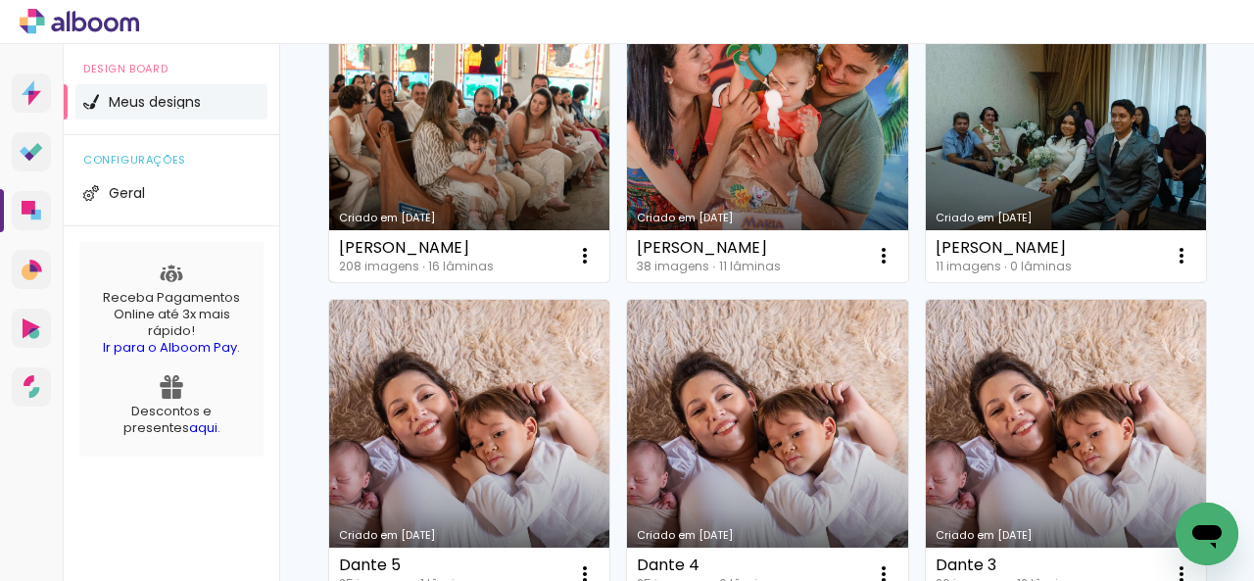
scroll to position [588, 0]
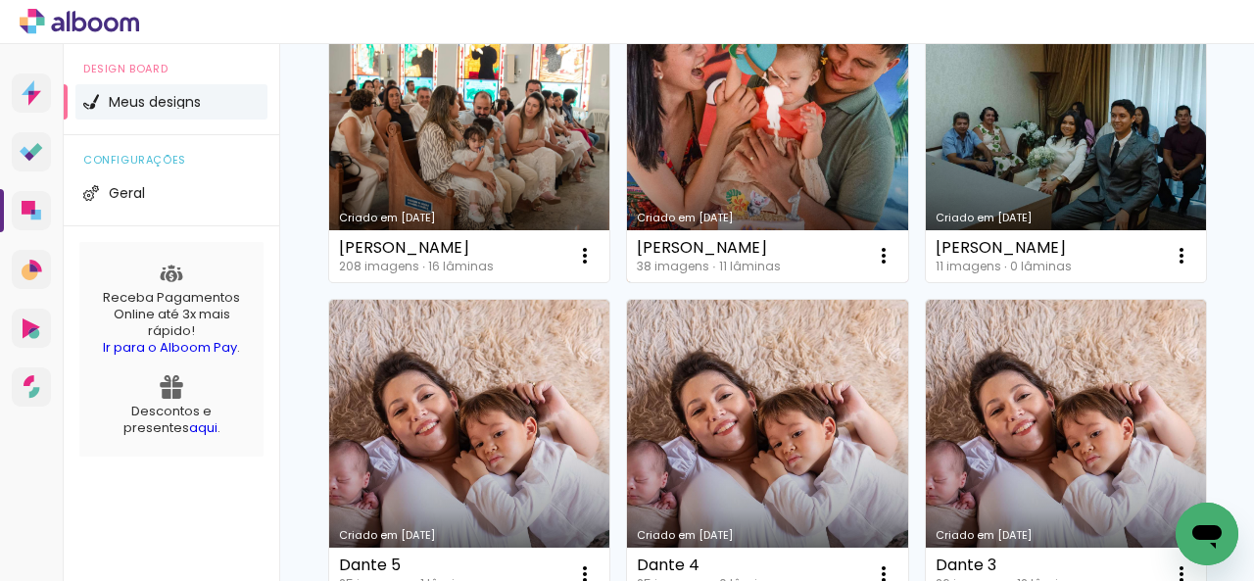
click at [627, 282] on link "Criado em [DATE]" at bounding box center [767, 131] width 280 height 301
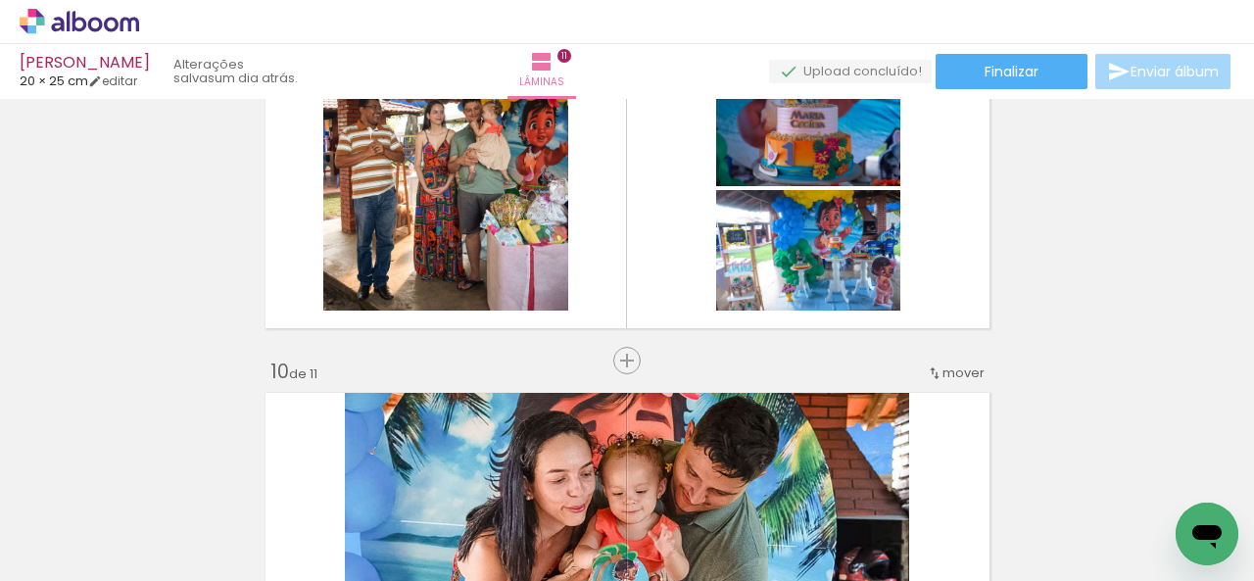
scroll to position [2776, 0]
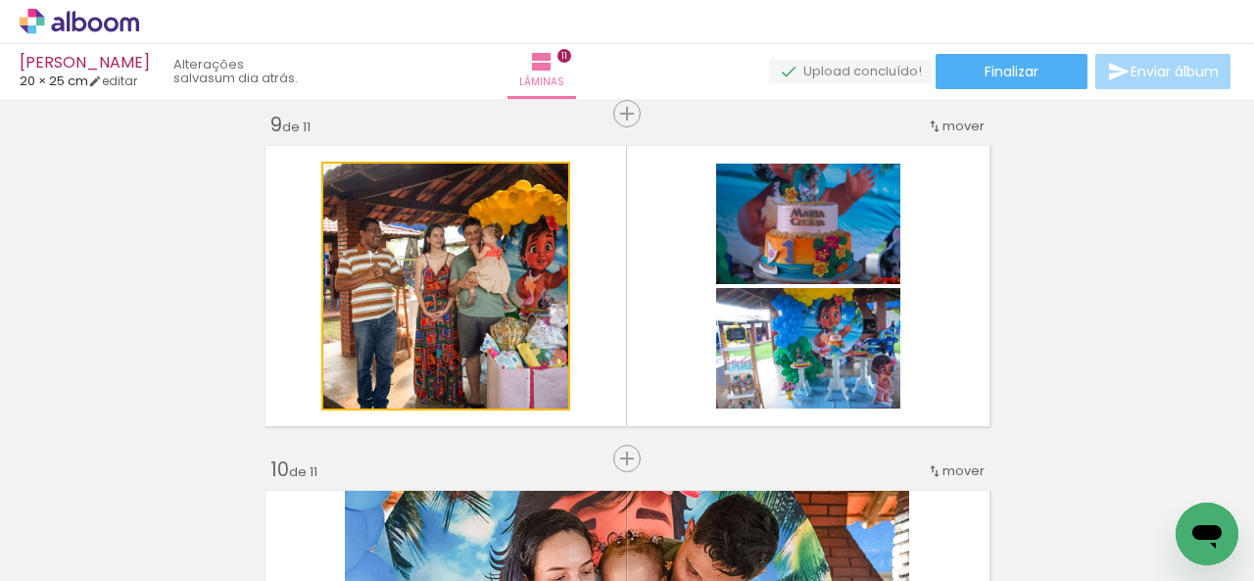
drag, startPoint x: 454, startPoint y: 264, endPoint x: 459, endPoint y: 522, distance: 258.7
click at [459, 518] on quentale-workspace at bounding box center [627, 290] width 1254 height 581
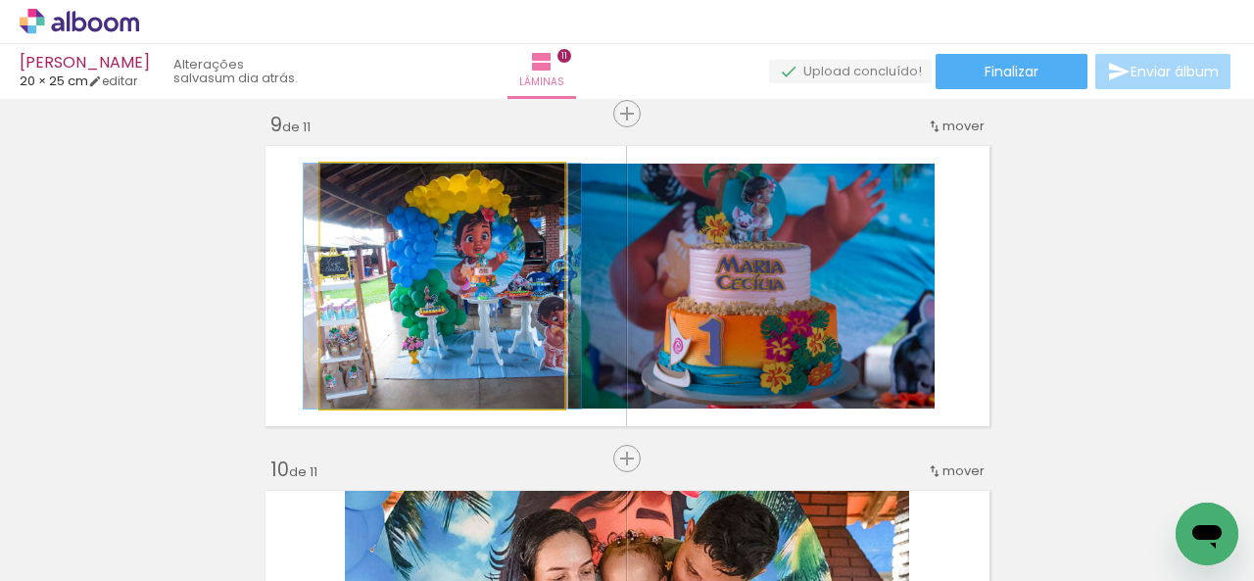
click at [503, 321] on quentale-photo at bounding box center [442, 286] width 244 height 245
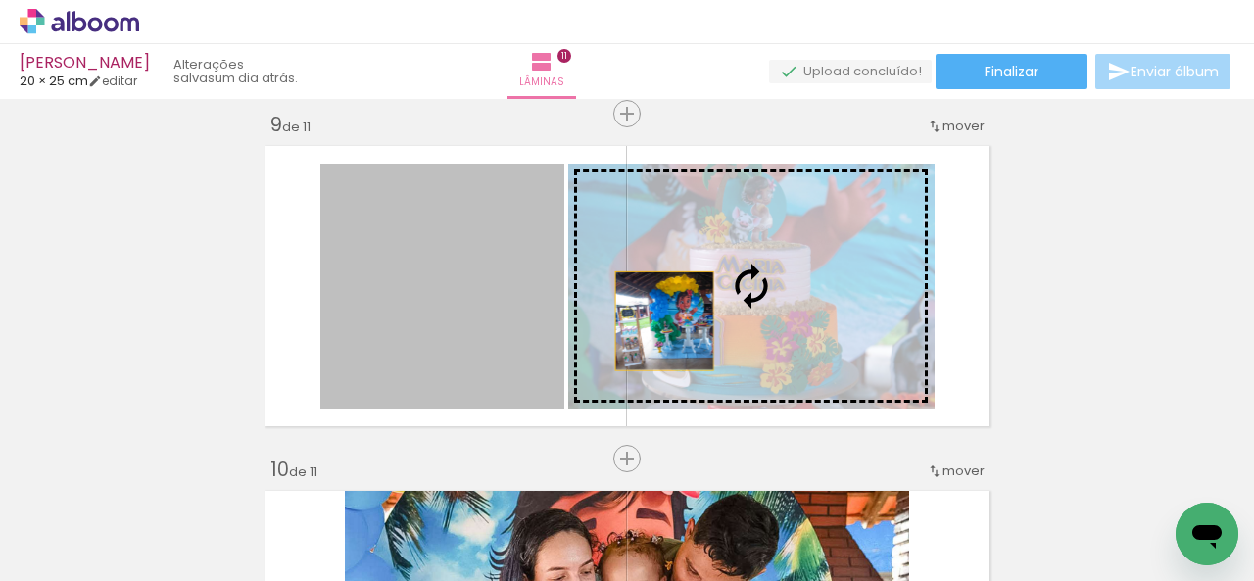
drag, startPoint x: 503, startPoint y: 321, endPoint x: 707, endPoint y: 330, distance: 204.9
click at [0, 0] on slot at bounding box center [0, 0] width 0 height 0
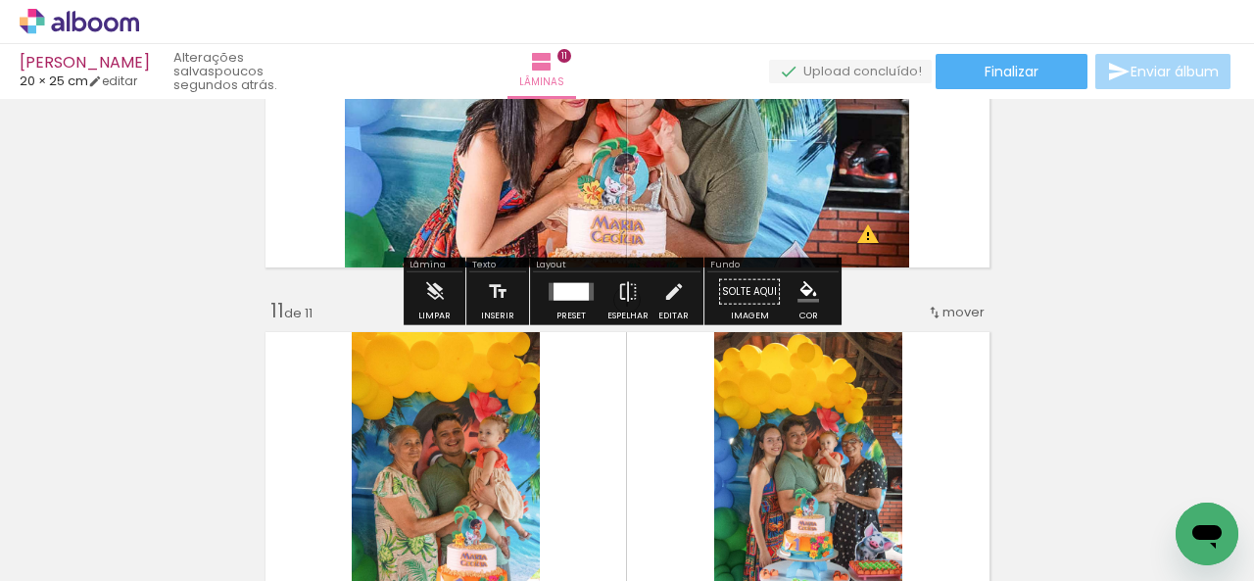
scroll to position [3462, 0]
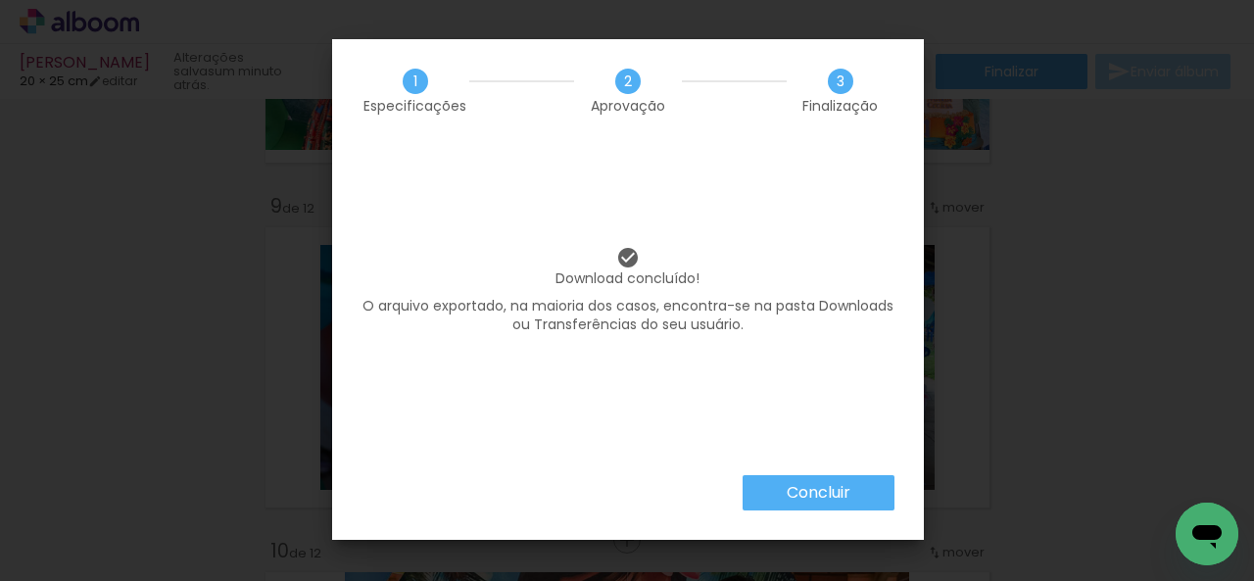
scroll to position [0, 3082]
click at [0, 0] on slot "Concluir" at bounding box center [0, 0] width 0 height 0
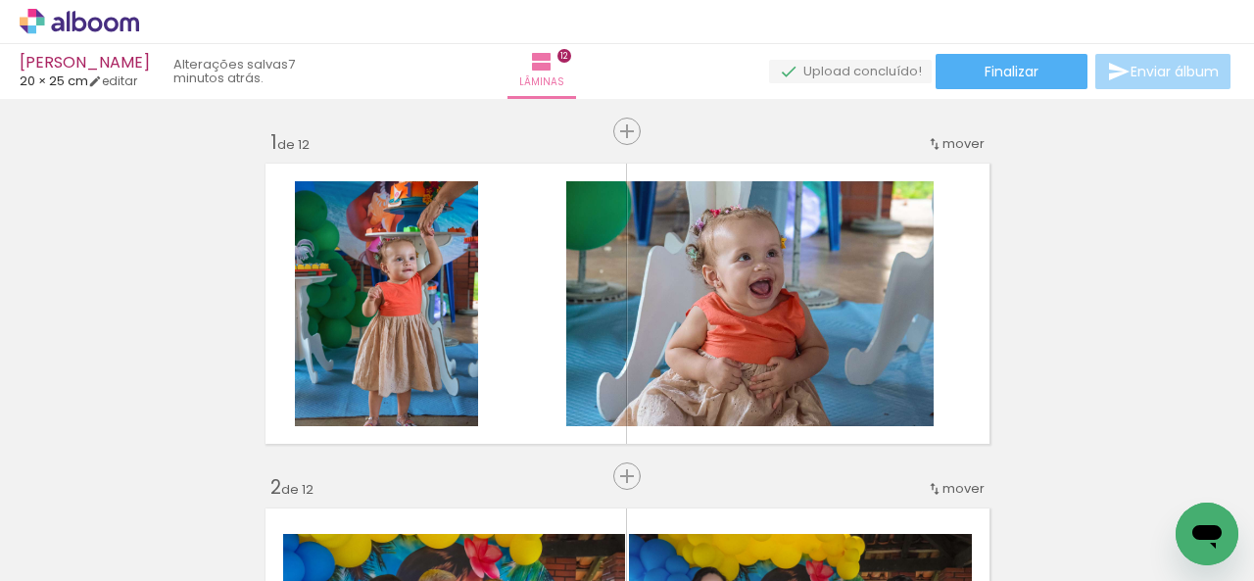
scroll to position [0, 3082]
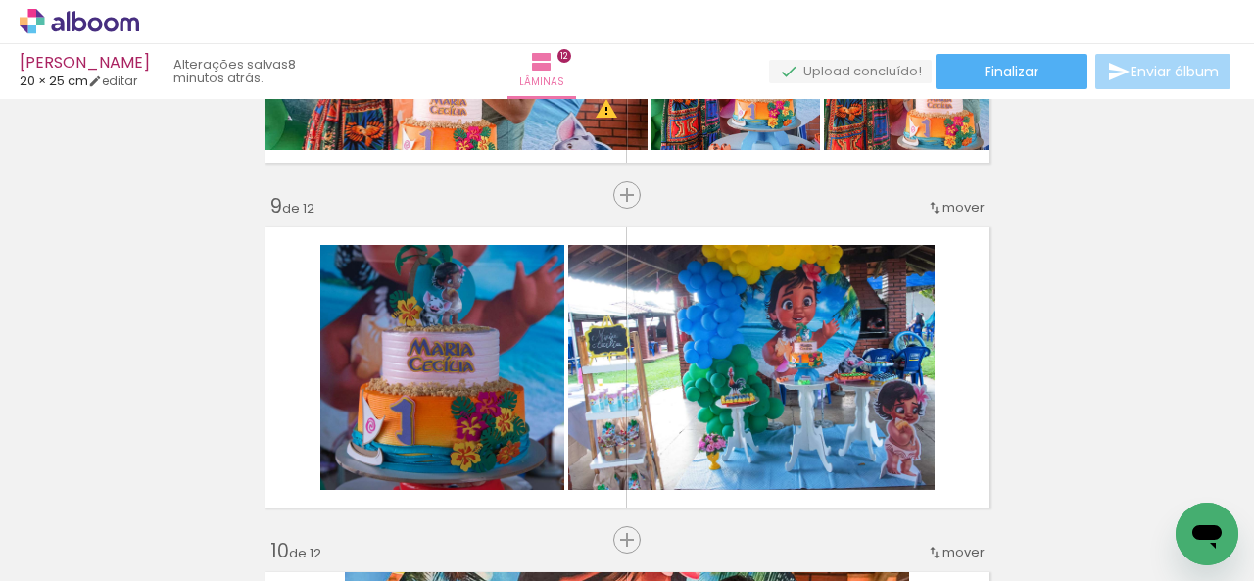
scroll to position [0, 3082]
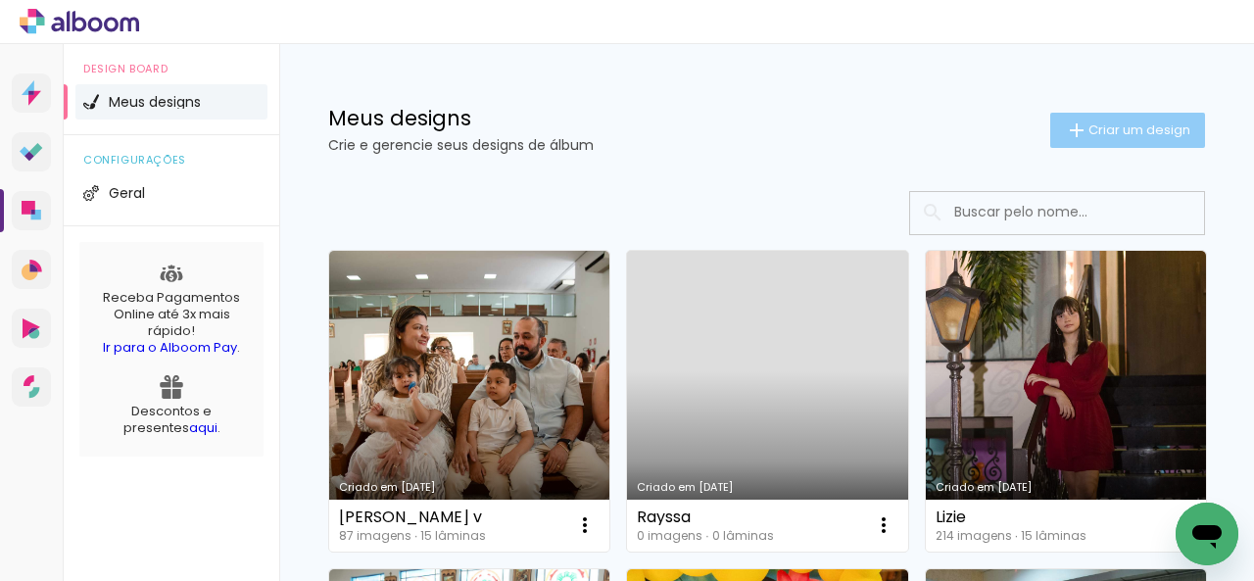
click at [1109, 123] on span "Criar um design" at bounding box center [1139, 129] width 102 height 13
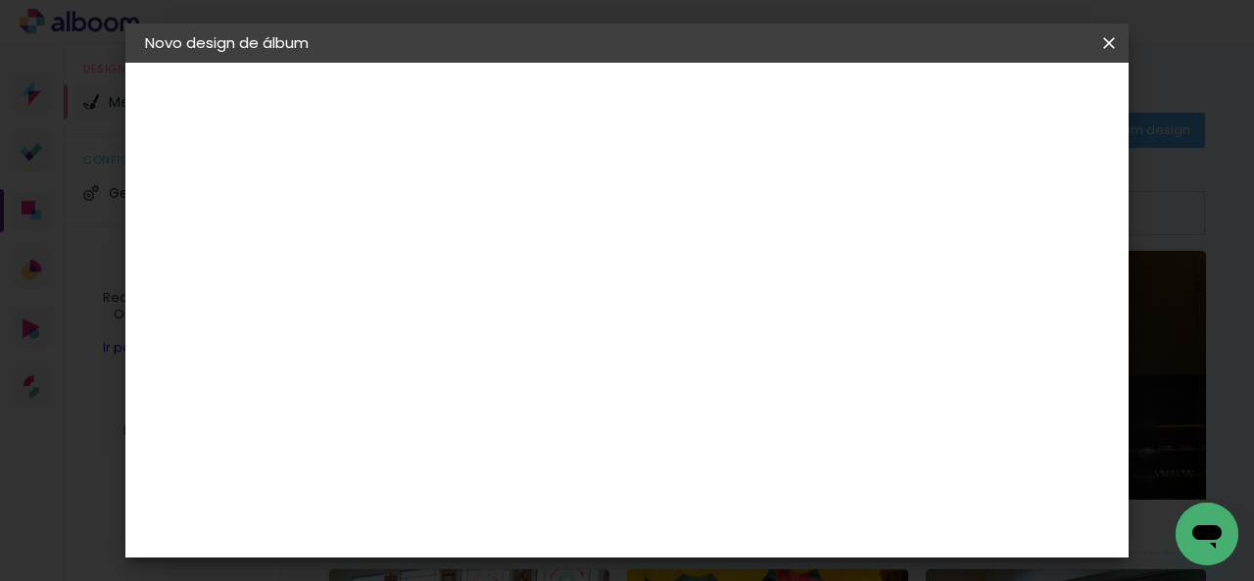
click at [465, 272] on input at bounding box center [465, 263] width 0 height 30
type input "[PERSON_NAME]"
type paper-input "[PERSON_NAME]"
click at [0, 0] on slot "Avançar" at bounding box center [0, 0] width 0 height 0
click at [833, 304] on paper-item "Tamanho Livre" at bounding box center [739, 297] width 188 height 43
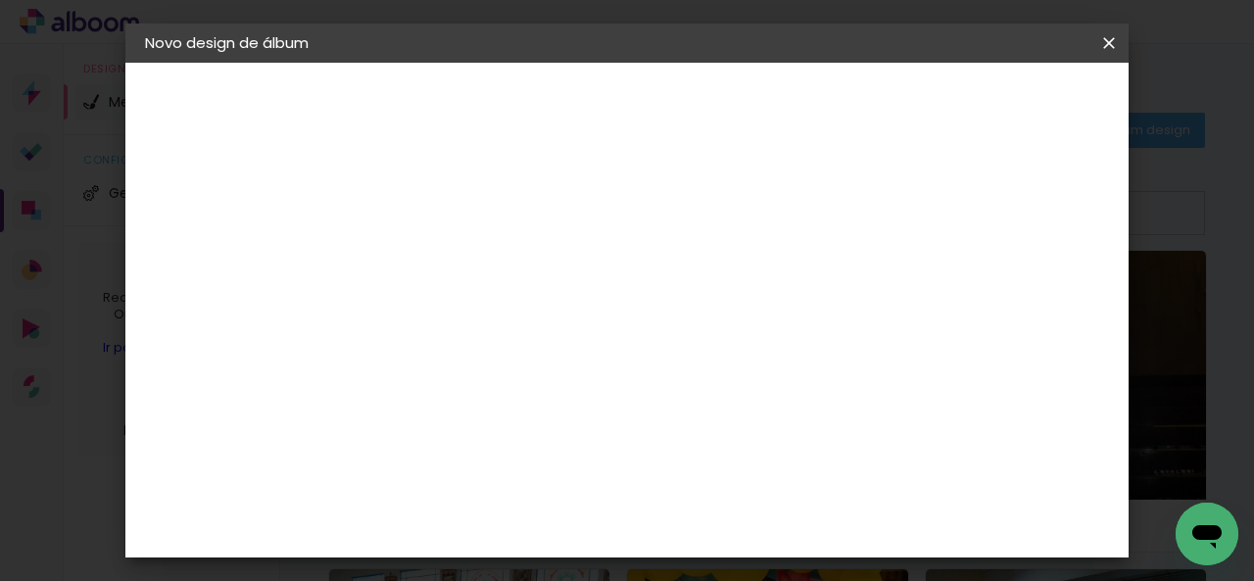
click at [832, 98] on paper-button "Avançar" at bounding box center [784, 103] width 96 height 33
drag, startPoint x: 429, startPoint y: 300, endPoint x: 404, endPoint y: 307, distance: 26.4
click at [404, 307] on div "30" at bounding box center [415, 306] width 74 height 29
click at [404, 307] on input "30" at bounding box center [403, 306] width 51 height 29
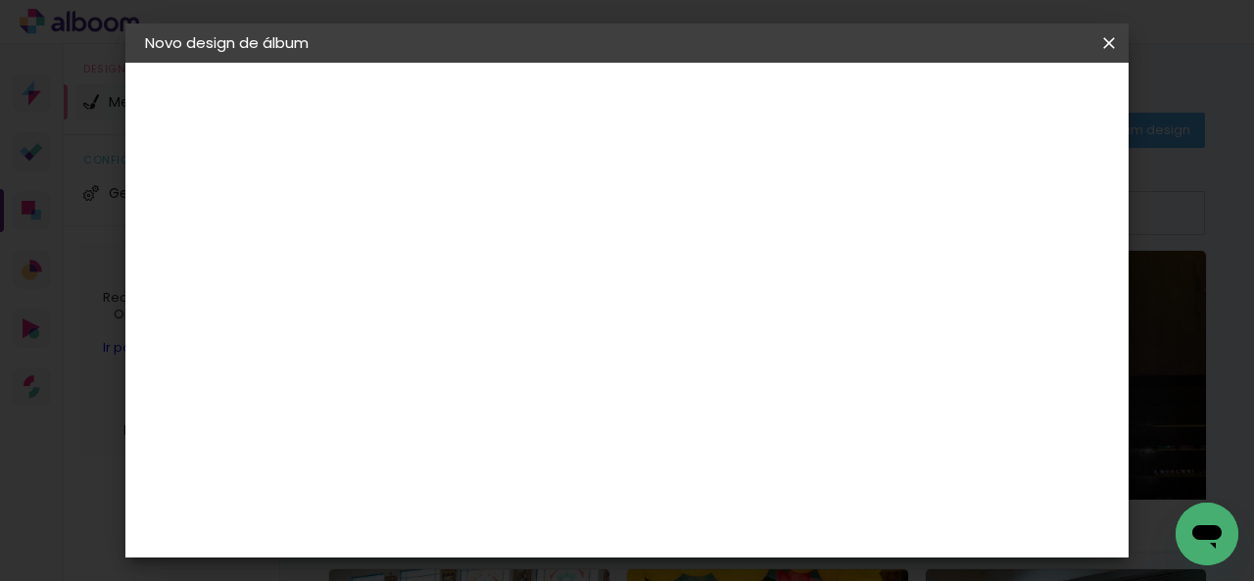
click at [429, 302] on div "30" at bounding box center [415, 306] width 74 height 29
type input "3"
type input "25"
type paper-input "25"
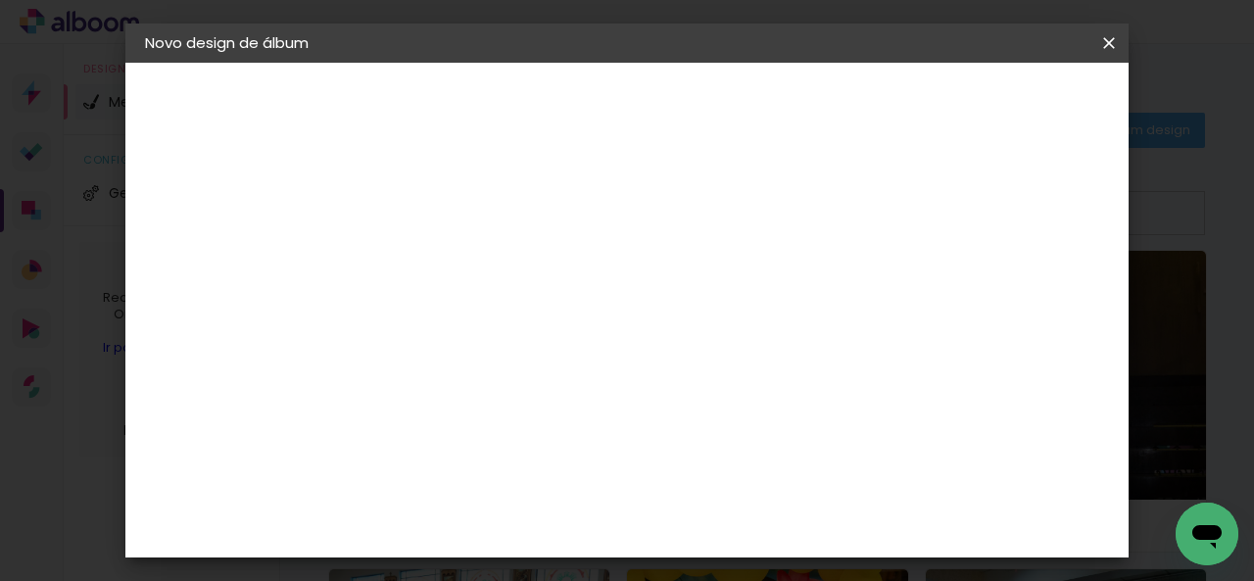
click at [748, 524] on input "60" at bounding box center [734, 524] width 51 height 29
type input "40"
type paper-input "40"
click at [903, 105] on span "Iniciar design" at bounding box center [871, 110] width 65 height 27
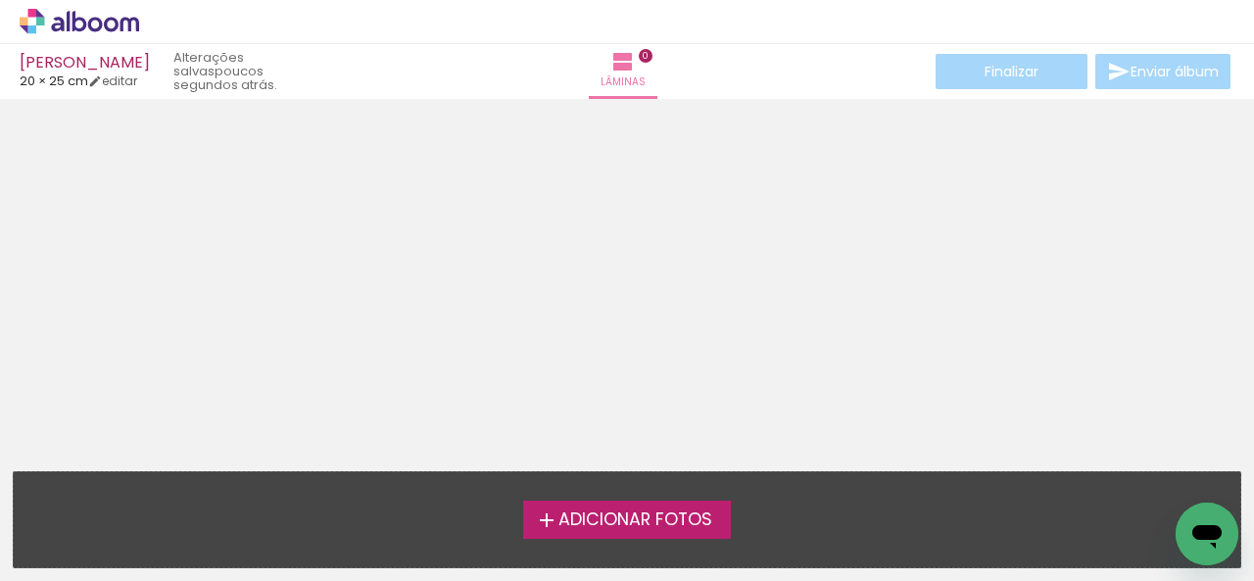
click at [707, 515] on span "Adicionar Fotos" at bounding box center [635, 520] width 154 height 18
click at [0, 0] on input "file" at bounding box center [0, 0] width 0 height 0
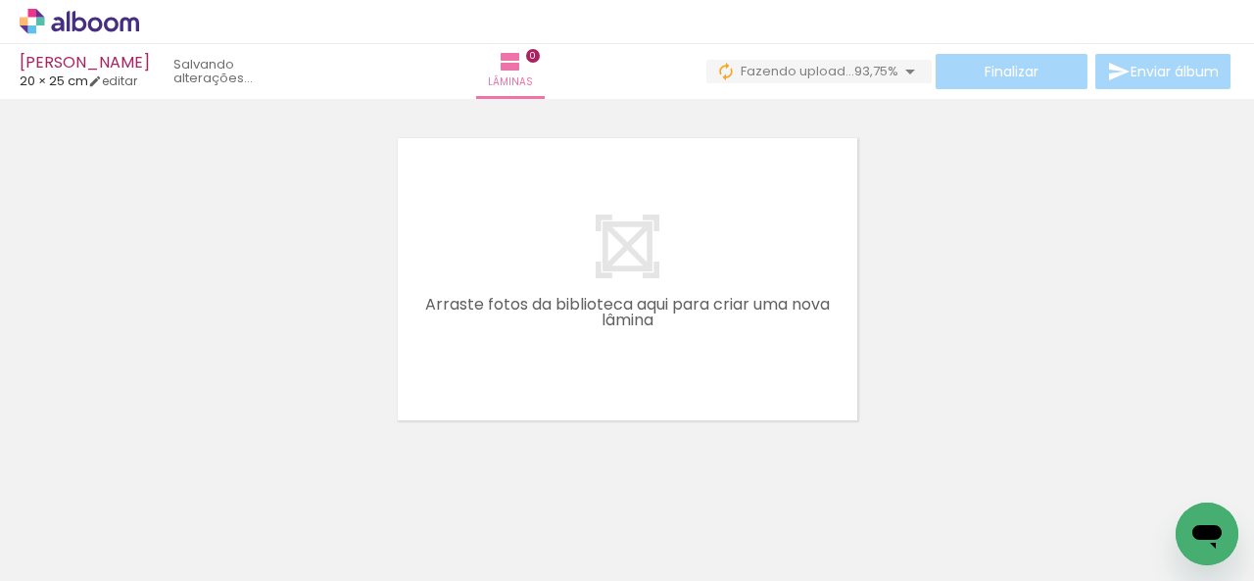
scroll to position [0, 111]
click at [61, 558] on span "Adicionar Fotos" at bounding box center [69, 555] width 59 height 22
click at [0, 0] on input "file" at bounding box center [0, 0] width 0 height 0
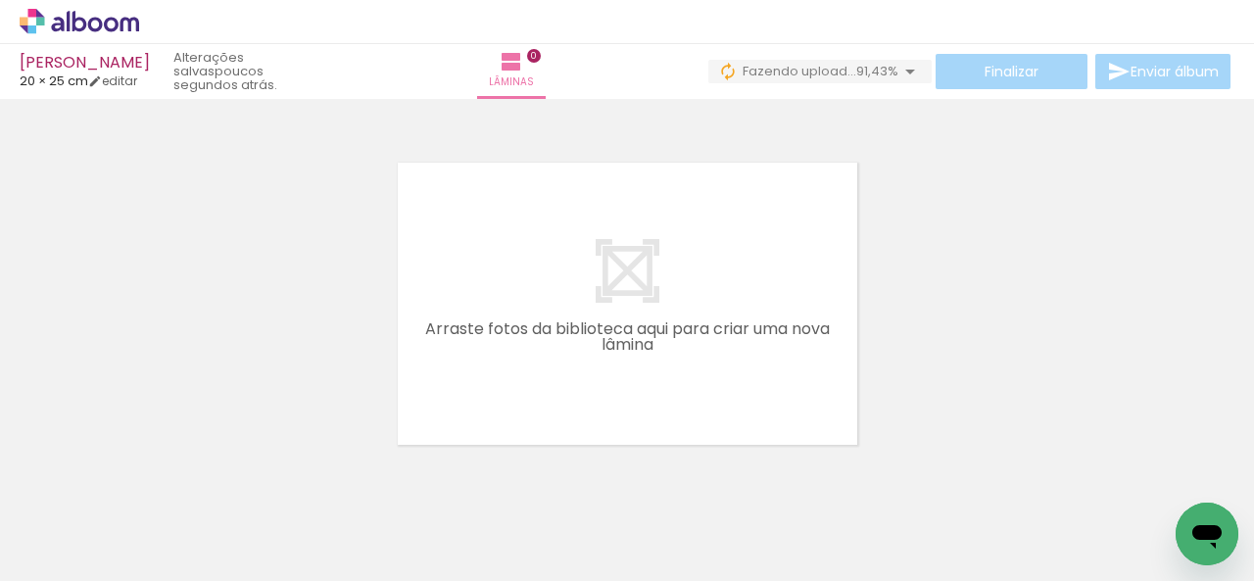
scroll to position [0, 0]
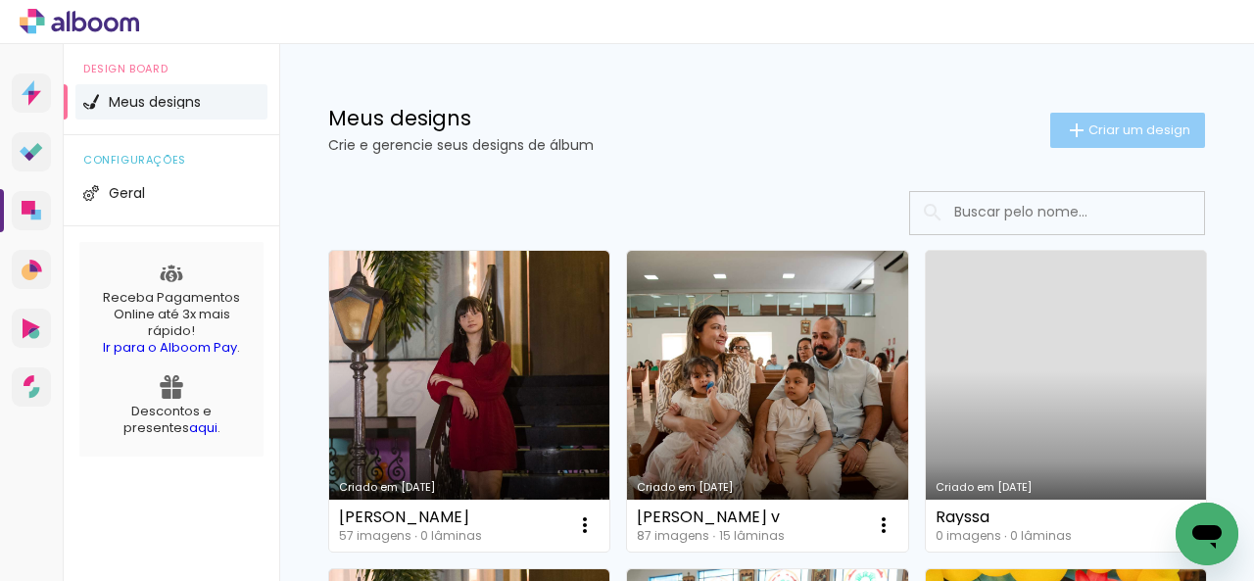
click at [1127, 129] on span "Criar um design" at bounding box center [1139, 129] width 102 height 13
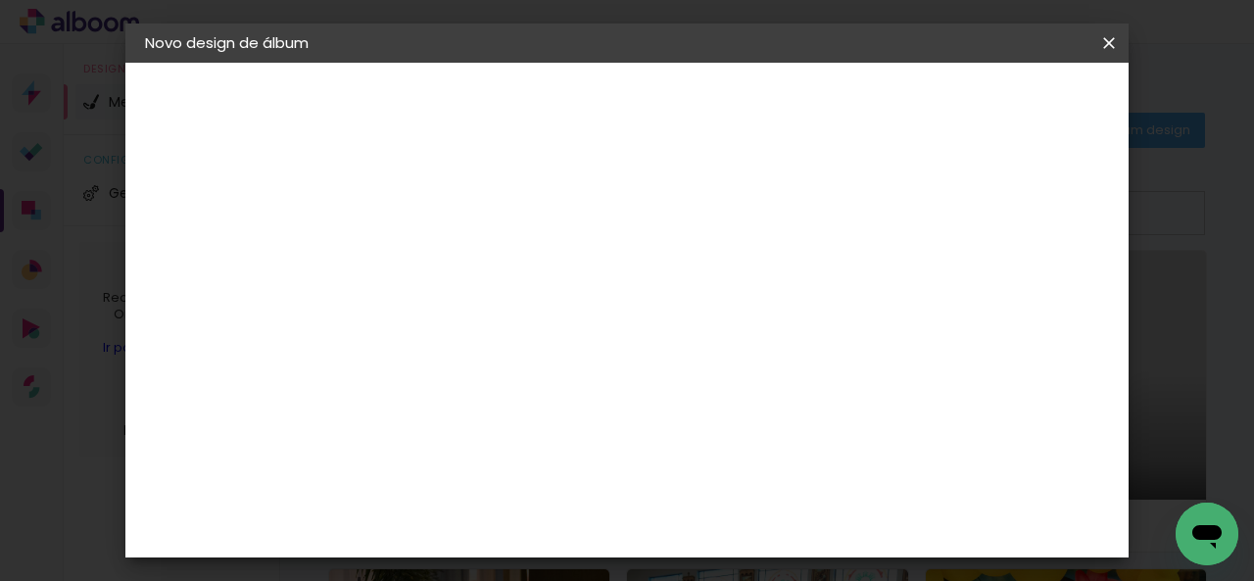
click at [465, 260] on input at bounding box center [465, 263] width 0 height 30
type input "15 anos"
type paper-input "15 anos"
click at [0, 0] on slot "Avançar" at bounding box center [0, 0] width 0 height 0
click at [0, 0] on slot "Tamanho Livre" at bounding box center [0, 0] width 0 height 0
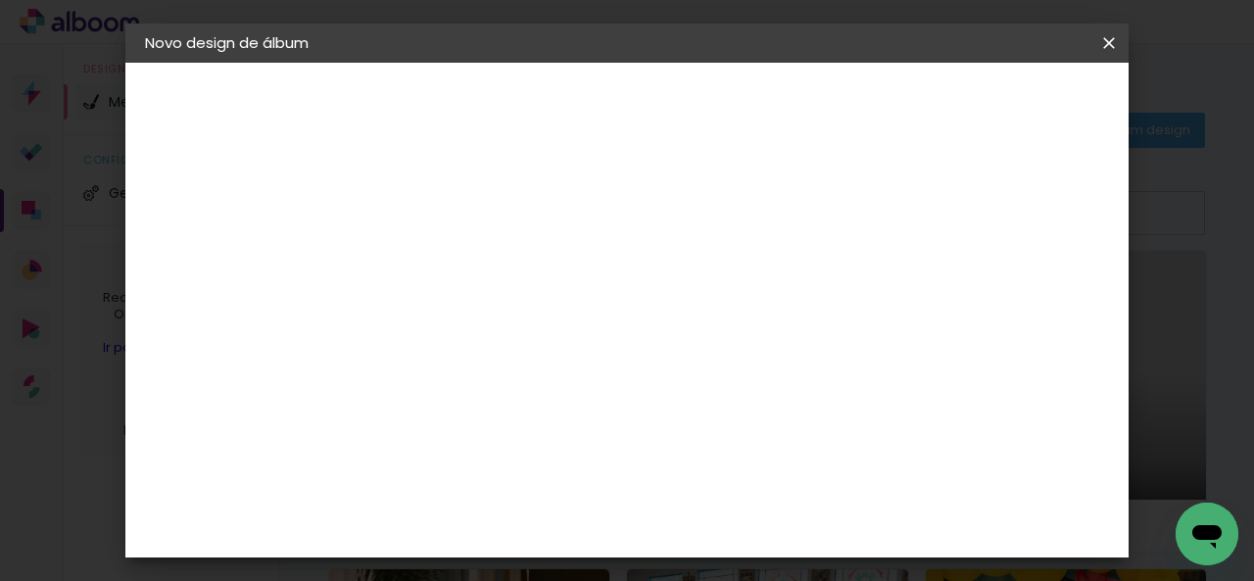
click at [832, 113] on paper-button "Avançar" at bounding box center [784, 103] width 96 height 33
click at [423, 303] on input "30" at bounding box center [403, 306] width 51 height 29
type input "3"
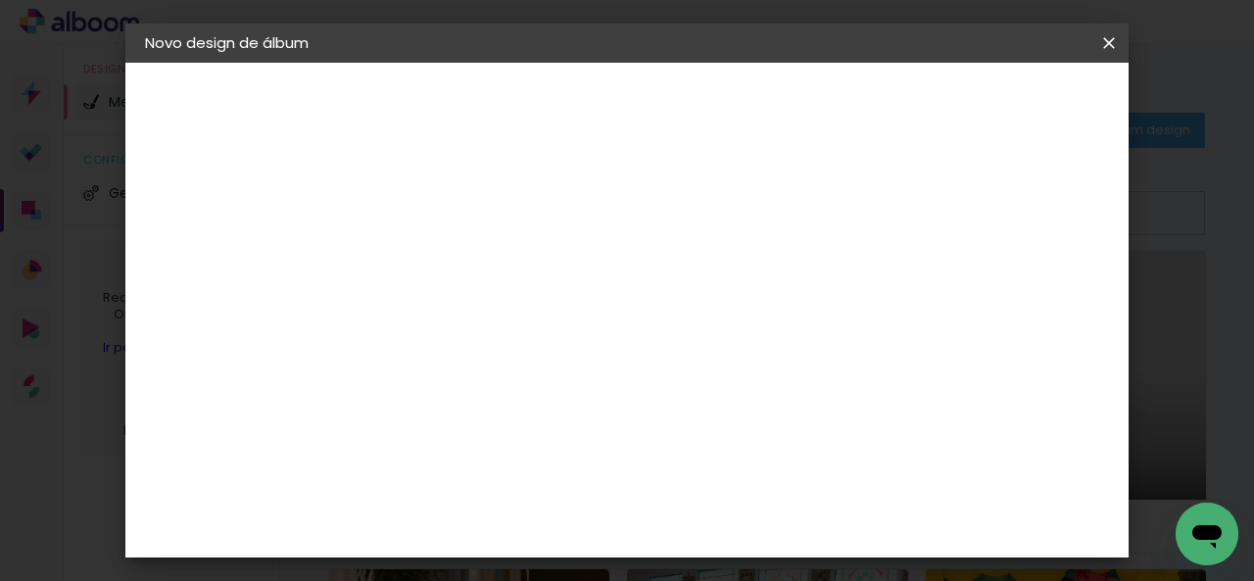
type input "25"
type paper-input "25"
click at [748, 523] on input "60" at bounding box center [734, 524] width 51 height 29
type input "40"
type paper-input "40"
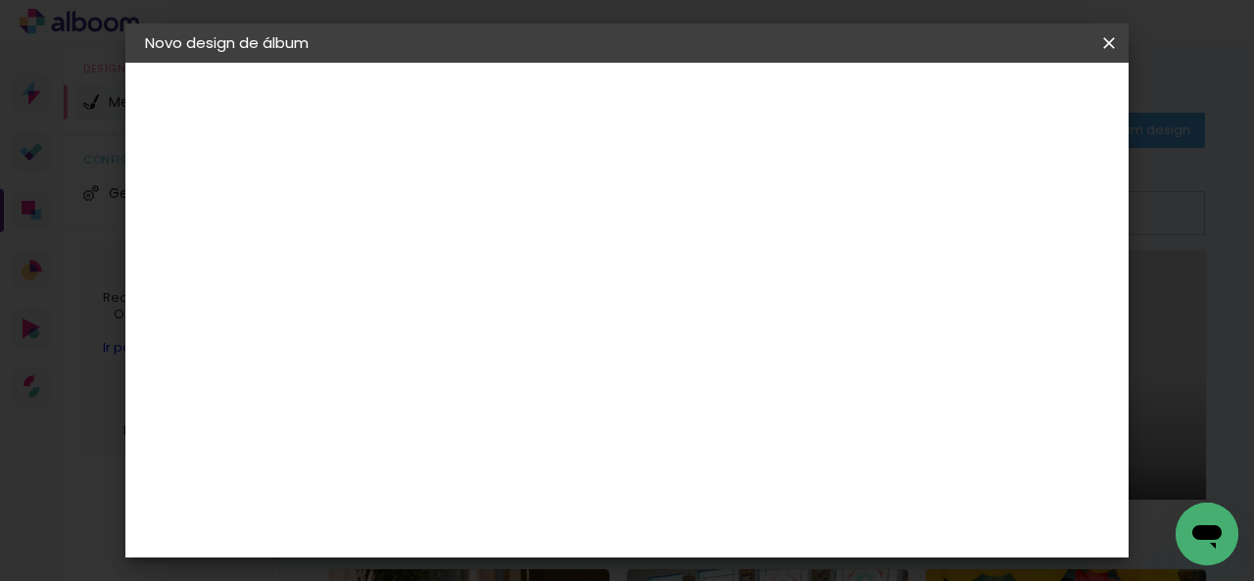
click at [903, 105] on span "Iniciar design" at bounding box center [871, 110] width 65 height 27
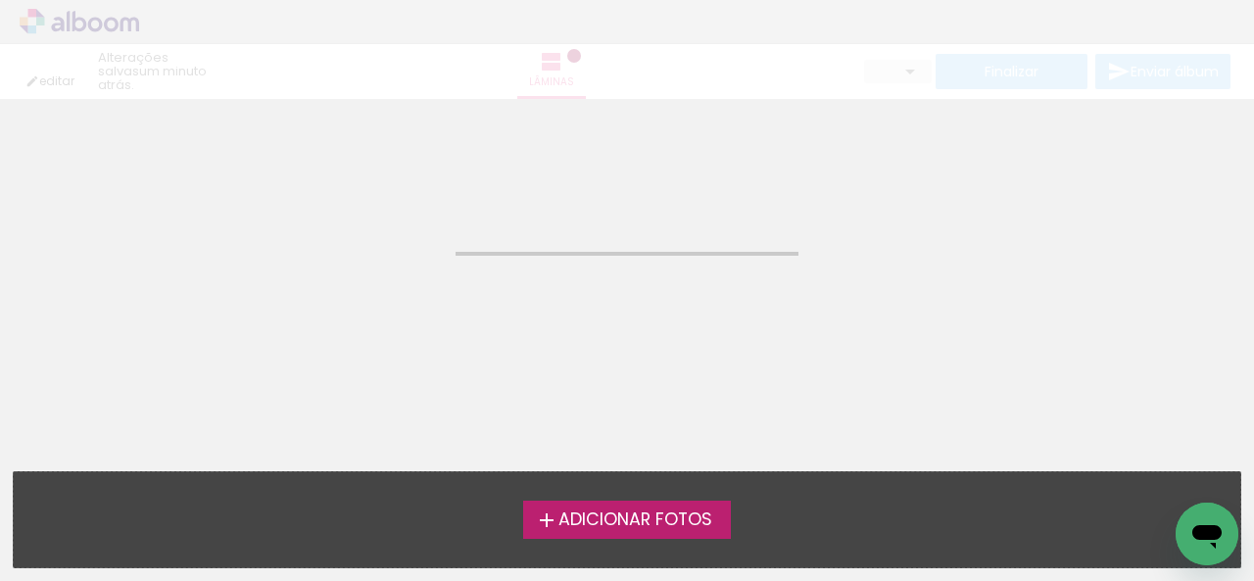
click at [705, 526] on span "Adicionar Fotos" at bounding box center [635, 520] width 154 height 18
click at [0, 0] on input "file" at bounding box center [0, 0] width 0 height 0
